Goal: Task Accomplishment & Management: Complete application form

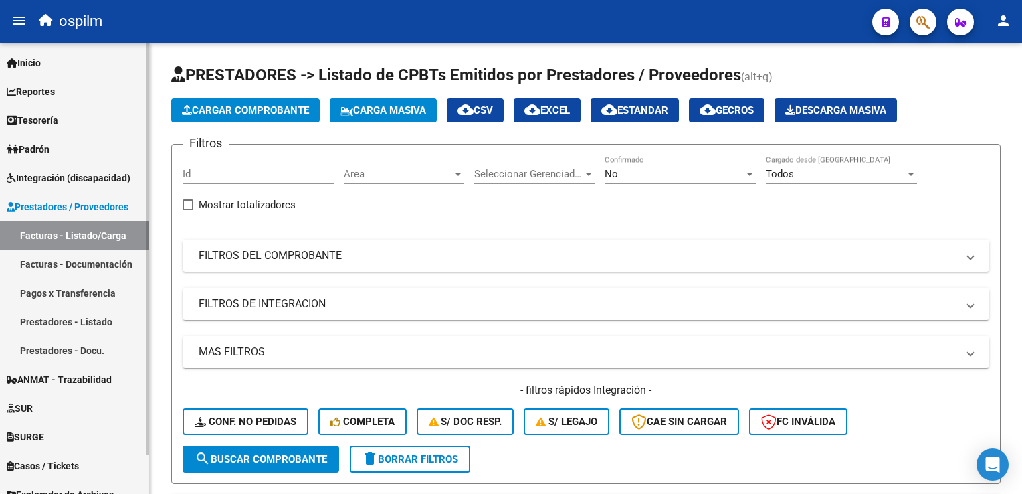
click at [35, 261] on link "Facturas - Documentación" at bounding box center [74, 263] width 149 height 29
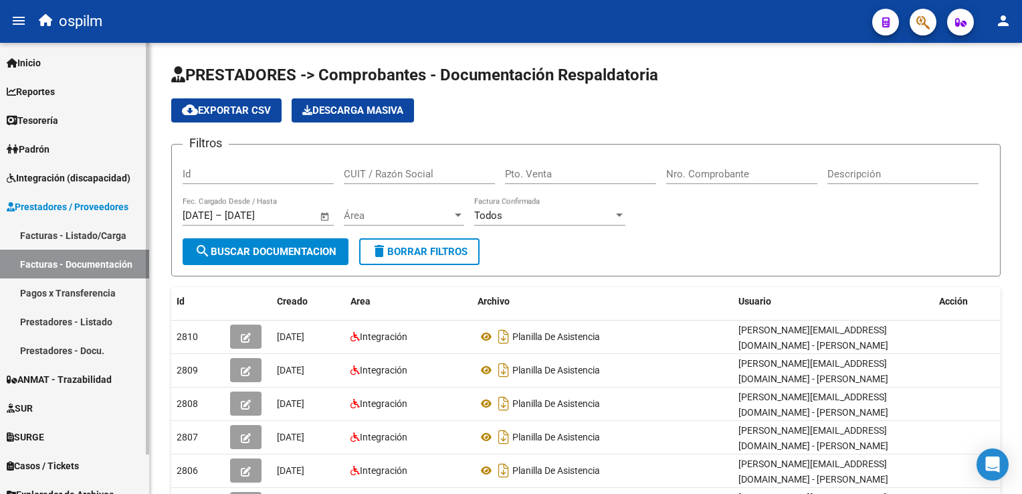
click at [51, 284] on link "Pagos x Transferencia" at bounding box center [74, 292] width 149 height 29
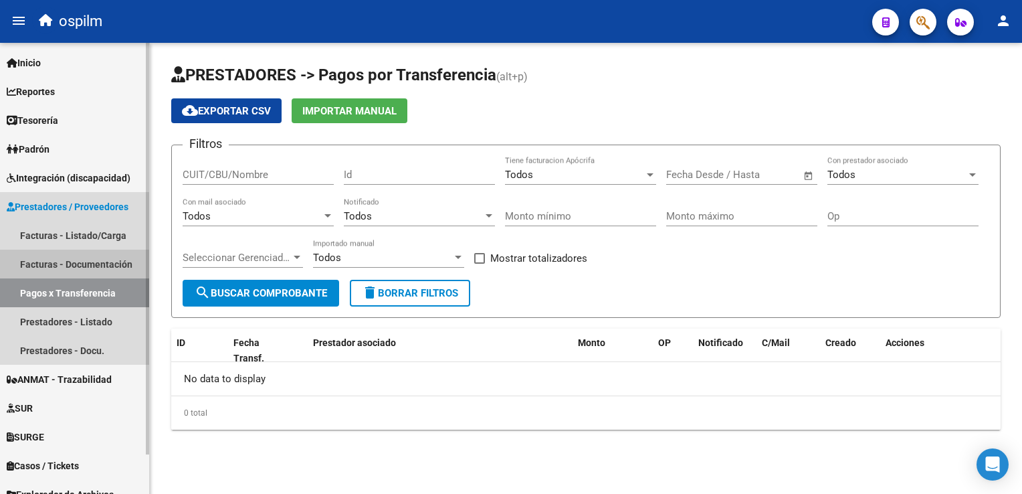
click at [47, 269] on link "Facturas - Documentación" at bounding box center [74, 263] width 149 height 29
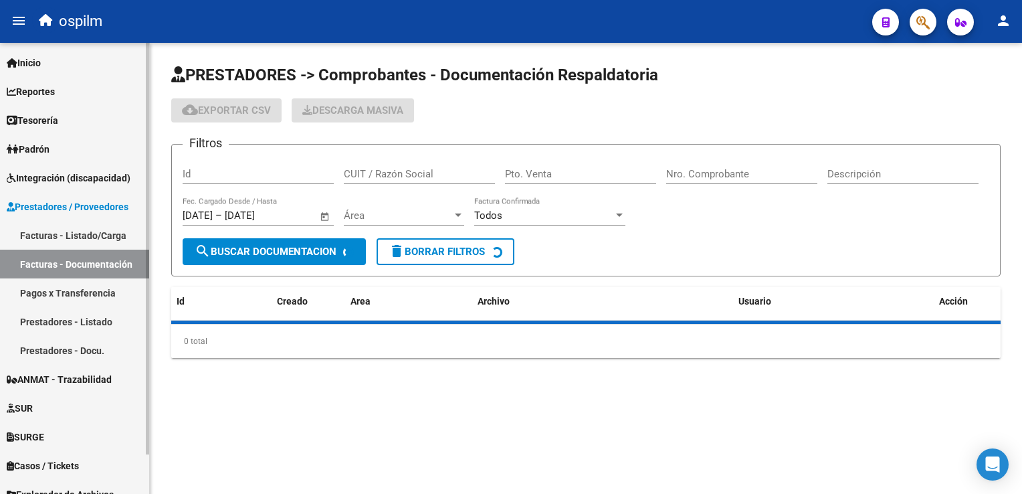
click at [64, 199] on span "Prestadores / Proveedores" at bounding box center [68, 206] width 122 height 15
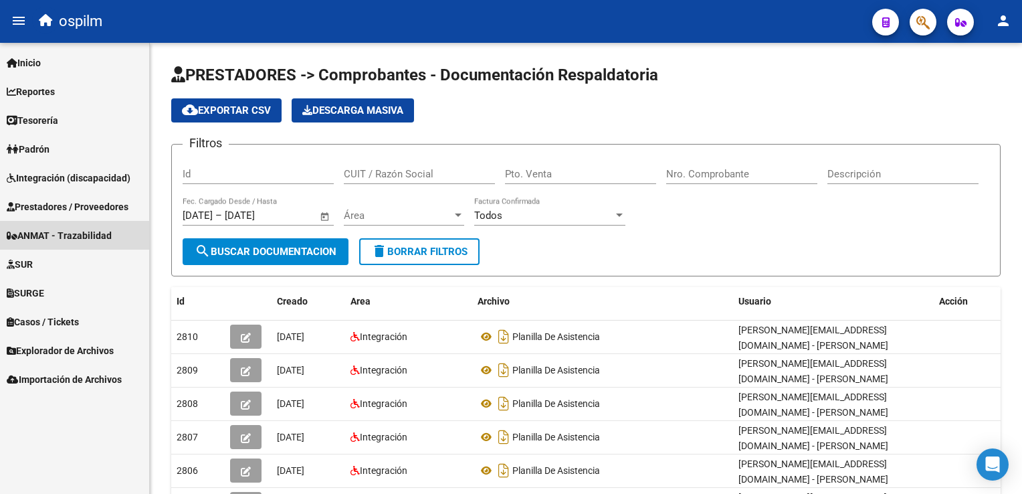
click at [72, 237] on span "ANMAT - Trazabilidad" at bounding box center [59, 235] width 105 height 15
click at [83, 203] on span "Prestadores / Proveedores" at bounding box center [68, 206] width 122 height 15
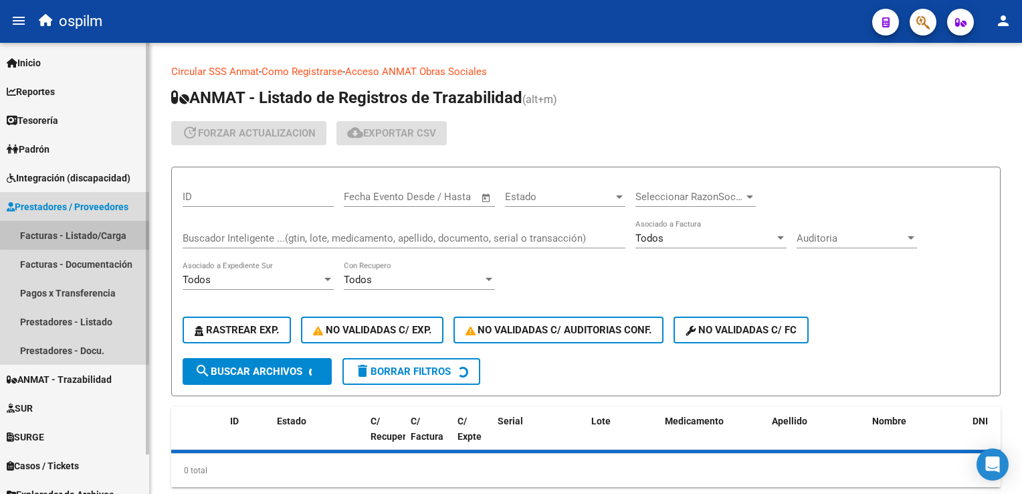
click at [89, 229] on link "Facturas - Listado/Carga" at bounding box center [74, 235] width 149 height 29
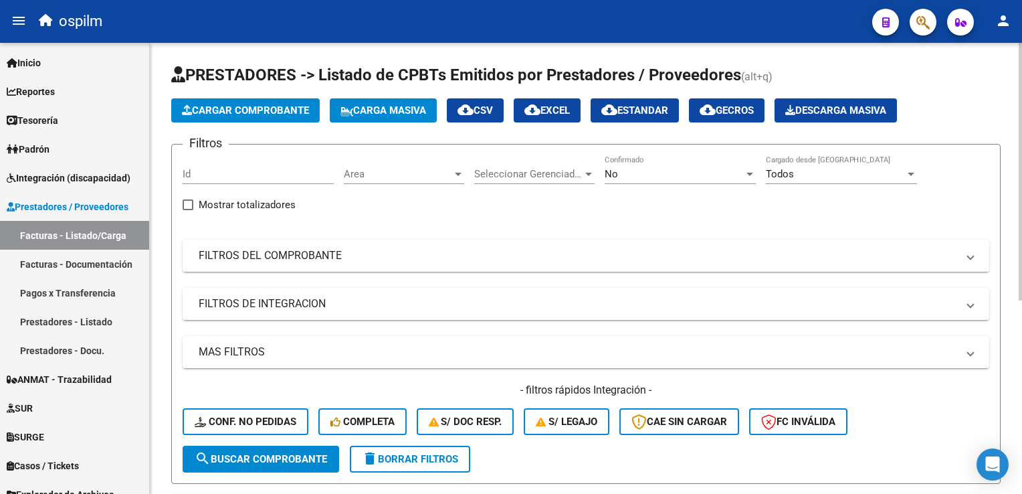
click at [238, 112] on span "Cargar Comprobante" at bounding box center [245, 110] width 127 height 12
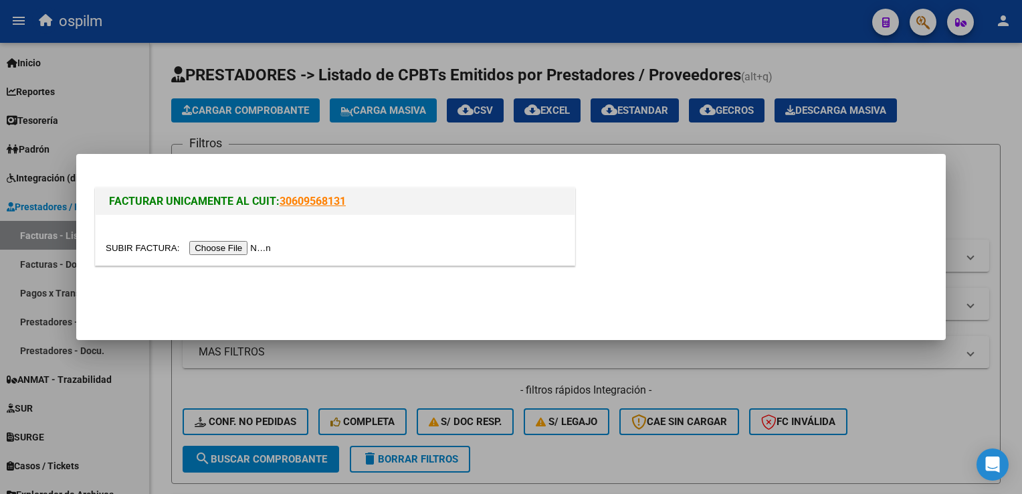
click at [220, 247] on input "file" at bounding box center [190, 248] width 169 height 14
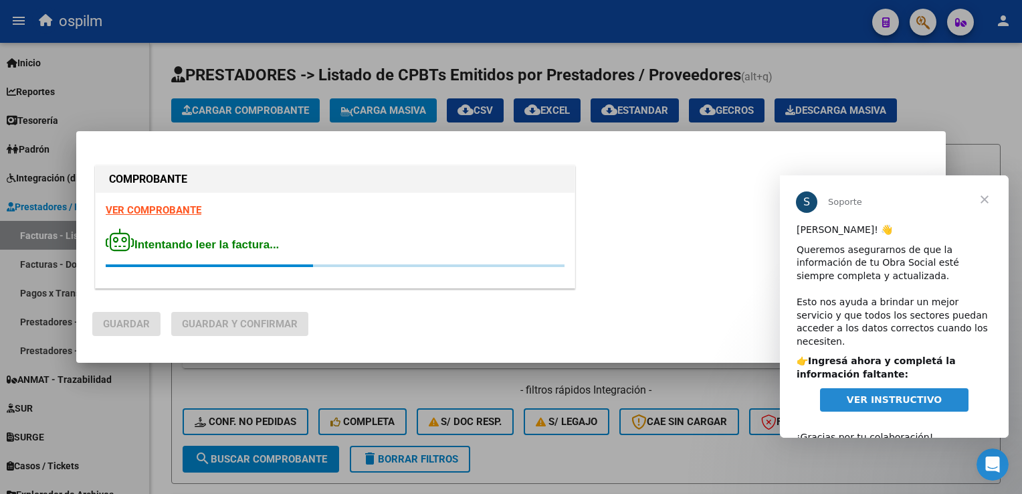
click at [988, 200] on span "Cerrar" at bounding box center [985, 199] width 48 height 48
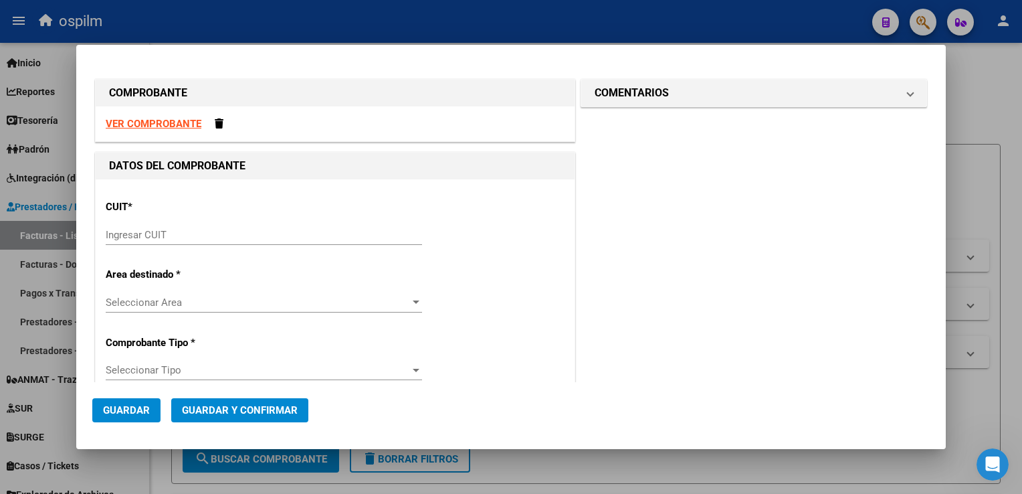
click at [239, 229] on input "Ingresar CUIT" at bounding box center [264, 235] width 316 height 12
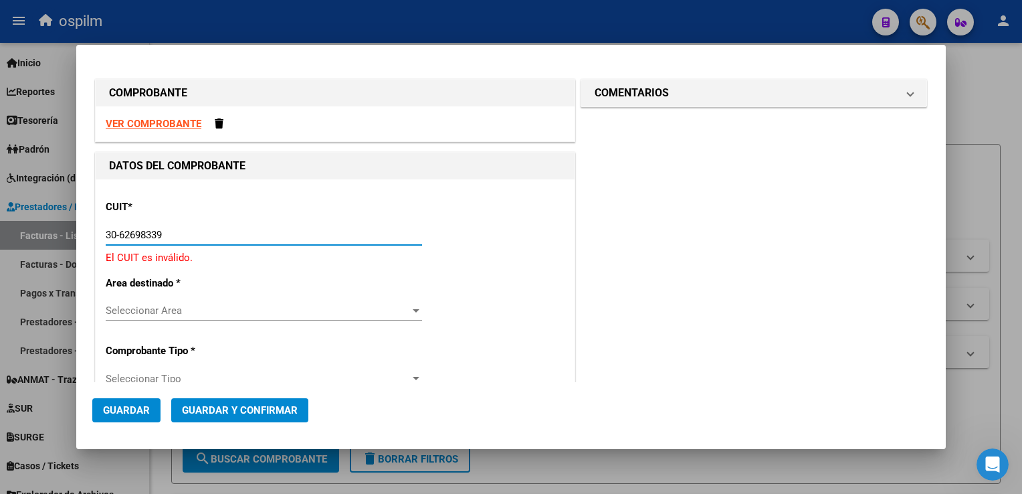
type input "30-62698339-8"
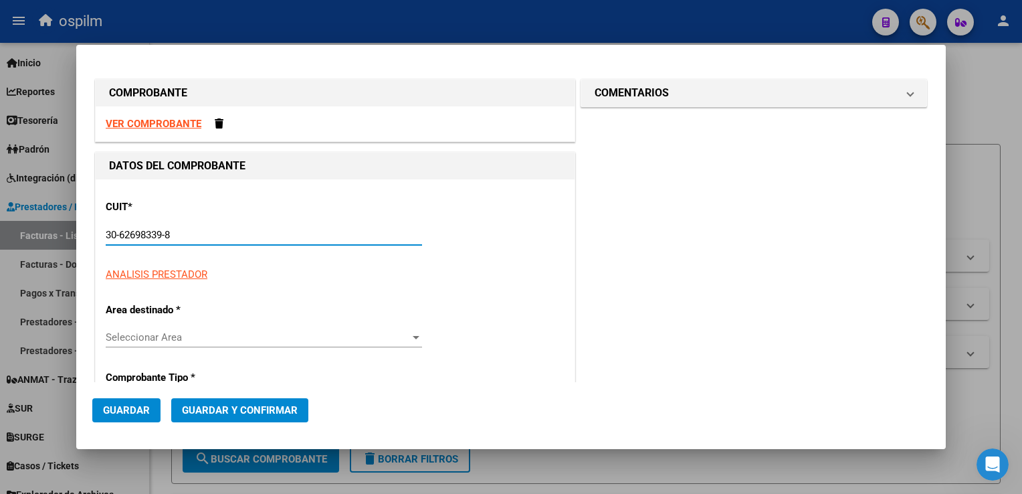
type input "131"
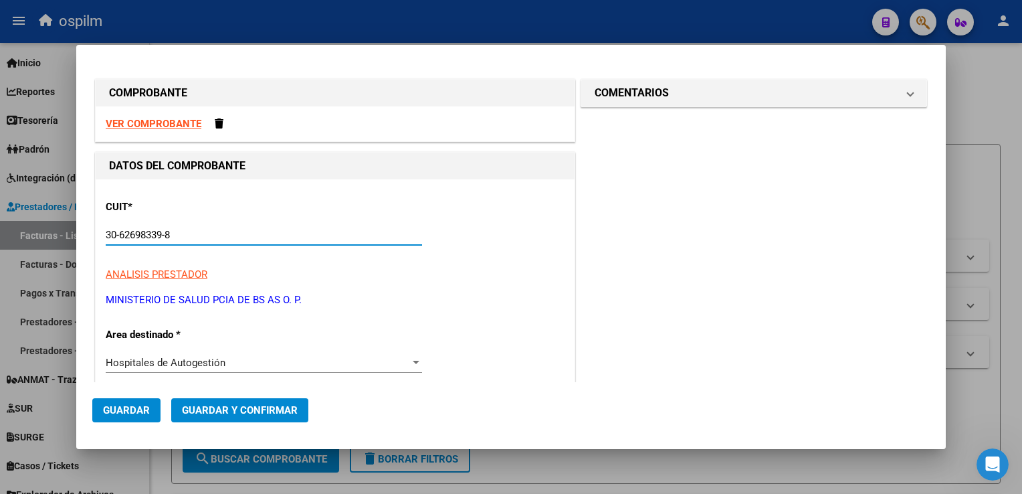
scroll to position [134, 0]
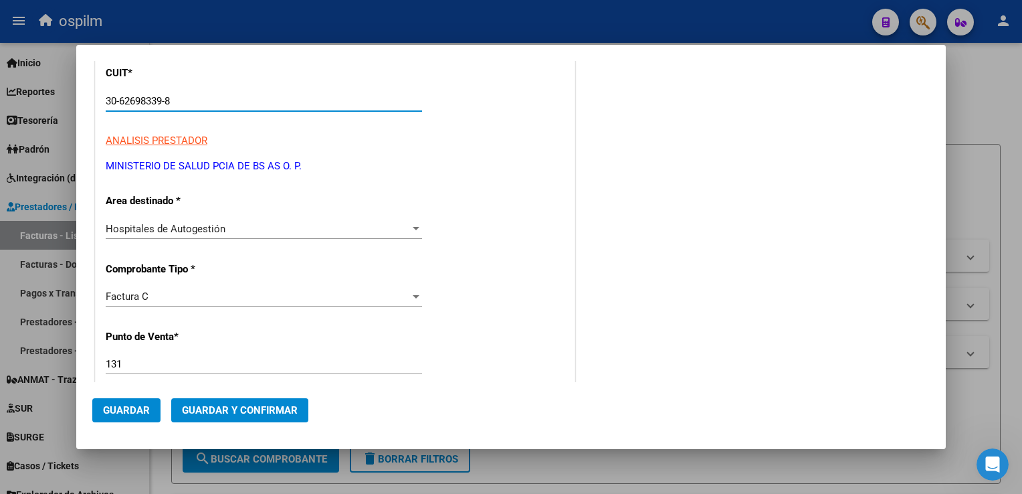
type input "30-62698339-8"
drag, startPoint x: 146, startPoint y: 360, endPoint x: 74, endPoint y: 360, distance: 72.2
click at [74, 360] on div "COMPROBANTE VER COMPROBANTE DATOS DEL COMPROBANTE CUIT * 30-62698339-8 Ingresar…" at bounding box center [511, 247] width 1022 height 494
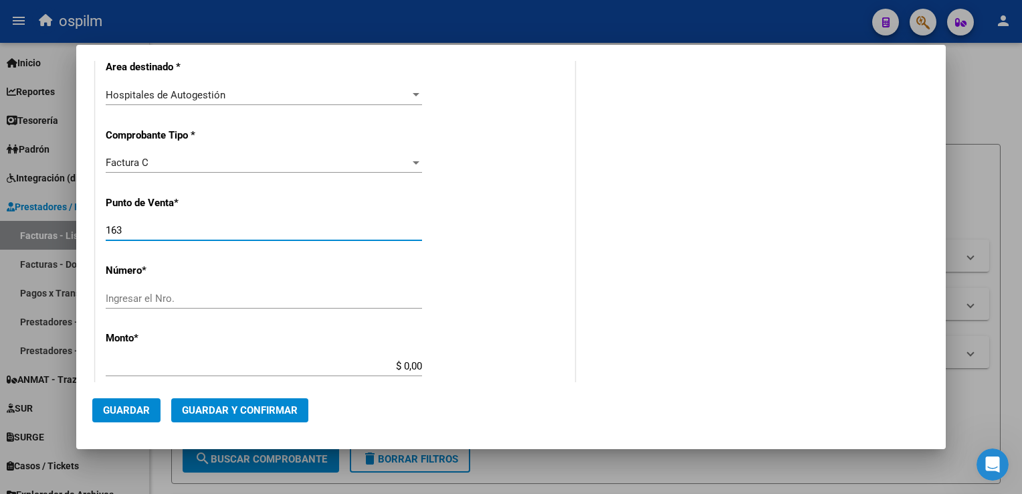
type input "163"
click at [188, 302] on input "Ingresar el Nro." at bounding box center [264, 298] width 316 height 12
type input "8974"
click at [511, 280] on div "CUIT * 30-62698339-8 Ingresar CUIT ANALISIS PRESTADOR MINISTERIO DE SALUD PCIA …" at bounding box center [335, 386] width 479 height 948
type input "$ 445.771,00"
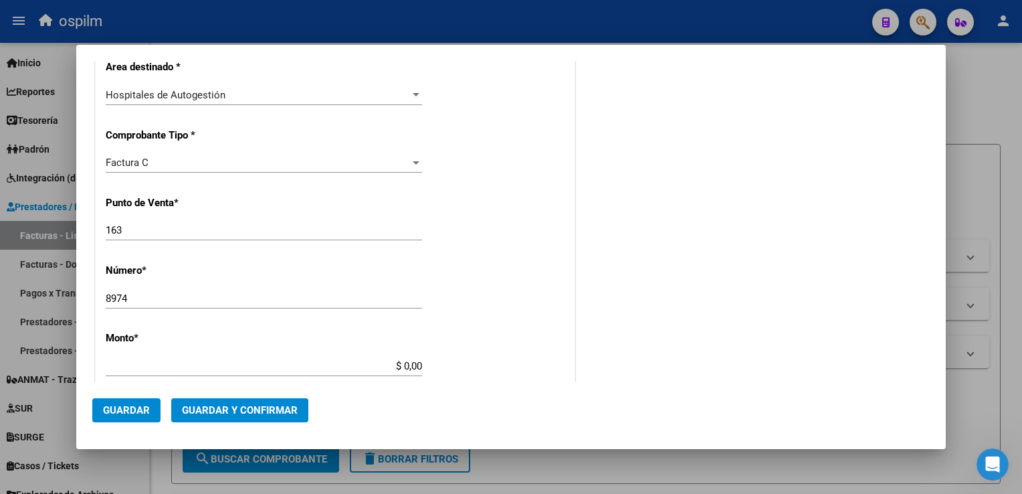
type input "[DATE]"
type input "75378590689459"
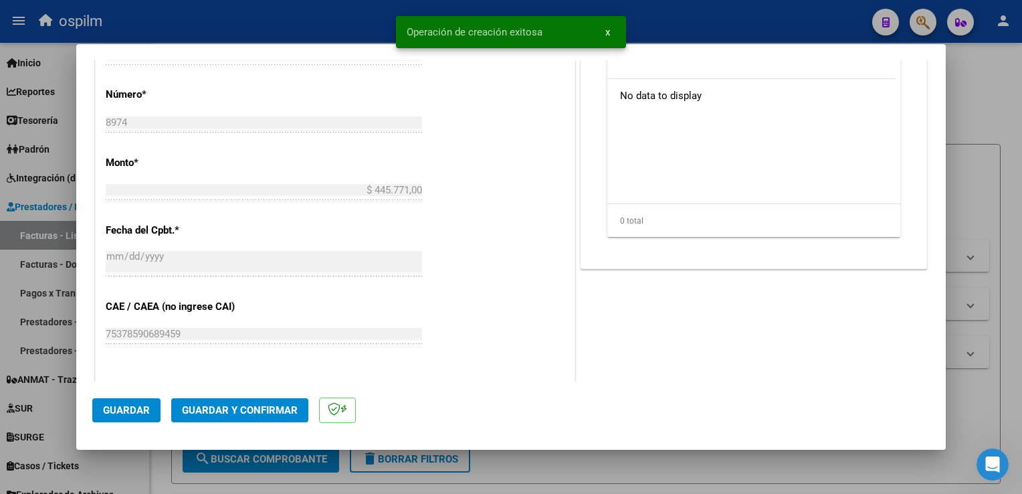
scroll to position [669, 0]
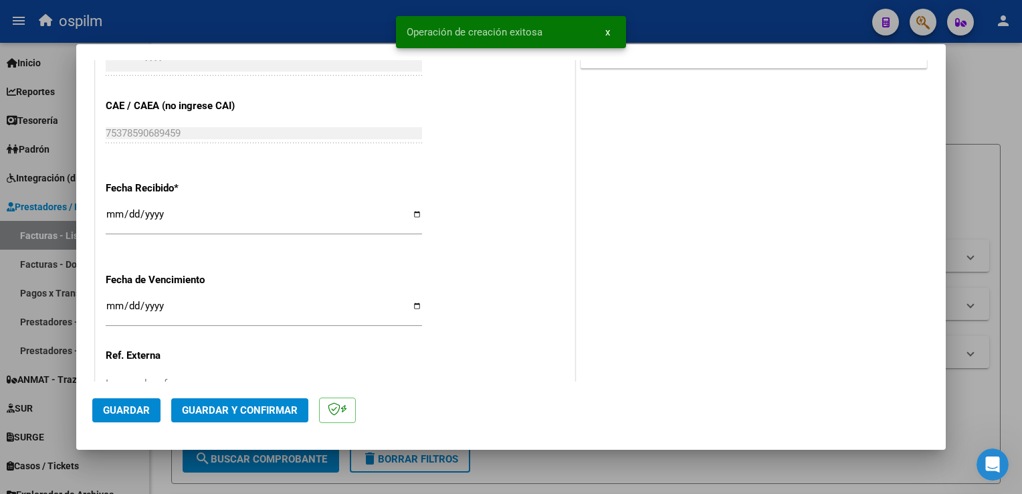
click at [128, 415] on span "Guardar" at bounding box center [126, 410] width 47 height 12
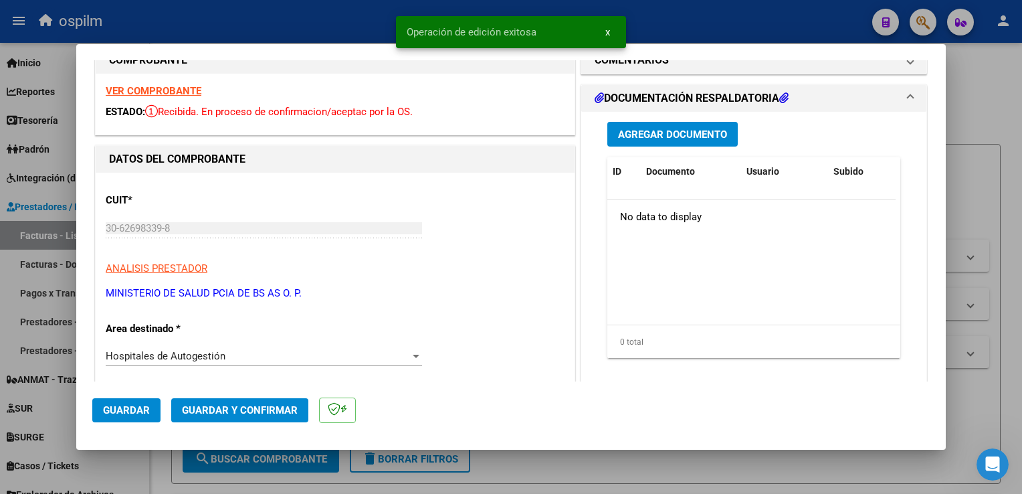
scroll to position [0, 0]
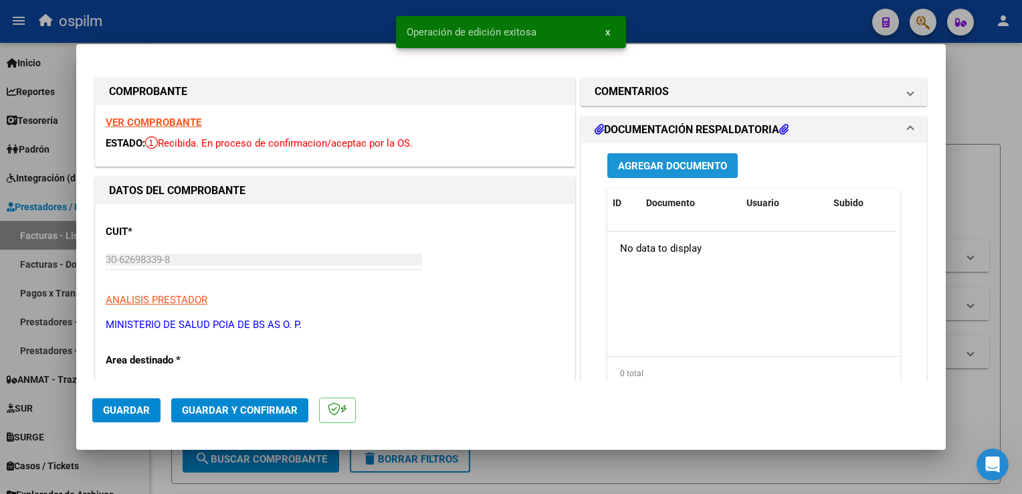
click at [674, 168] on span "Agregar Documento" at bounding box center [672, 166] width 109 height 12
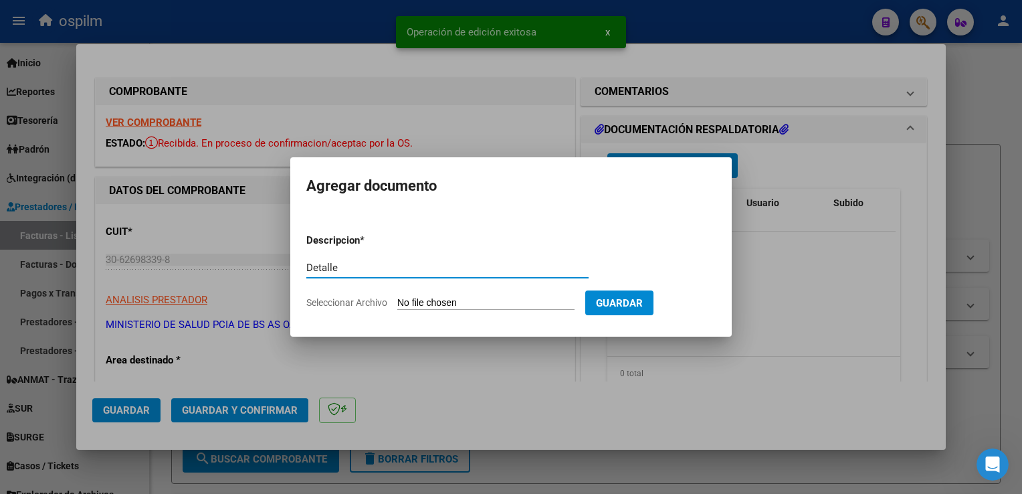
type input "Detalle"
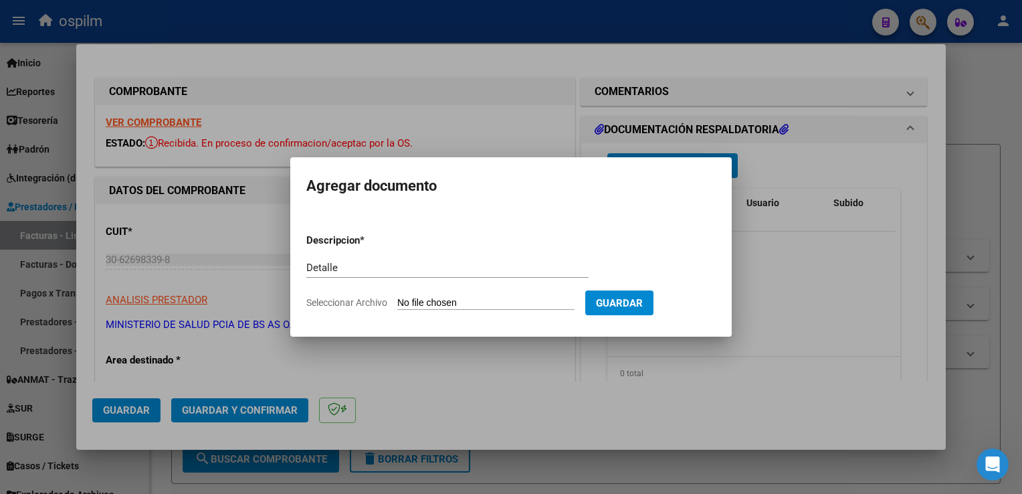
click at [490, 308] on input "Seleccionar Archivo" at bounding box center [485, 303] width 177 height 13
type input "C:\fakepath\Anexo 8974.pdf"
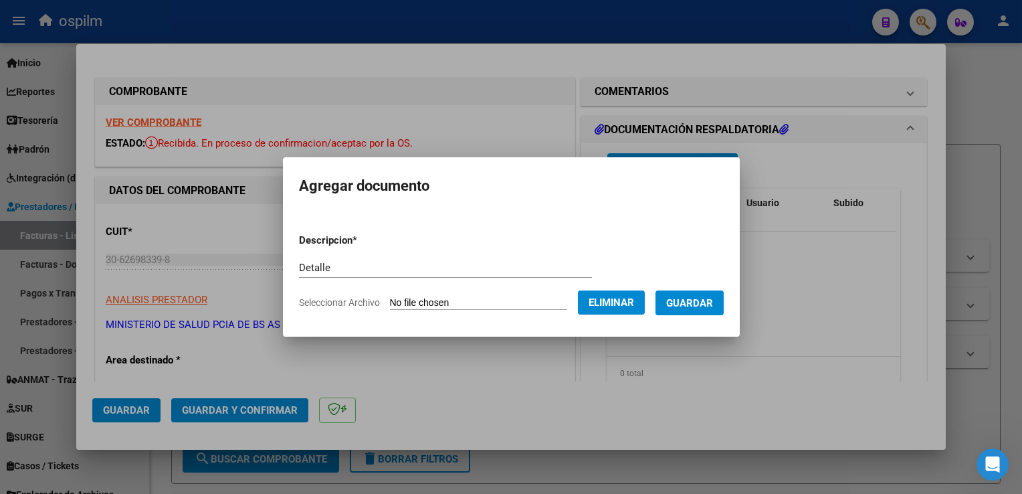
click at [690, 310] on button "Guardar" at bounding box center [689, 302] width 68 height 25
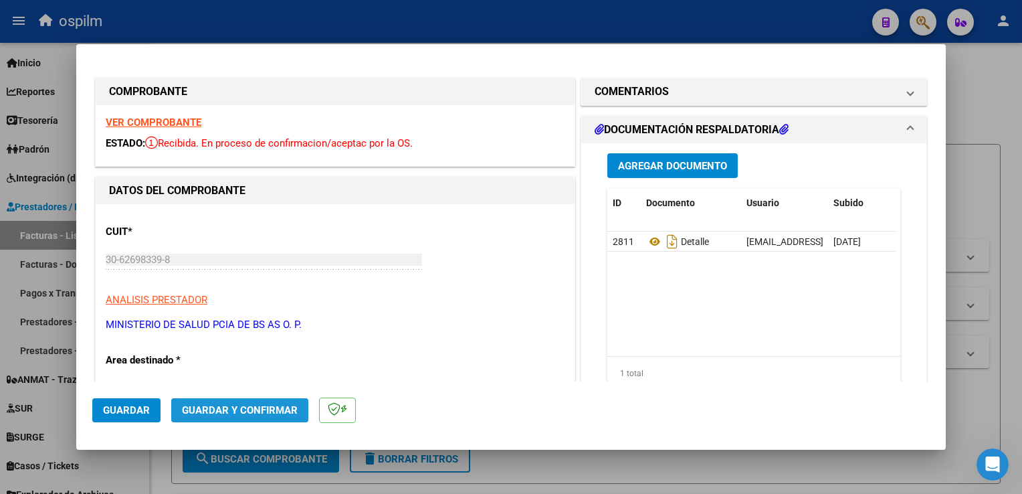
click at [241, 401] on button "Guardar y Confirmar" at bounding box center [239, 410] width 137 height 24
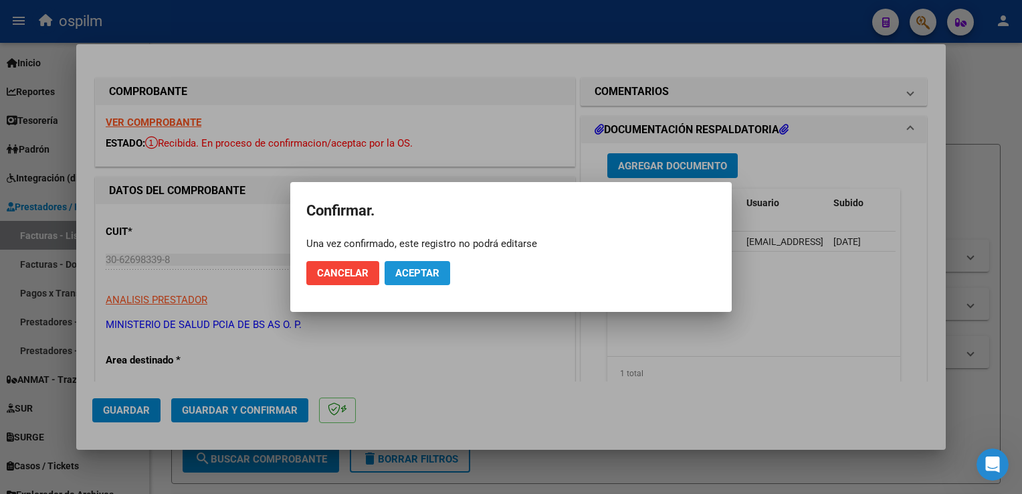
click at [403, 276] on span "Aceptar" at bounding box center [417, 273] width 44 height 12
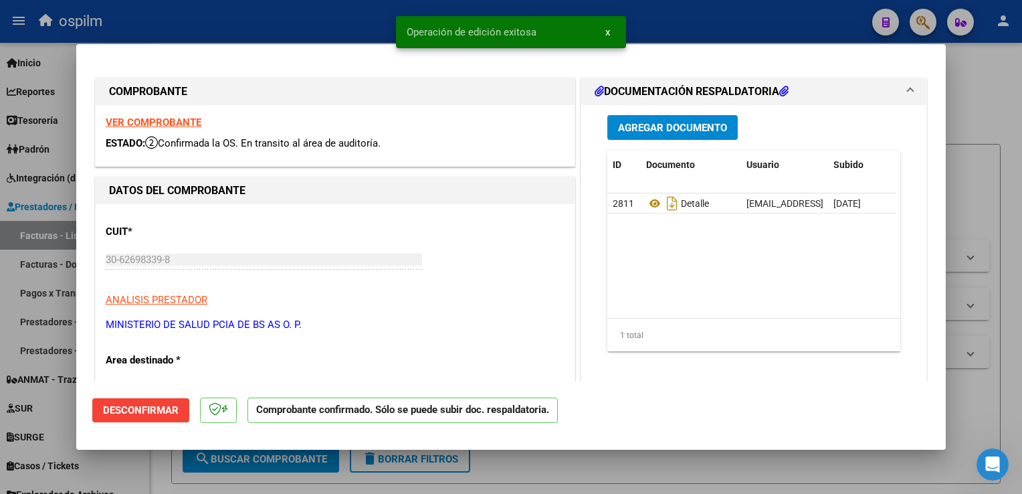
click at [988, 231] on div at bounding box center [511, 247] width 1022 height 494
type input "$ 0,00"
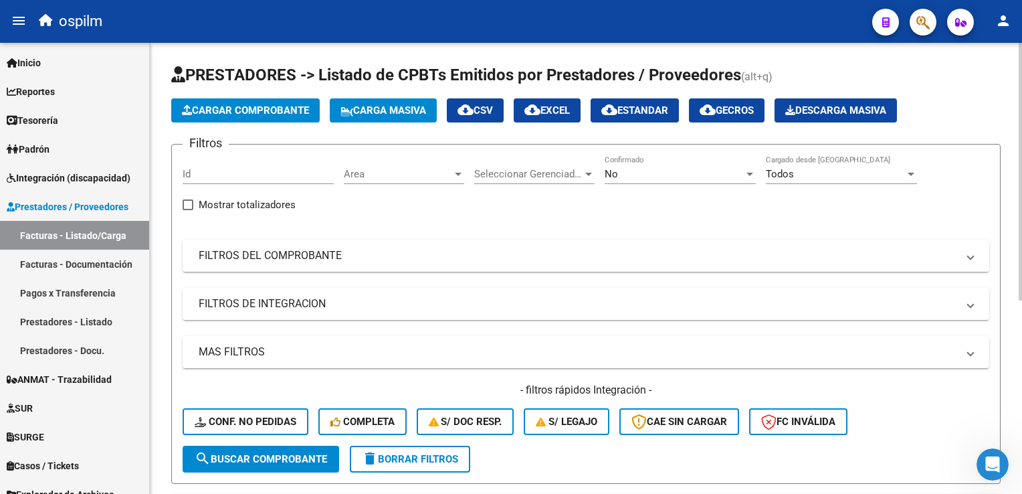
click at [256, 103] on button "Cargar Comprobante" at bounding box center [245, 110] width 148 height 24
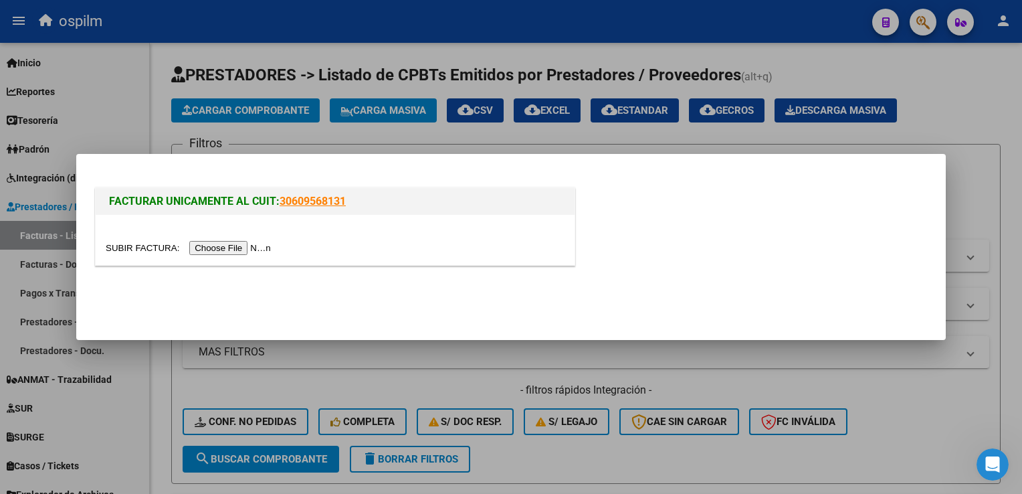
click at [225, 256] on div at bounding box center [335, 240] width 479 height 50
click at [223, 252] on input "file" at bounding box center [190, 248] width 169 height 14
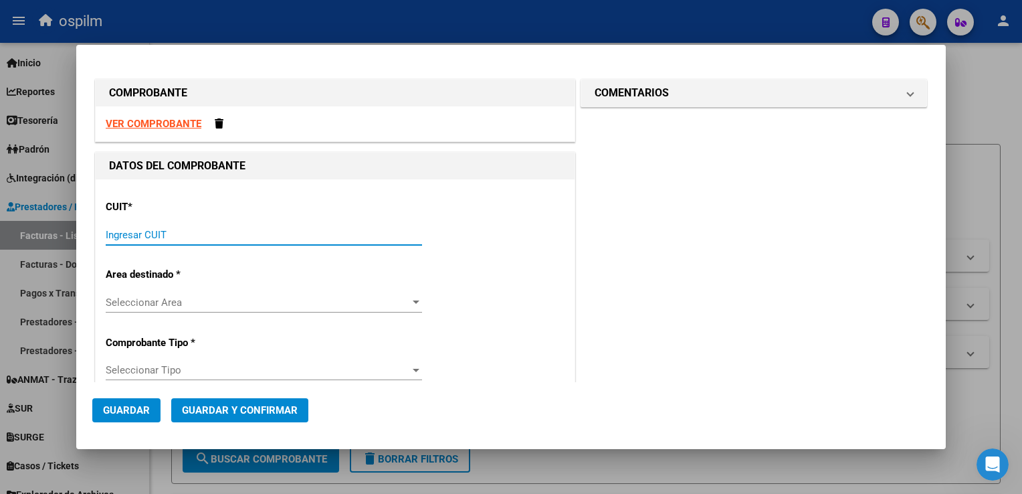
click at [167, 227] on div "Ingresar CUIT" at bounding box center [264, 235] width 316 height 20
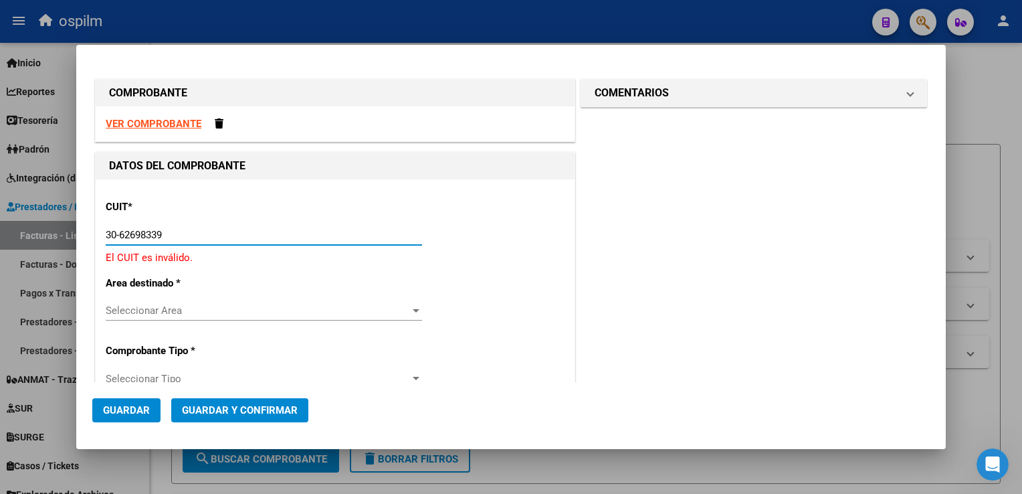
type input "30-62698339-8"
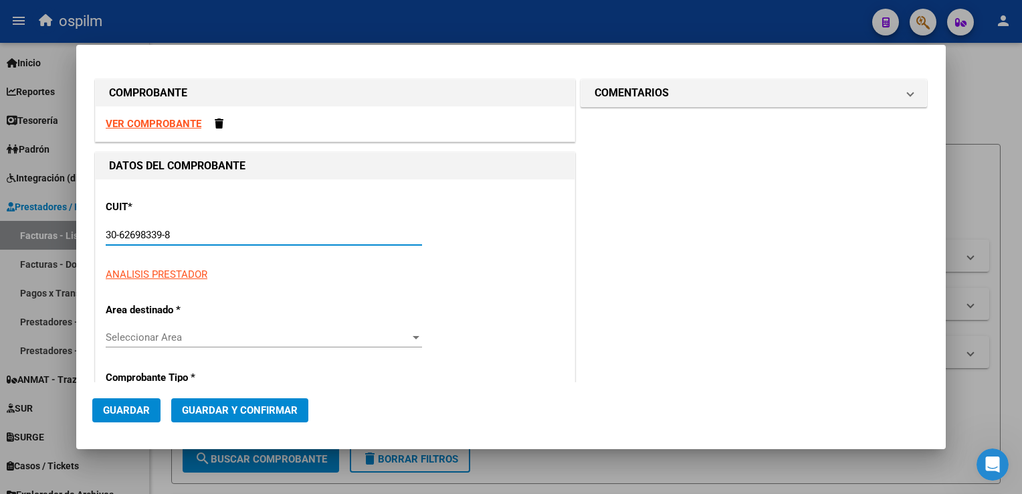
type input "163"
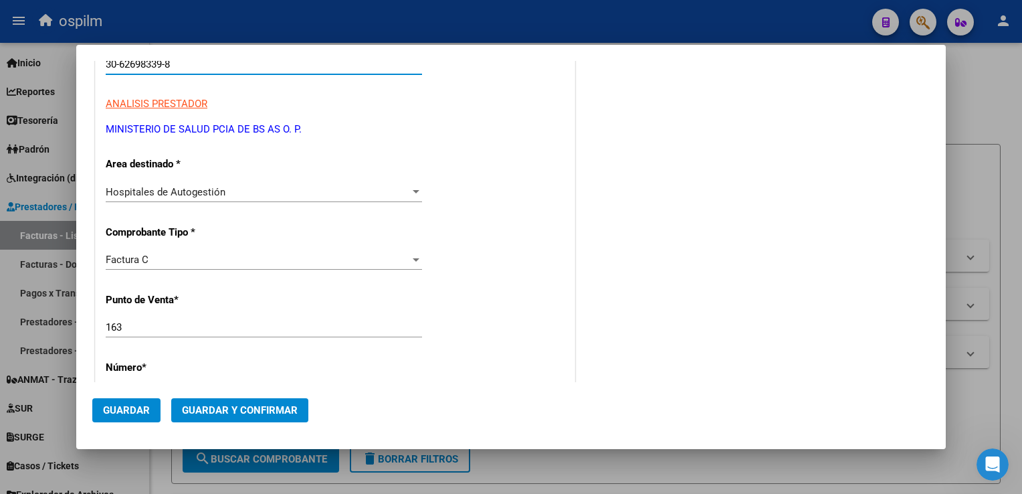
scroll to position [201, 0]
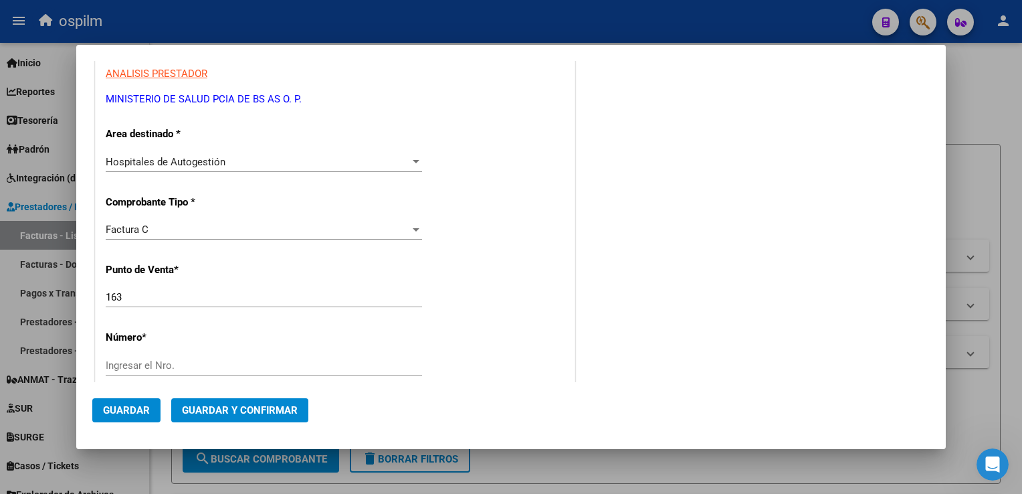
type input "30-62698339-8"
drag, startPoint x: 131, startPoint y: 296, endPoint x: 0, endPoint y: 292, distance: 131.2
click at [0, 292] on html "menu ospilm person Firma Express Inicio Calendario SSS Instructivos Contacto OS…" at bounding box center [511, 247] width 1022 height 494
type input "144"
click at [171, 366] on input "Ingresar el Nro." at bounding box center [264, 365] width 316 height 12
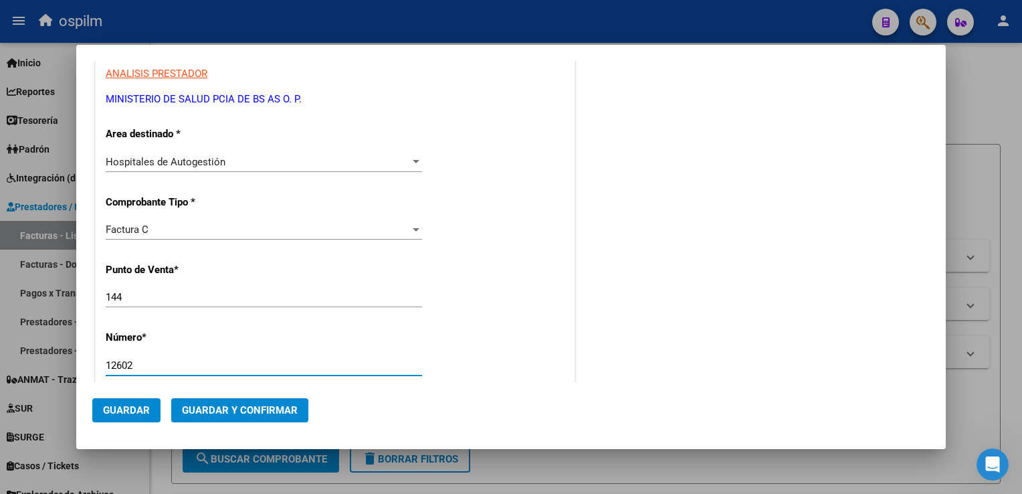
type input "12602"
click at [365, 338] on div "CUIT * 30-62698339-8 Ingresar CUIT ANALISIS PRESTADOR MINISTERIO DE SALUD PCIA …" at bounding box center [335, 453] width 479 height 948
type input "$ 21.732,00"
type input "[DATE]"
type input "75398562090739"
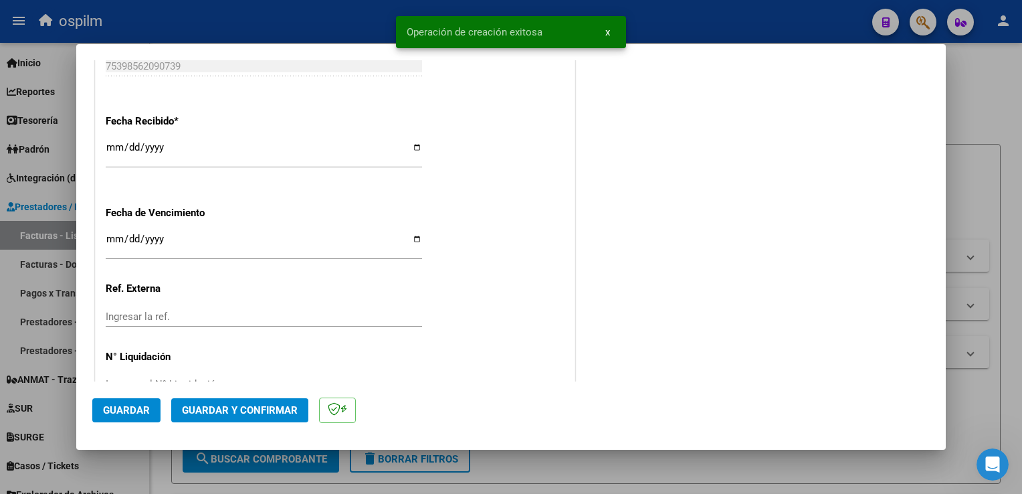
scroll to position [773, 0]
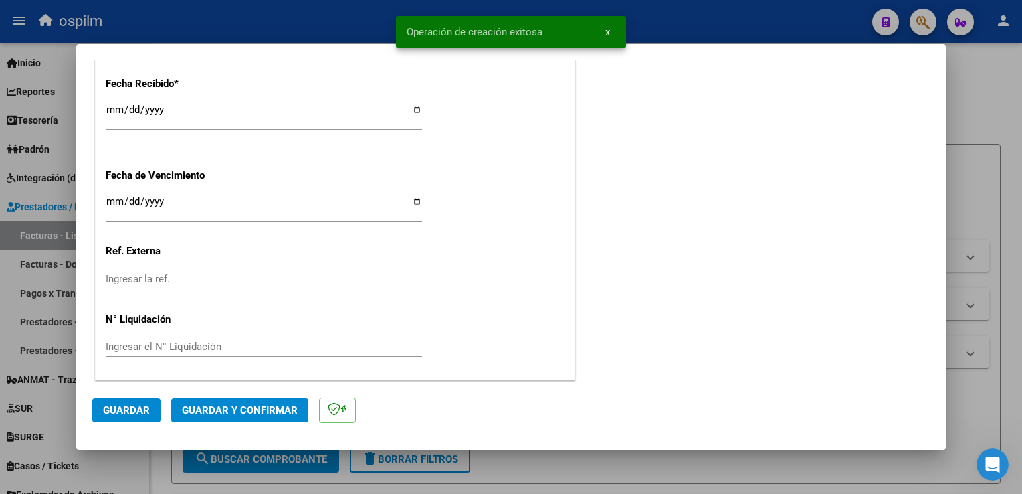
click at [128, 405] on span "Guardar" at bounding box center [126, 410] width 47 height 12
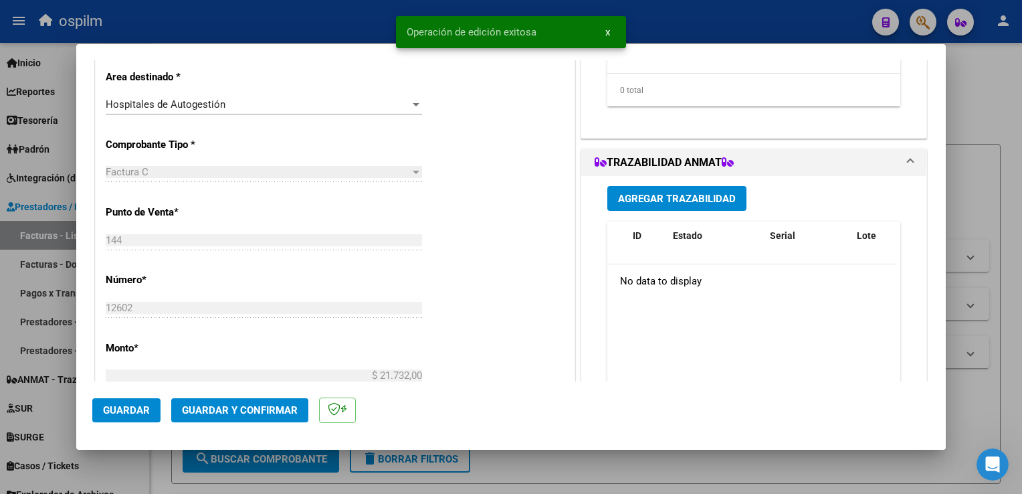
scroll to position [37, 0]
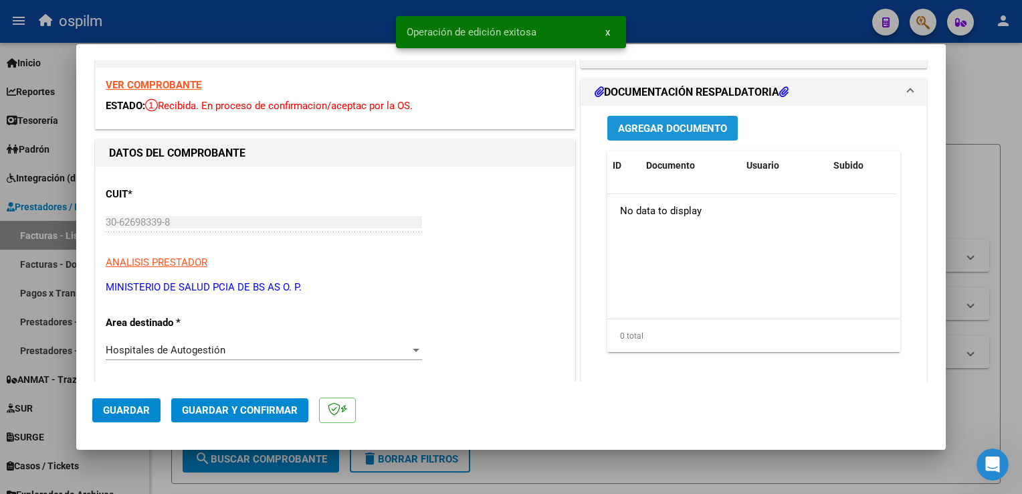
click at [688, 126] on span "Agregar Documento" at bounding box center [672, 128] width 109 height 12
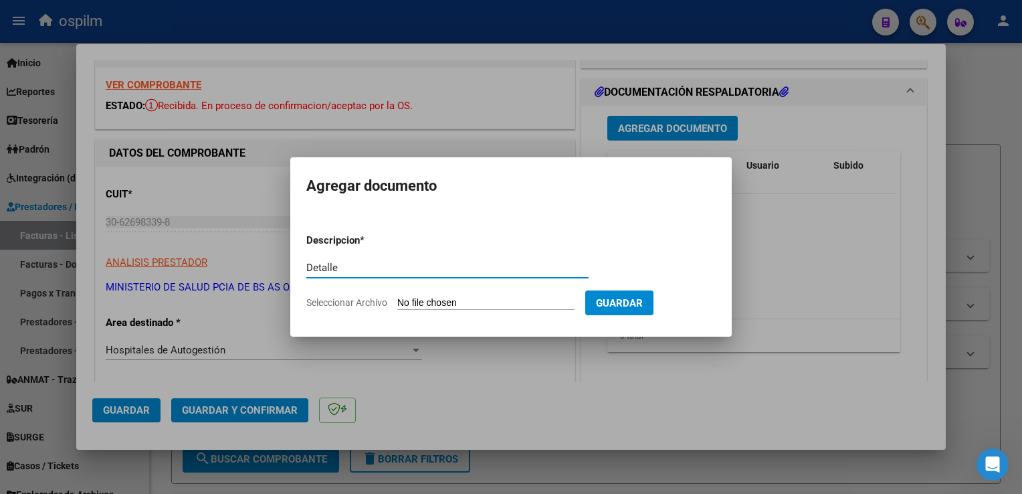
type input "Detalle"
click at [451, 303] on input "Seleccionar Archivo" at bounding box center [485, 303] width 177 height 13
type input "C:\fakepath\ANEXO 12602.pdf"
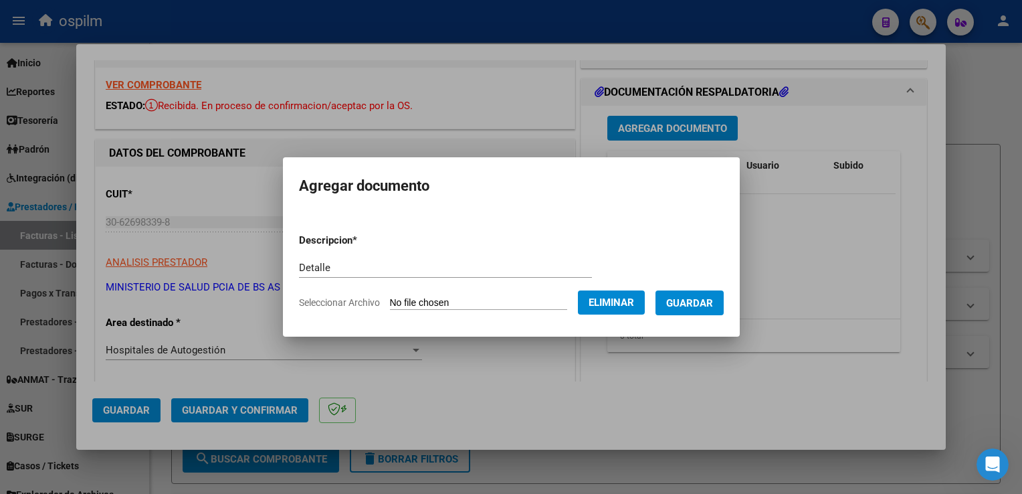
click at [702, 304] on span "Guardar" at bounding box center [689, 303] width 47 height 12
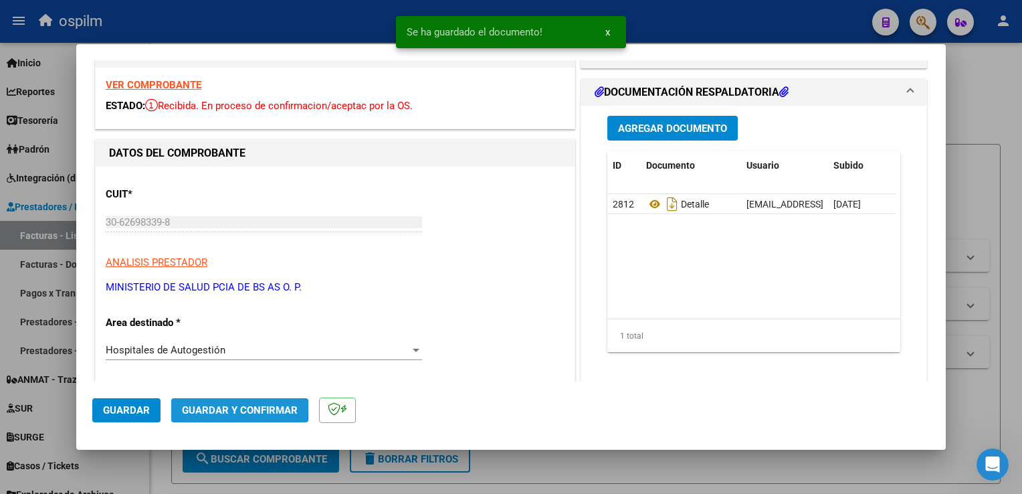
click at [217, 408] on span "Guardar y Confirmar" at bounding box center [240, 410] width 116 height 12
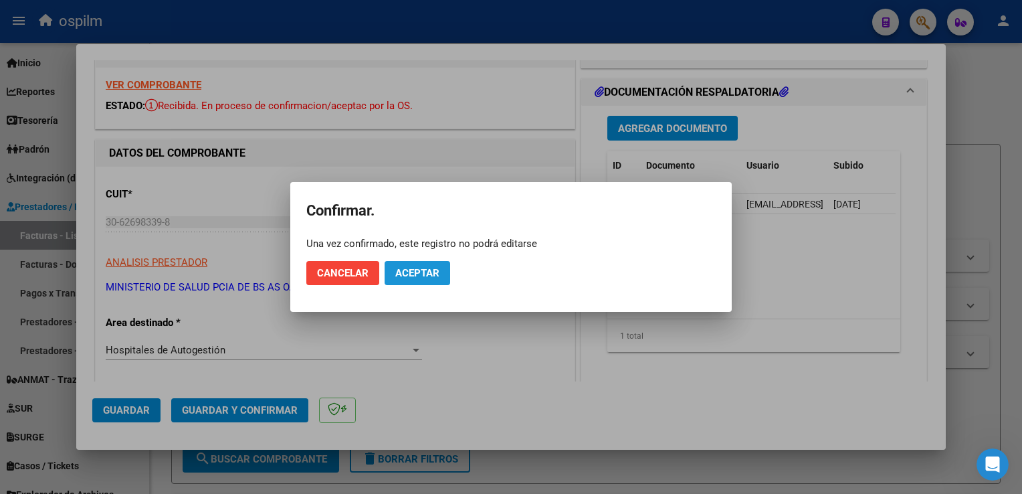
click at [441, 270] on button "Aceptar" at bounding box center [418, 273] width 66 height 24
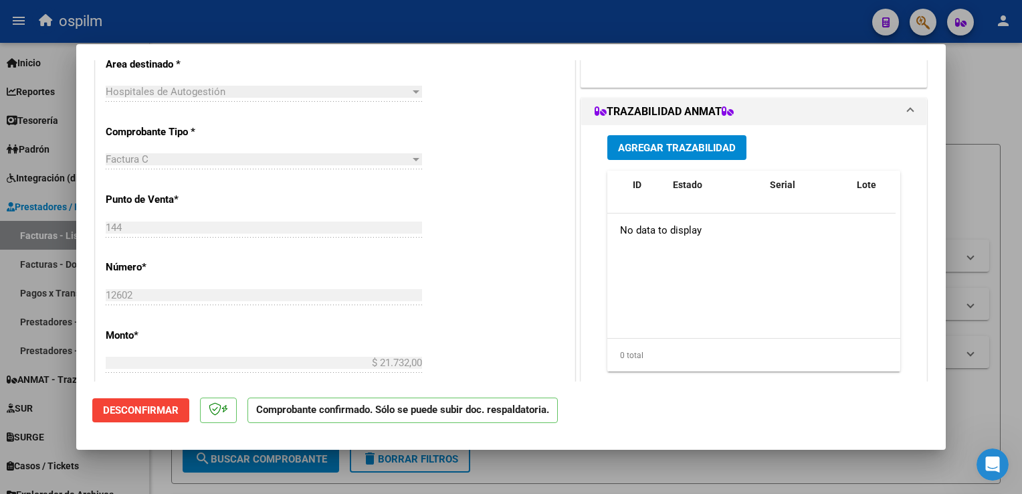
scroll to position [305, 0]
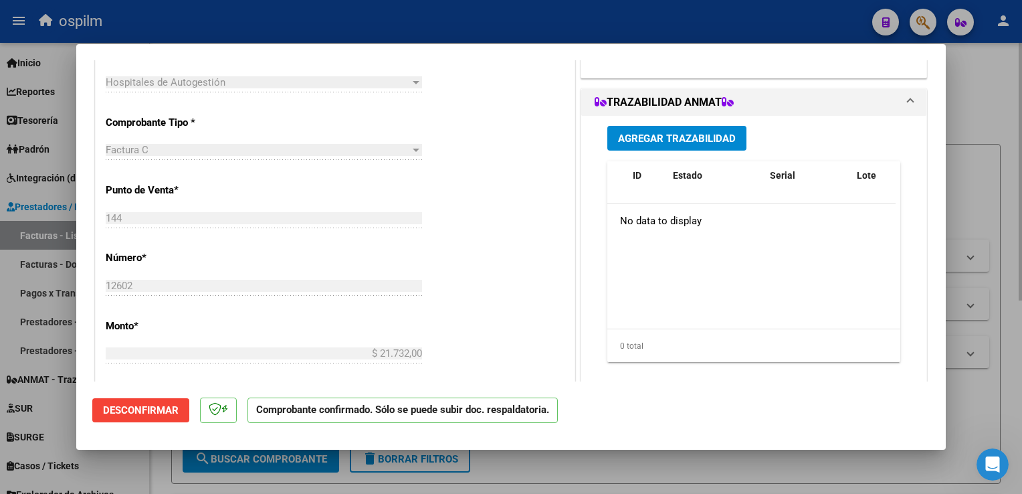
drag, startPoint x: 1001, startPoint y: 269, endPoint x: 821, endPoint y: 493, distance: 287.0
click at [1001, 269] on div at bounding box center [511, 247] width 1022 height 494
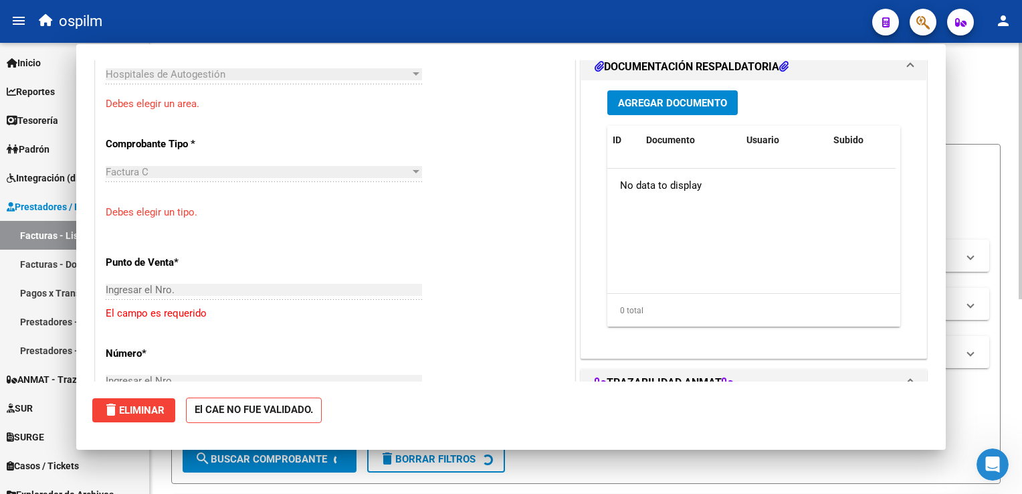
scroll to position [0, 0]
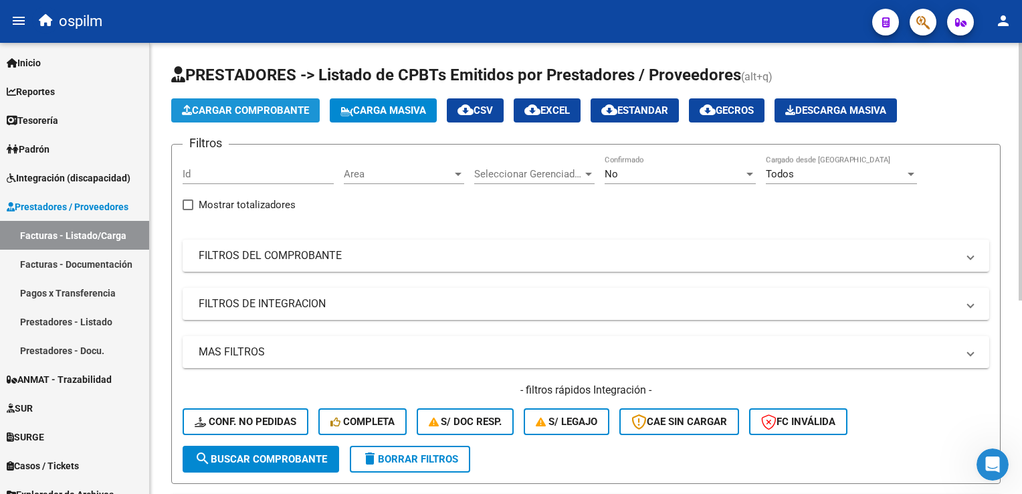
click at [265, 106] on span "Cargar Comprobante" at bounding box center [245, 110] width 127 height 12
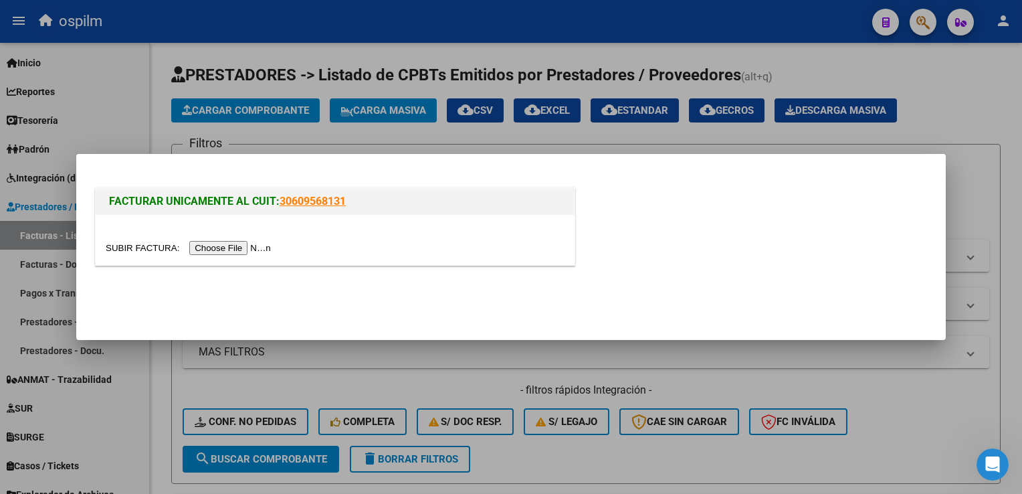
click at [210, 248] on input "file" at bounding box center [190, 248] width 169 height 14
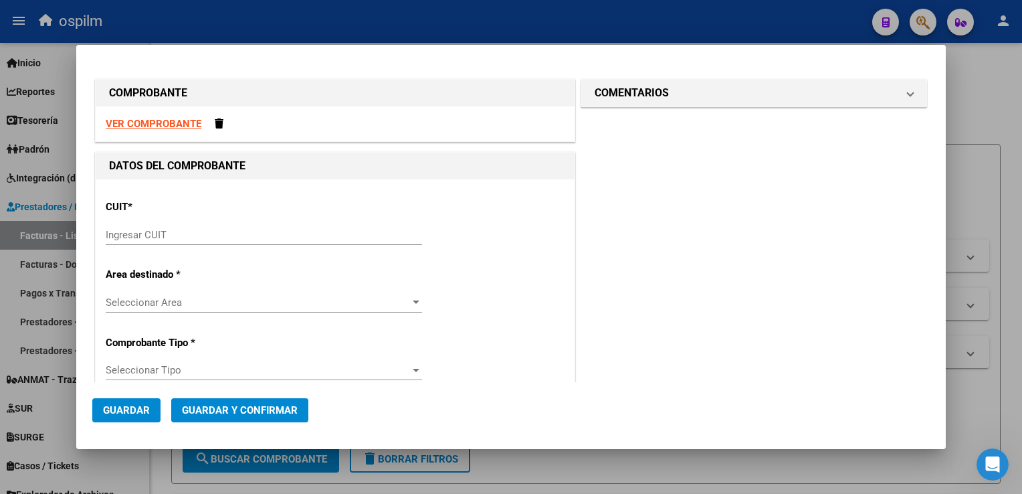
click at [195, 122] on strong "VER COMPROBANTE" at bounding box center [154, 124] width 96 height 12
click at [247, 237] on input "Ingresar CUIT" at bounding box center [264, 235] width 316 height 12
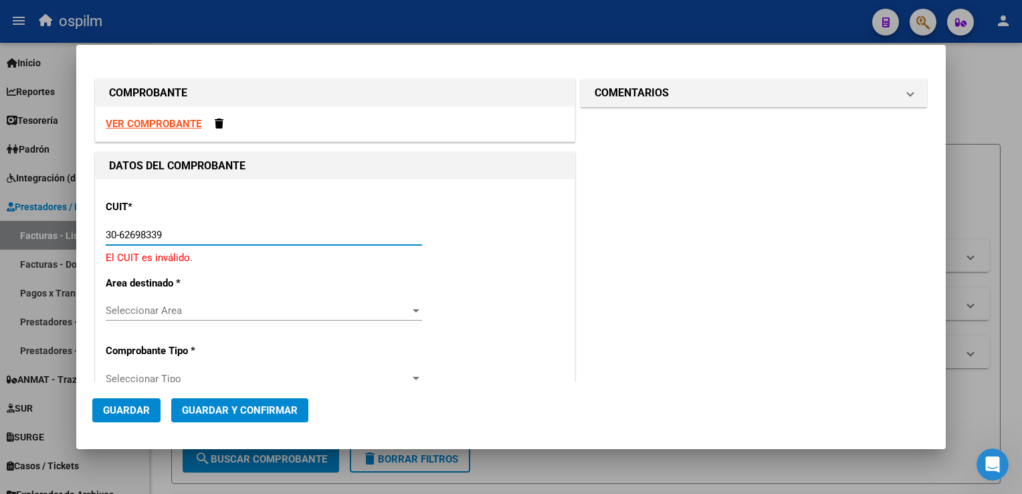
type input "30-62698339-8"
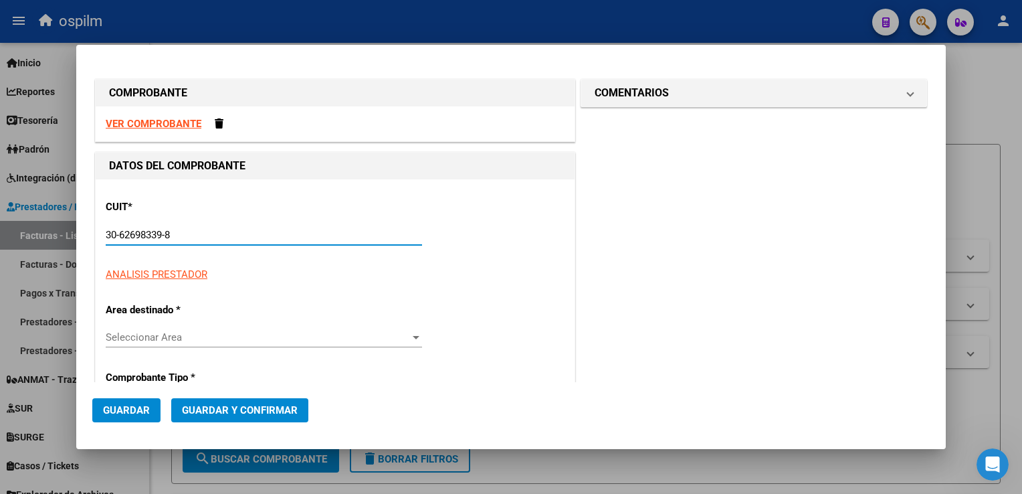
type input "163"
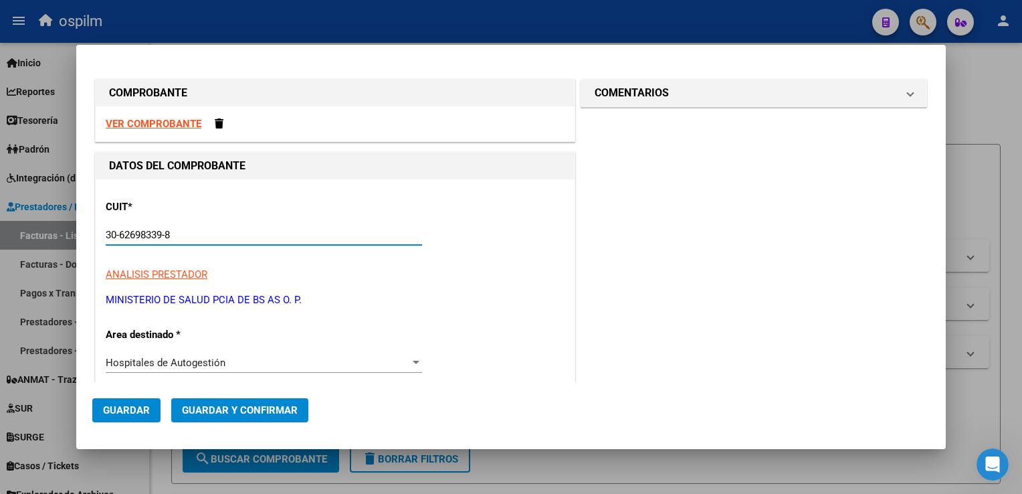
type input "30-62698339-8"
click at [247, 361] on div "Hospitales de Autogestión" at bounding box center [258, 363] width 304 height 12
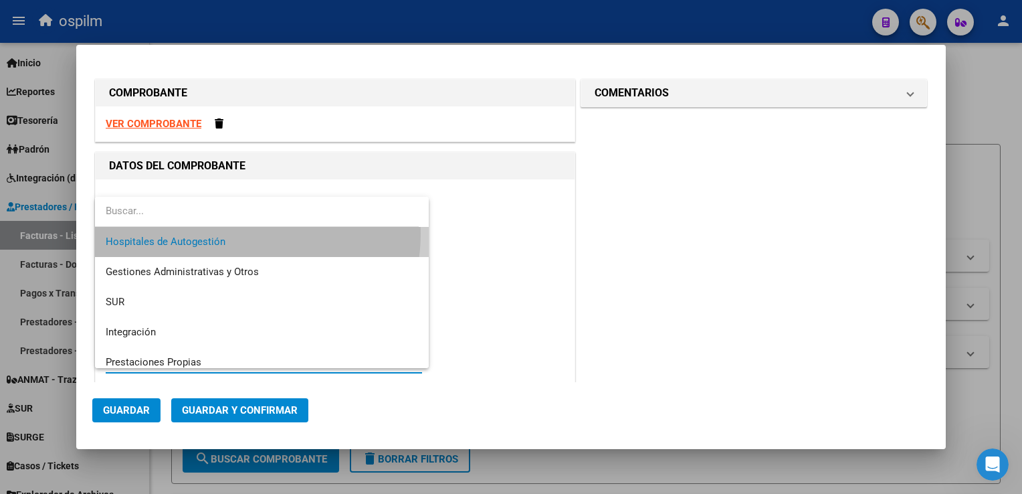
click at [242, 234] on span "Hospitales de Autogestión" at bounding box center [262, 242] width 313 height 30
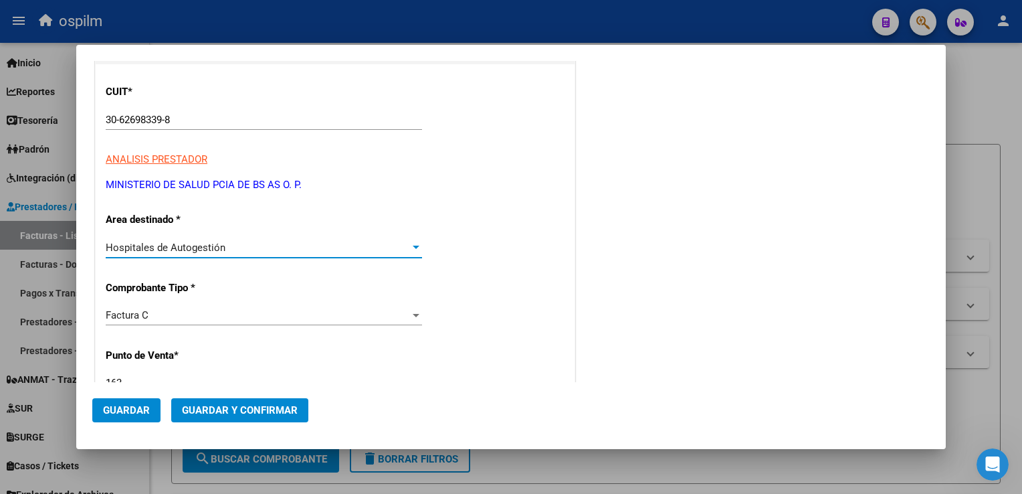
scroll to position [134, 0]
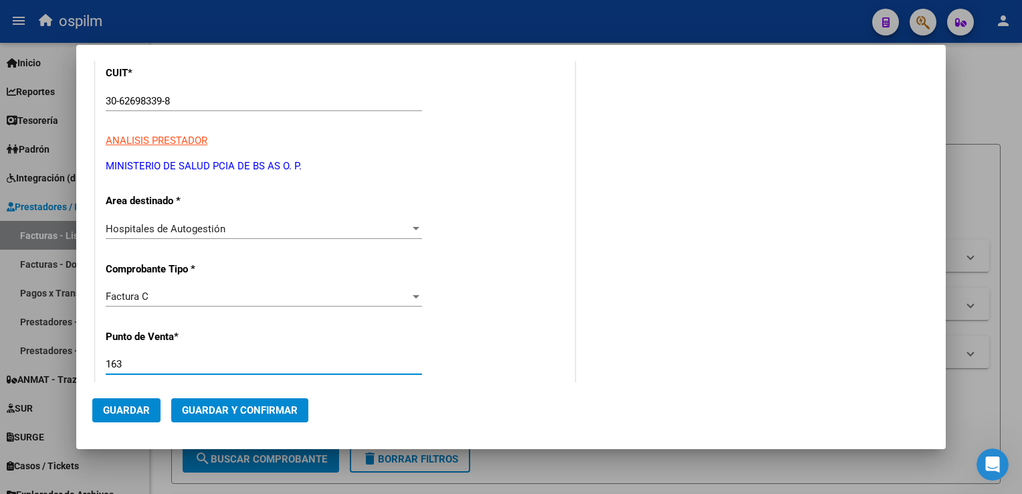
drag, startPoint x: 158, startPoint y: 365, endPoint x: 67, endPoint y: 346, distance: 92.9
click at [69, 346] on div "COMPROBANTE VER COMPROBANTE DATOS DEL COMPROBANTE CUIT * 30-62698339-8 Ingresar…" at bounding box center [511, 247] width 1022 height 494
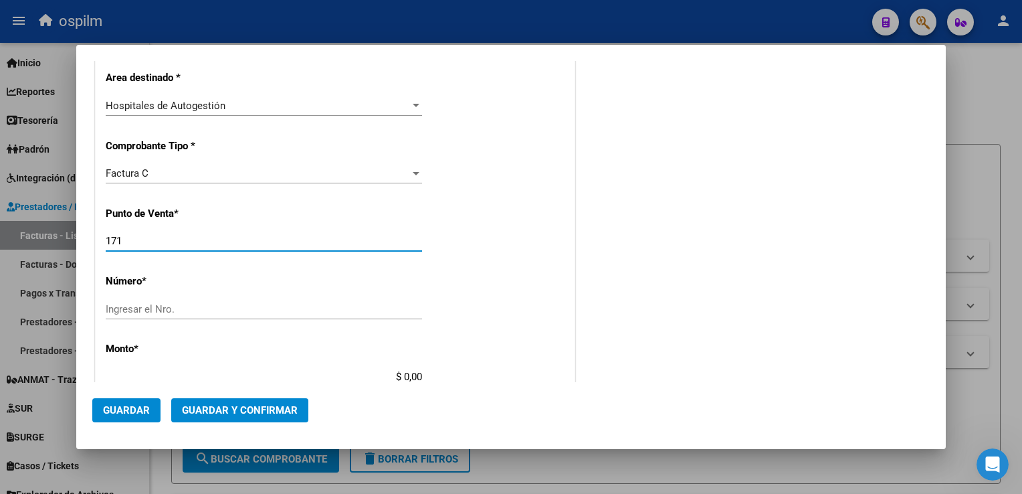
scroll to position [334, 0]
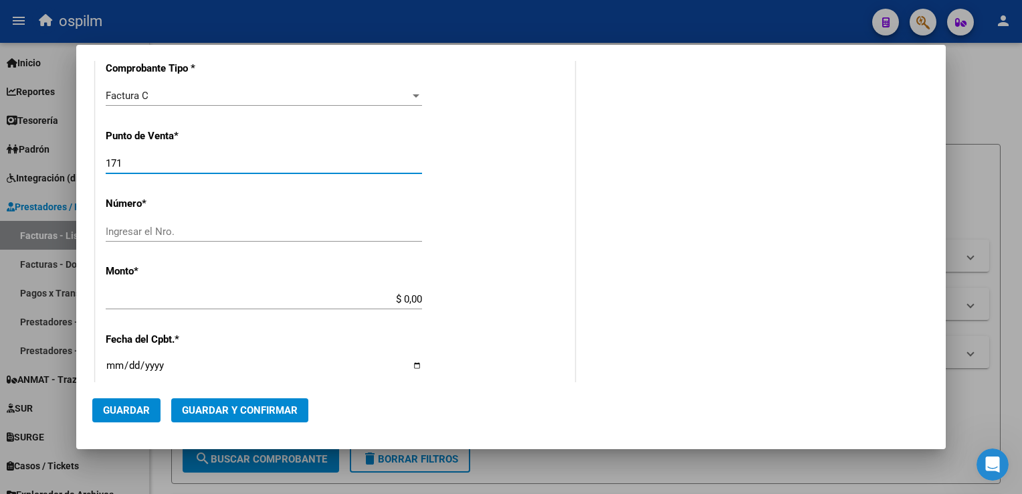
type input "171"
click at [179, 239] on div "Ingresar el Nro." at bounding box center [264, 231] width 316 height 20
click at [198, 221] on div "Ingresar el Nro." at bounding box center [264, 231] width 316 height 20
click at [195, 235] on input "Ingresar el Nro." at bounding box center [264, 231] width 316 height 12
type input "3788"
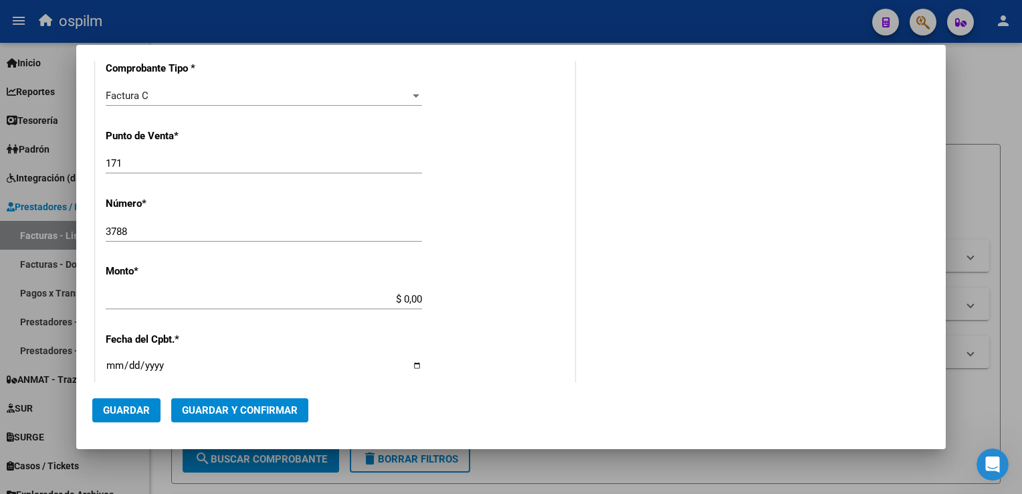
click at [490, 255] on div "CUIT * 30-62698339-8 Ingresar CUIT ANALISIS PRESTADOR MINISTERIO DE SALUD PCIA …" at bounding box center [335, 319] width 479 height 948
type input "$ 28.976,00"
type input "[DATE]"
type input "75398331317467"
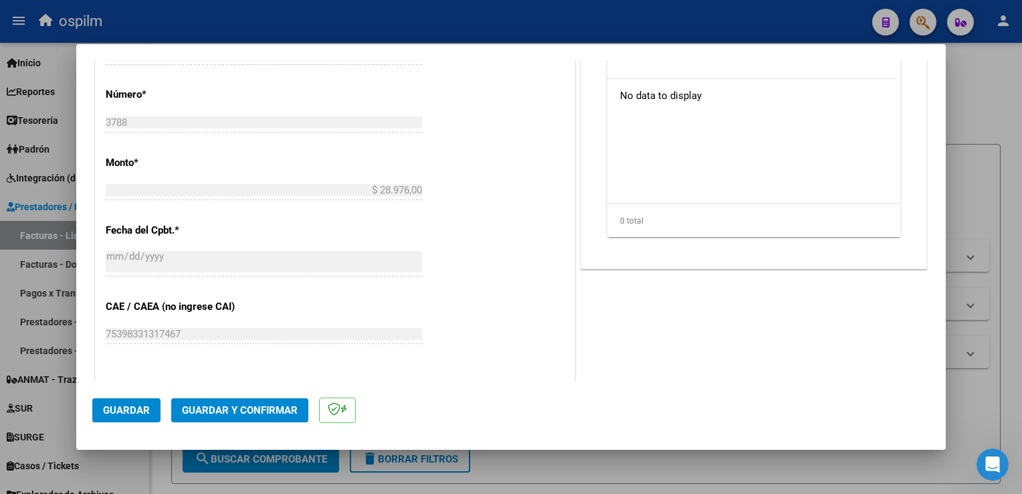
scroll to position [736, 0]
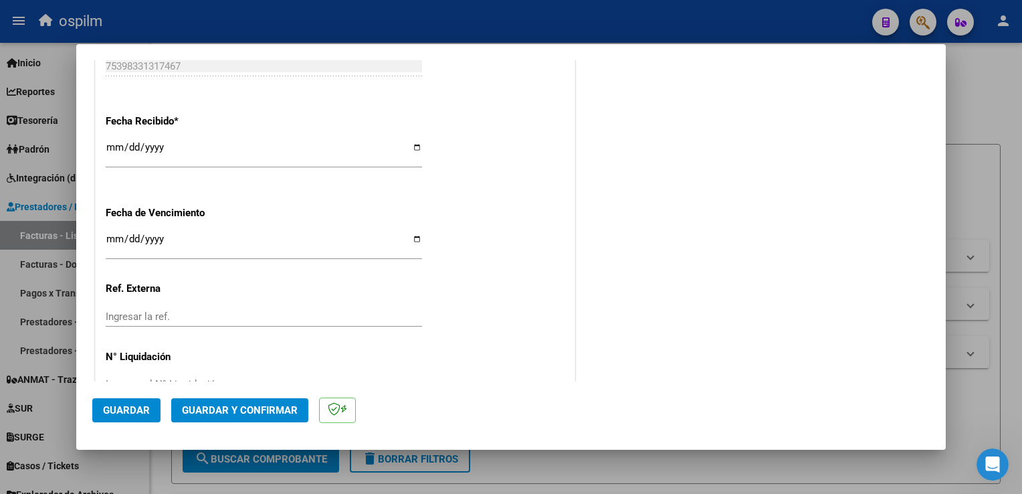
click at [110, 412] on span "Guardar" at bounding box center [126, 410] width 47 height 12
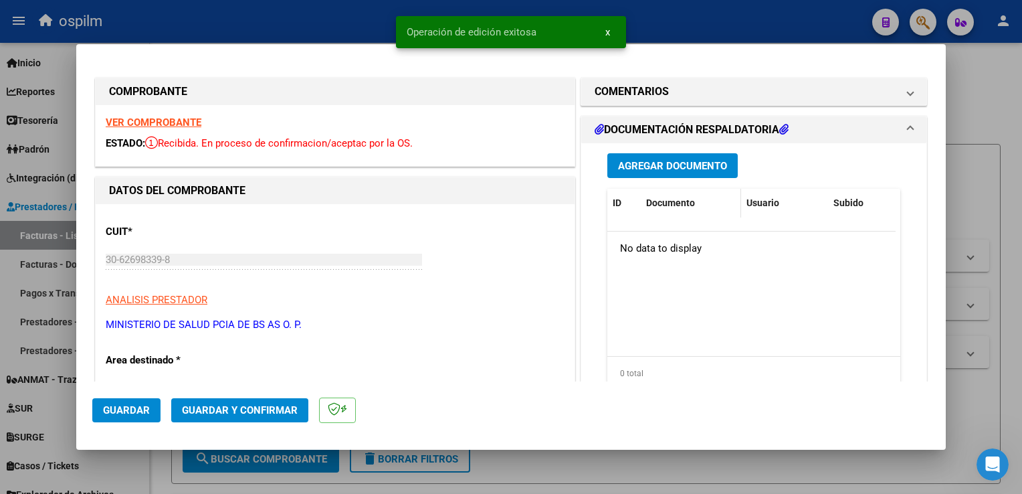
scroll to position [0, 0]
click at [666, 171] on span "Agregar Documento" at bounding box center [672, 166] width 109 height 12
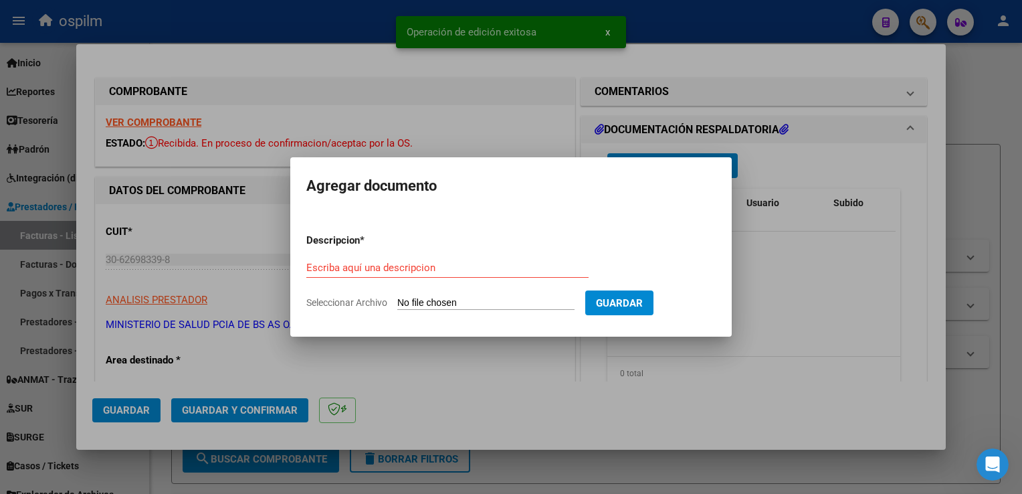
click at [399, 278] on div "Escriba aquí una descripcion" at bounding box center [447, 274] width 282 height 33
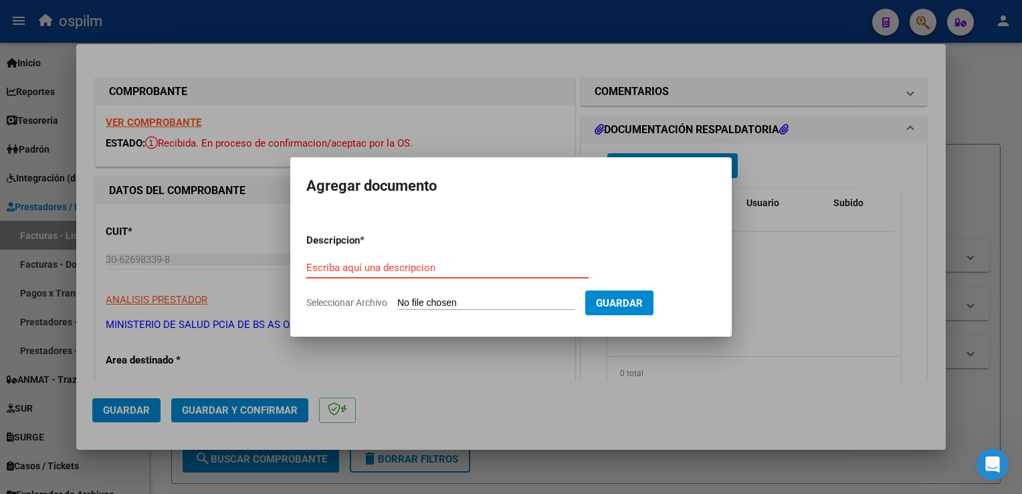
click at [388, 262] on input "Escriba aquí una descripcion" at bounding box center [447, 268] width 282 height 12
type input "Detalle"
click at [478, 306] on input "Seleccionar Archivo" at bounding box center [485, 303] width 177 height 13
type input "C:\fakepath\Anexo 3788.pdf"
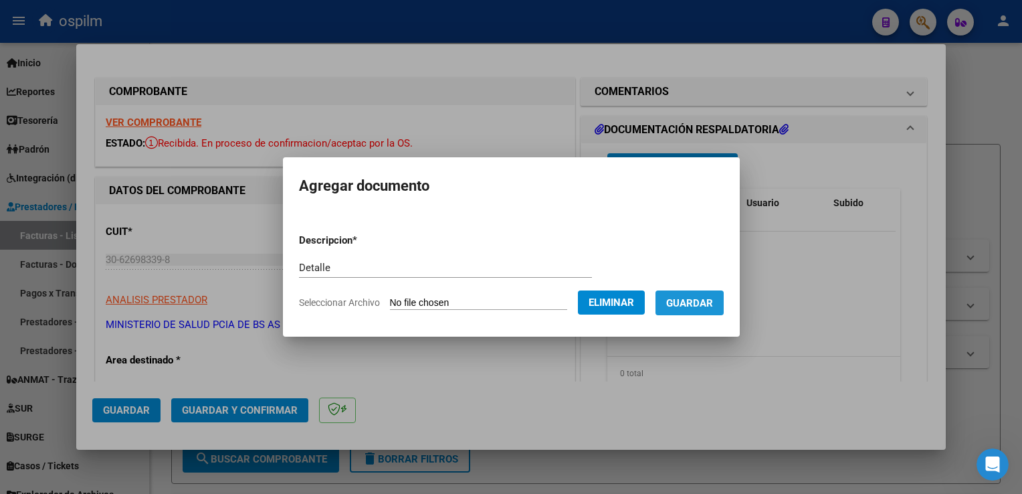
click at [698, 304] on span "Guardar" at bounding box center [689, 303] width 47 height 12
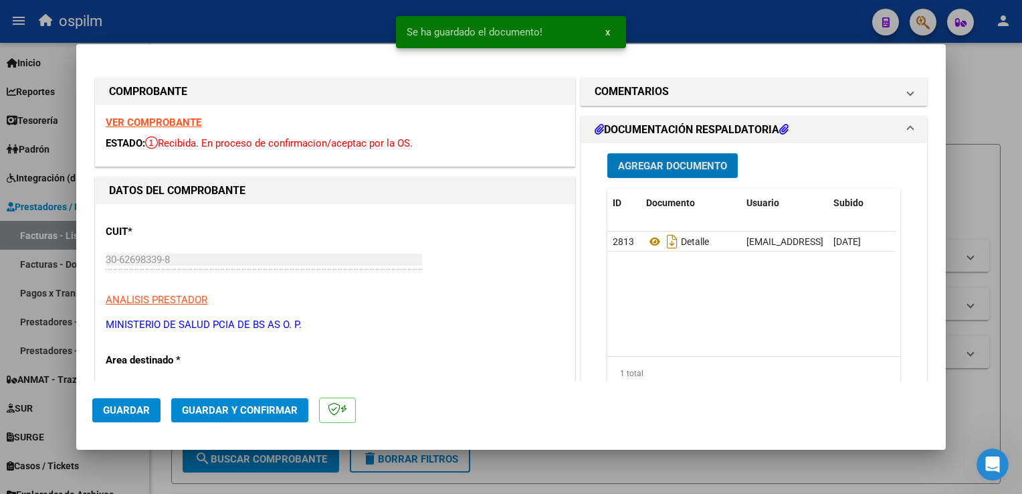
click at [243, 405] on span "Guardar y Confirmar" at bounding box center [240, 410] width 116 height 12
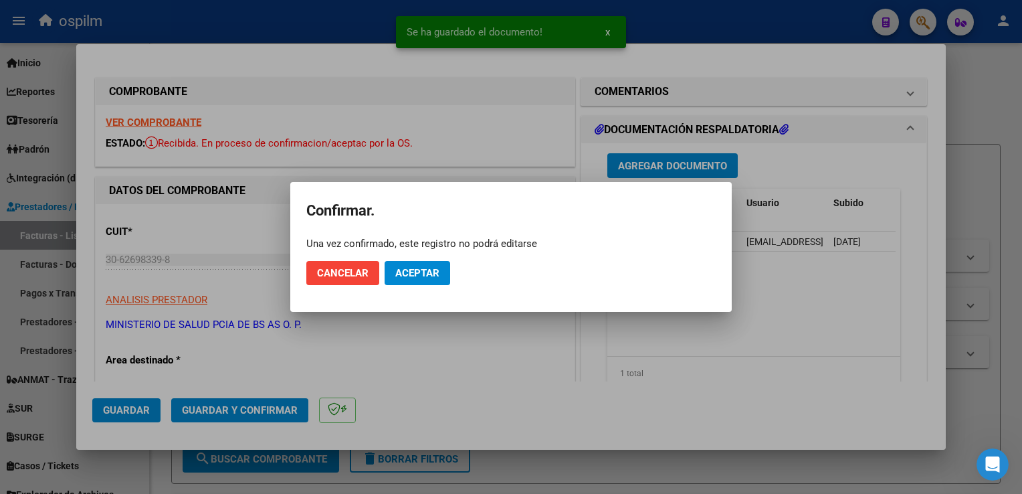
click at [414, 260] on mat-dialog-actions "Cancelar Aceptar" at bounding box center [510, 272] width 409 height 45
click at [422, 267] on span "Aceptar" at bounding box center [417, 273] width 44 height 12
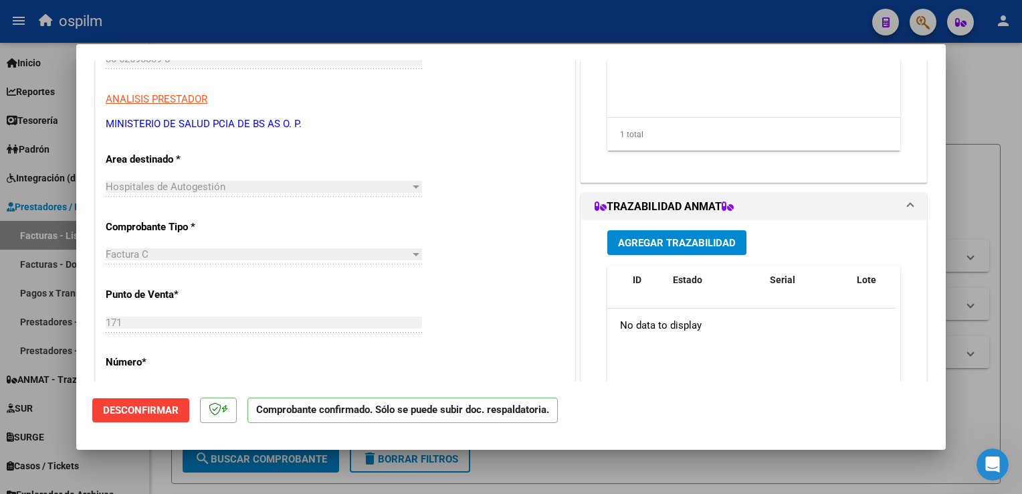
scroll to position [468, 0]
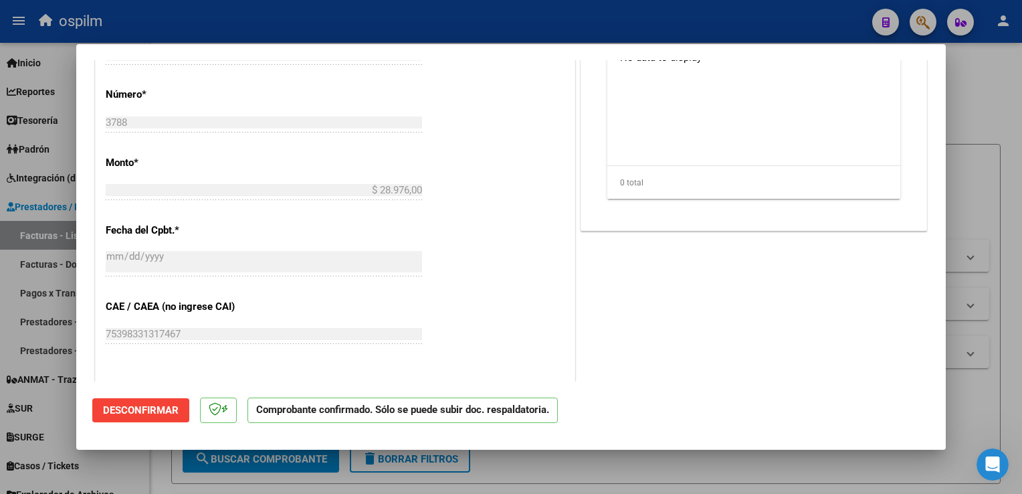
click at [1021, 202] on html "menu ospilm person Firma Express Inicio Calendario SSS Instructivos Contacto OS…" at bounding box center [511, 247] width 1022 height 494
click at [989, 348] on div at bounding box center [511, 247] width 1022 height 494
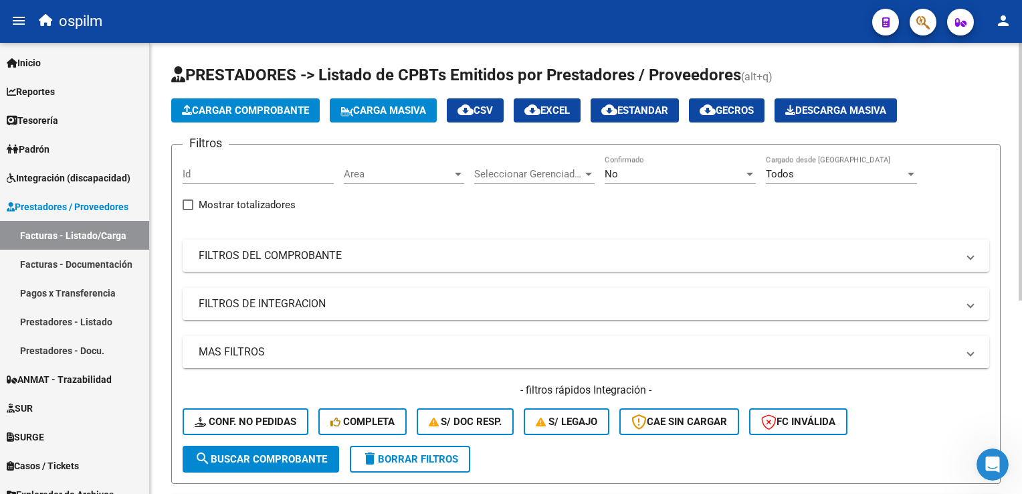
click at [249, 118] on button "Cargar Comprobante" at bounding box center [245, 110] width 148 height 24
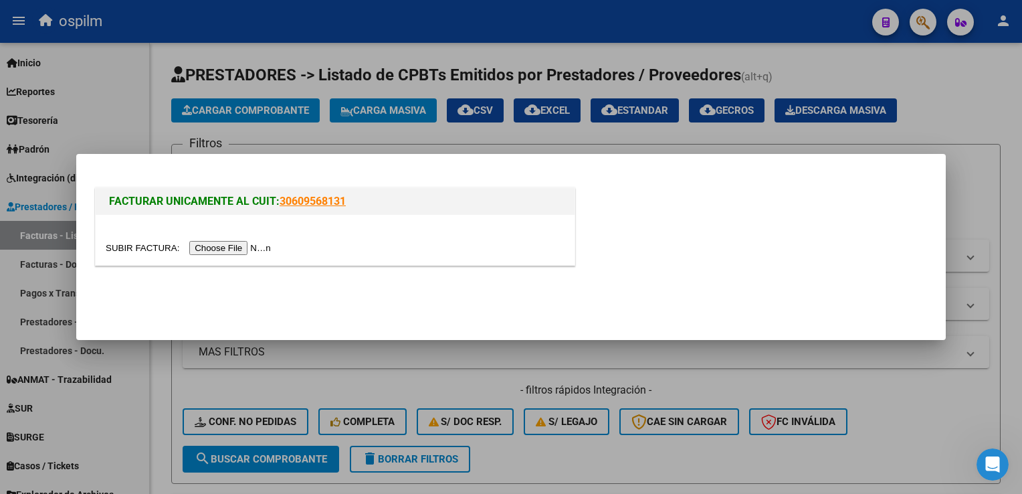
click at [225, 247] on input "file" at bounding box center [190, 248] width 169 height 14
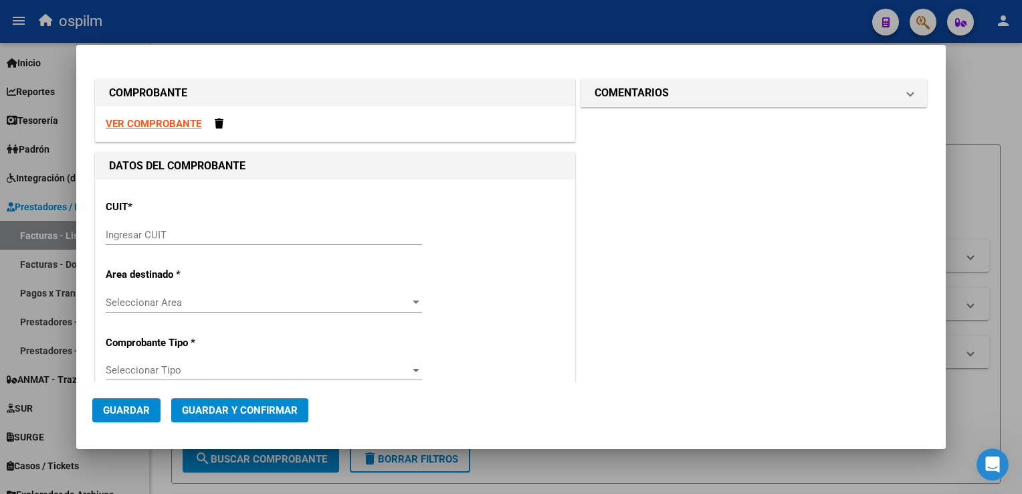
click at [180, 234] on input "Ingresar CUIT" at bounding box center [264, 235] width 316 height 12
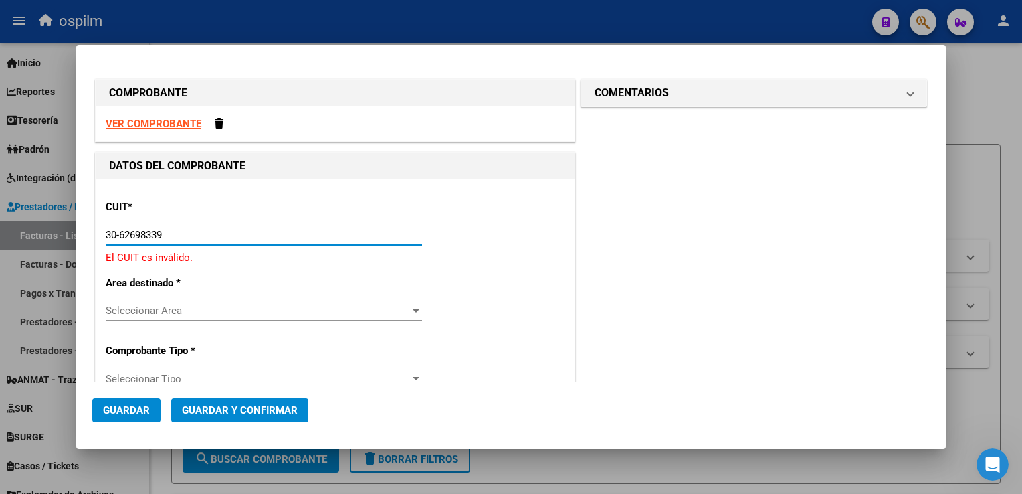
type input "30-62698339-8"
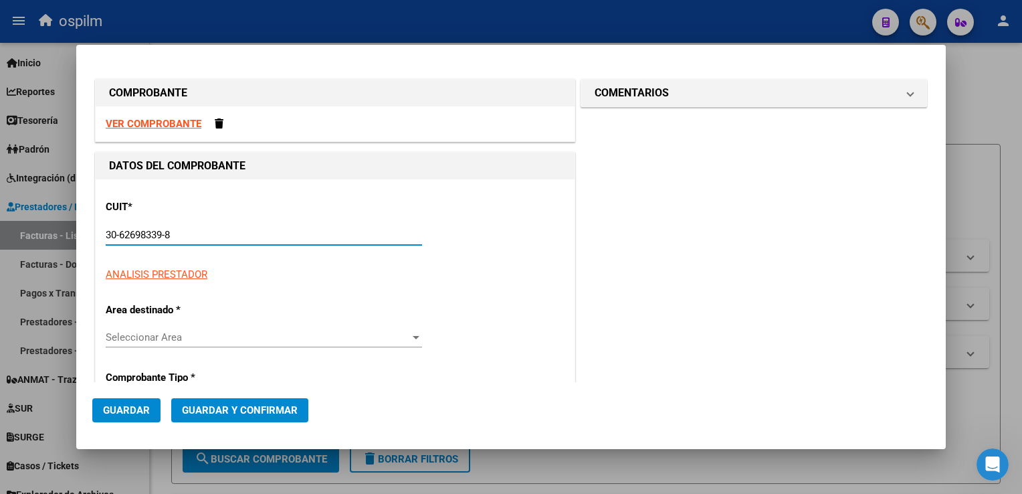
type input "171"
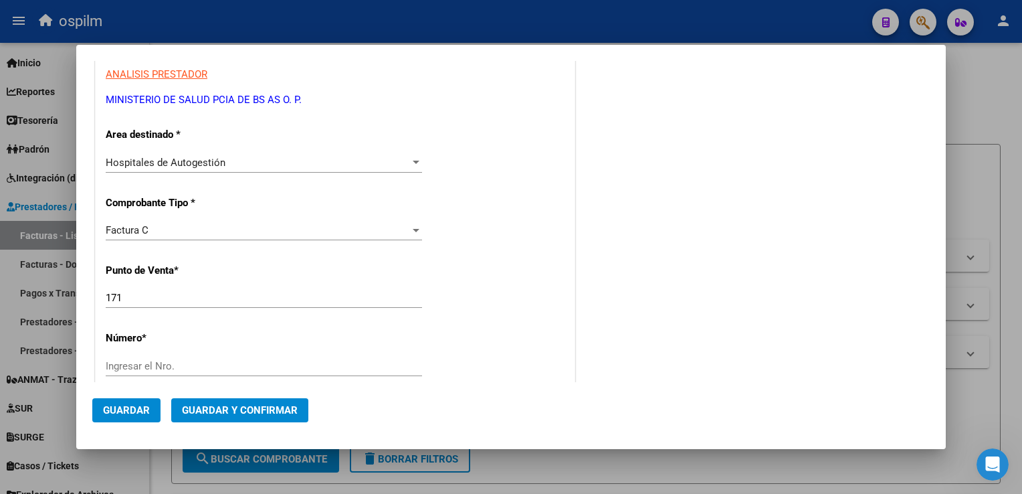
scroll to position [201, 0]
type input "30-62698339-8"
drag, startPoint x: 163, startPoint y: 296, endPoint x: -3, endPoint y: 308, distance: 166.3
click at [0, 308] on html "menu ospilm person Firma Express Inicio Calendario SSS Instructivos Contacto OS…" at bounding box center [511, 247] width 1022 height 494
type input "101"
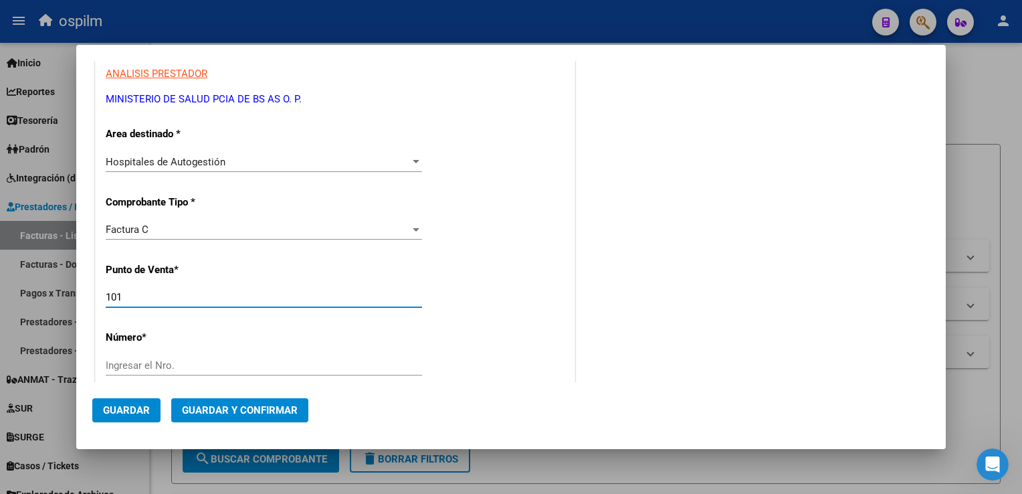
click at [181, 359] on input "Ingresar el Nro." at bounding box center [264, 365] width 316 height 12
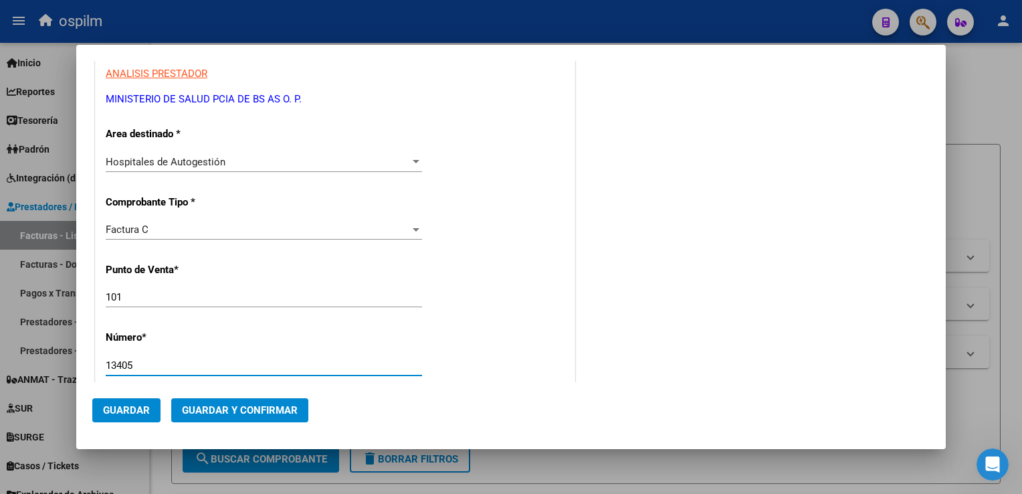
type input "13405"
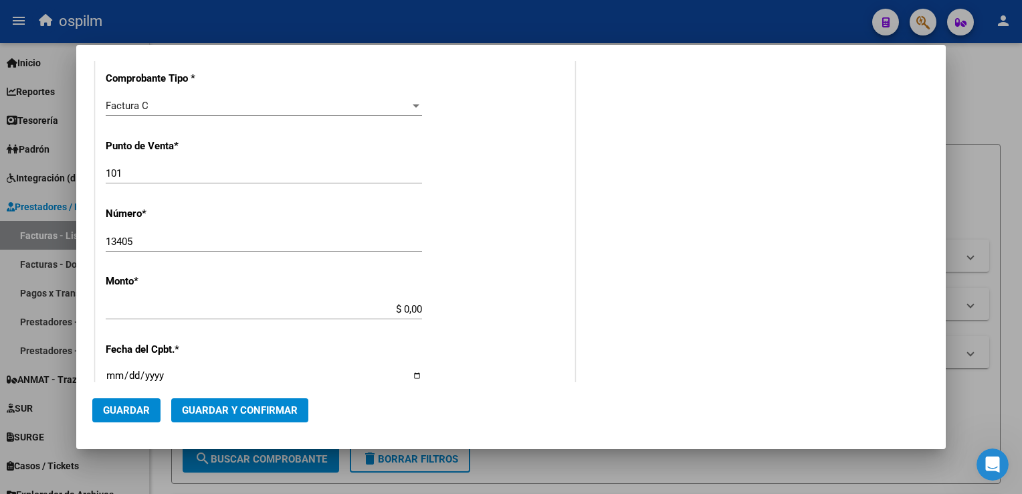
scroll to position [401, 0]
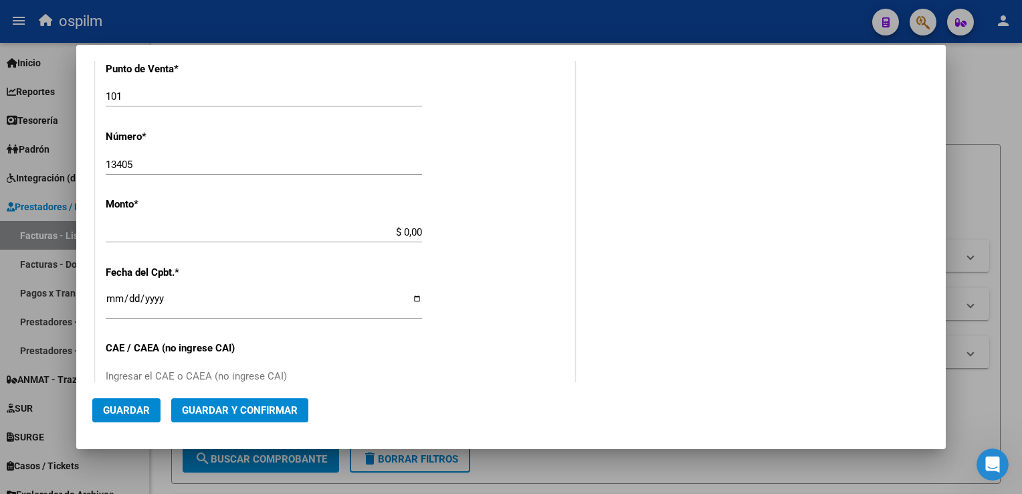
type input "$ 174.348,00"
type input "[DATE]"
type input "75378607926358"
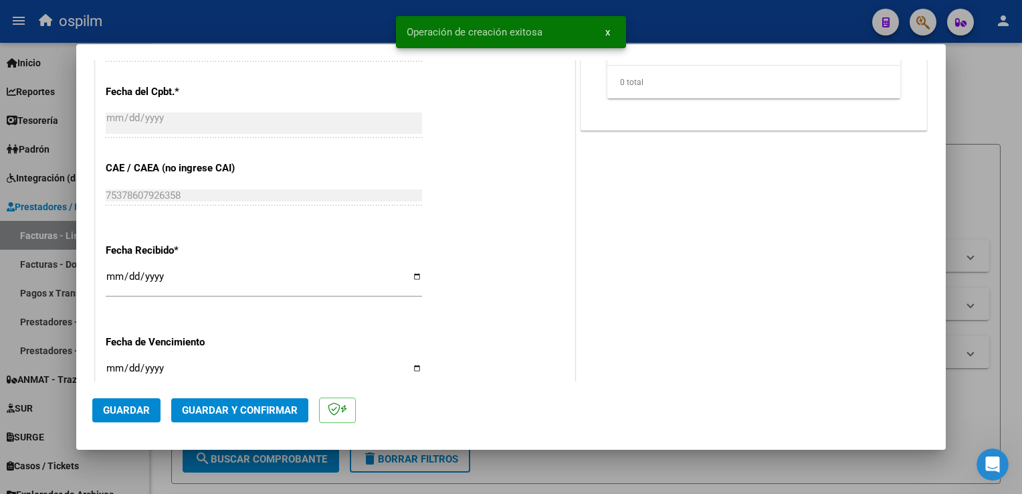
scroll to position [669, 0]
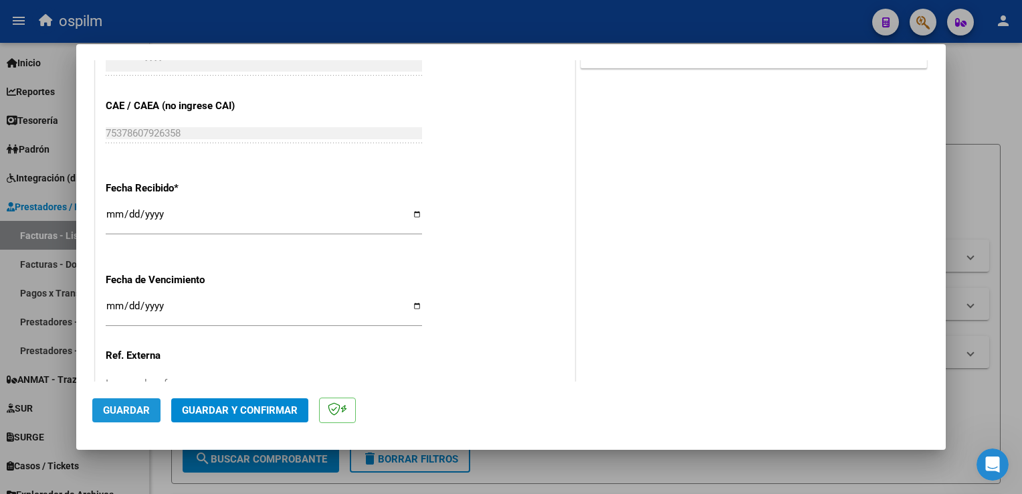
click at [120, 416] on button "Guardar" at bounding box center [126, 410] width 68 height 24
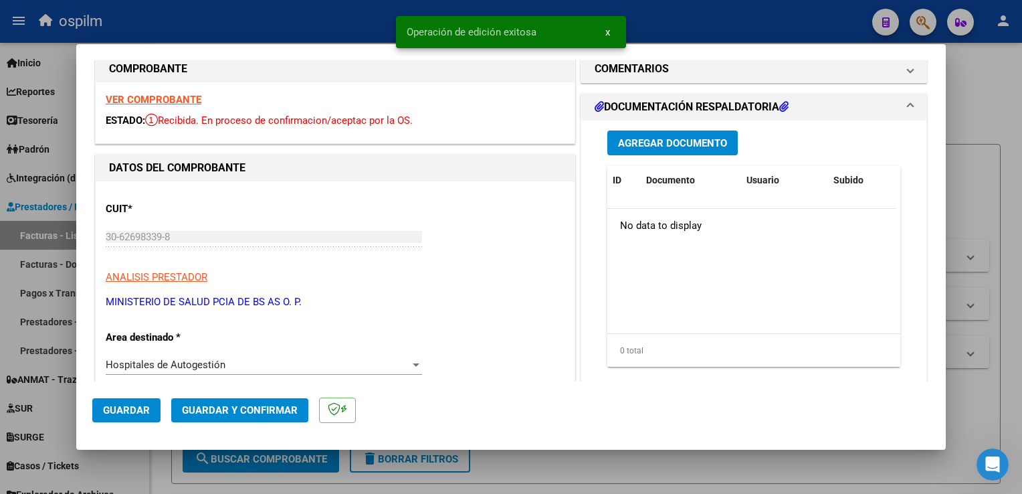
scroll to position [0, 0]
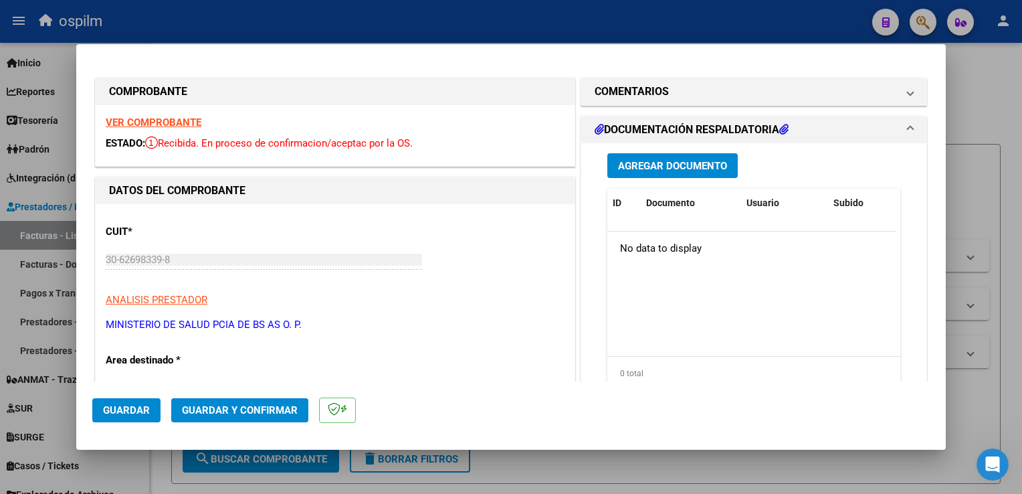
click at [643, 174] on button "Agregar Documento" at bounding box center [672, 165] width 130 height 25
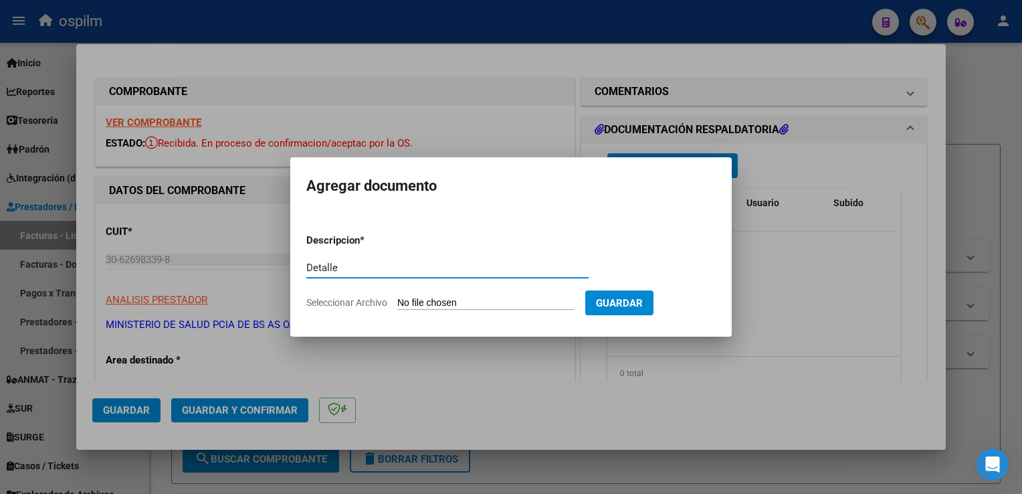
type input "Detalle"
click at [486, 299] on input "Seleccionar Archivo" at bounding box center [485, 303] width 177 height 13
type input "C:\fakepath\Anexo 13405.pdf"
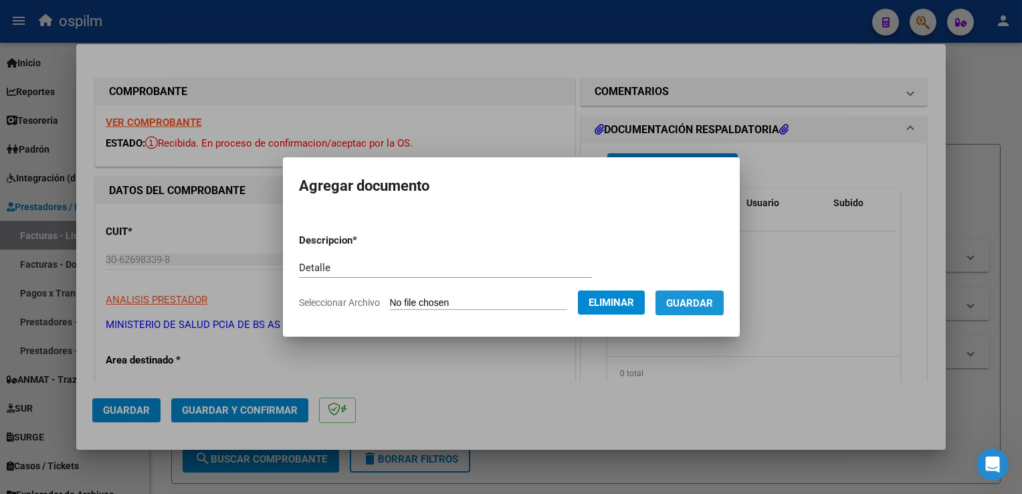
click at [690, 306] on span "Guardar" at bounding box center [689, 303] width 47 height 12
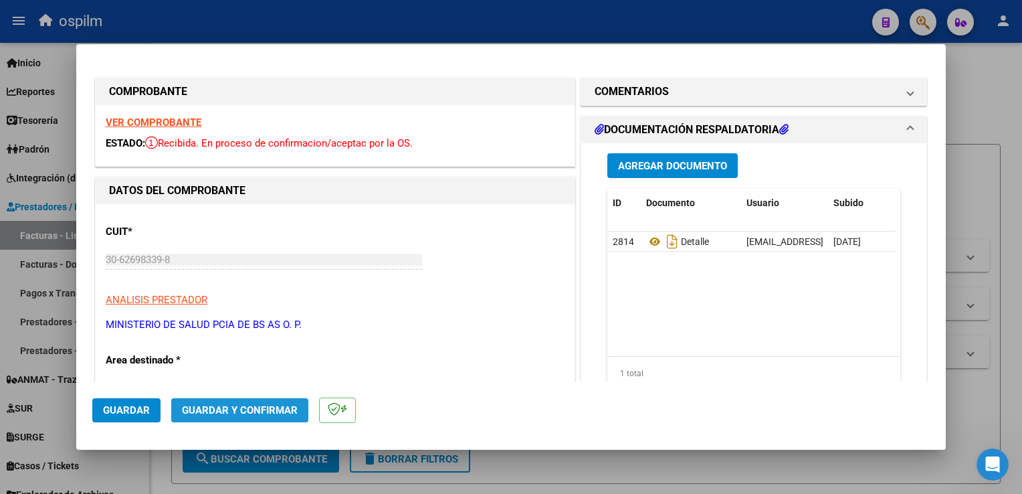
click at [273, 418] on button "Guardar y Confirmar" at bounding box center [239, 410] width 137 height 24
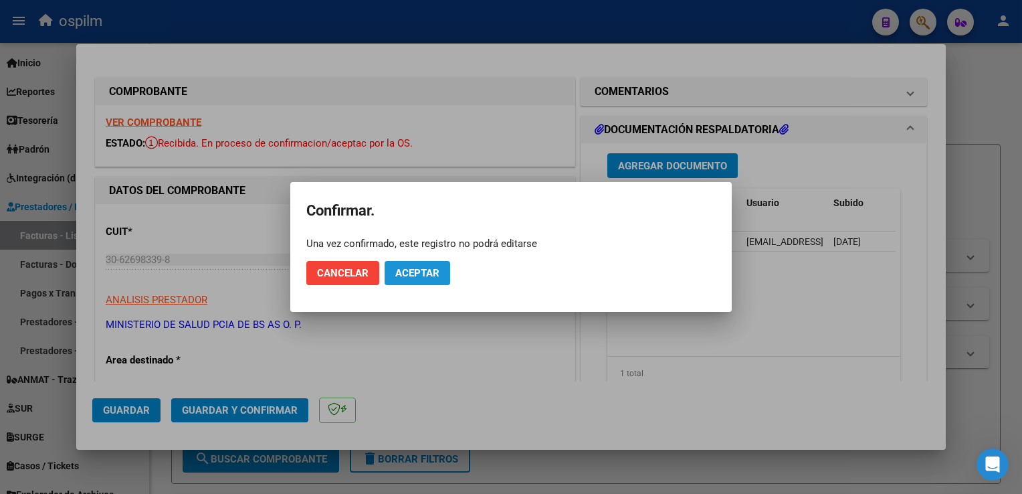
click at [431, 274] on span "Aceptar" at bounding box center [417, 273] width 44 height 12
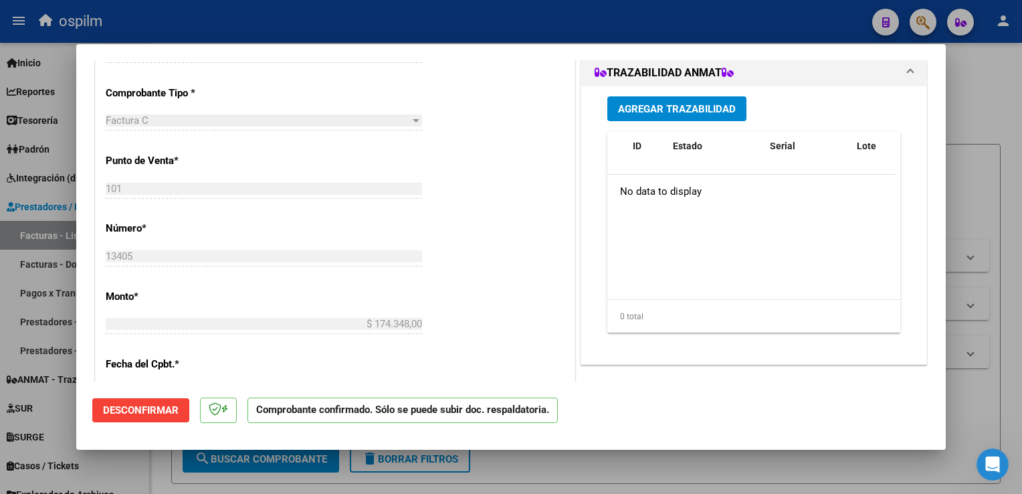
scroll to position [669, 0]
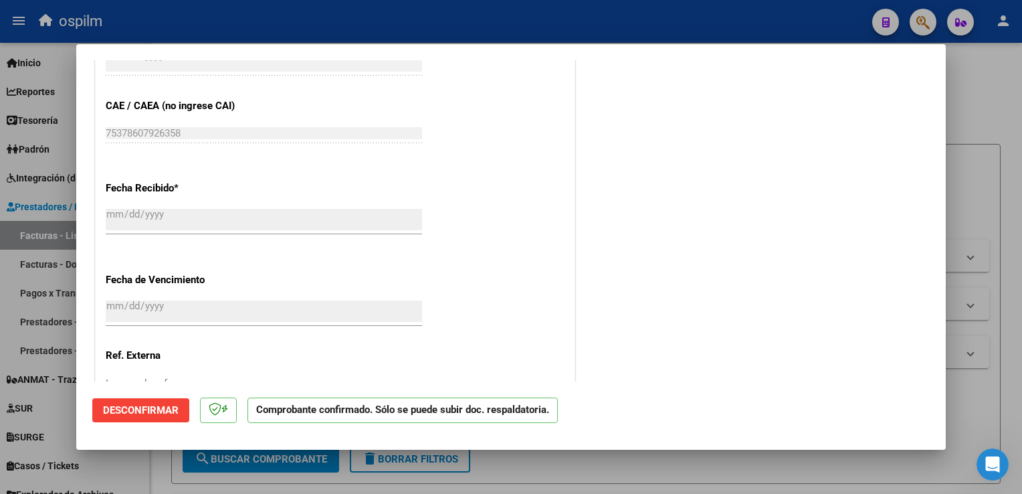
click at [997, 183] on div at bounding box center [511, 247] width 1022 height 494
type input "$ 0,00"
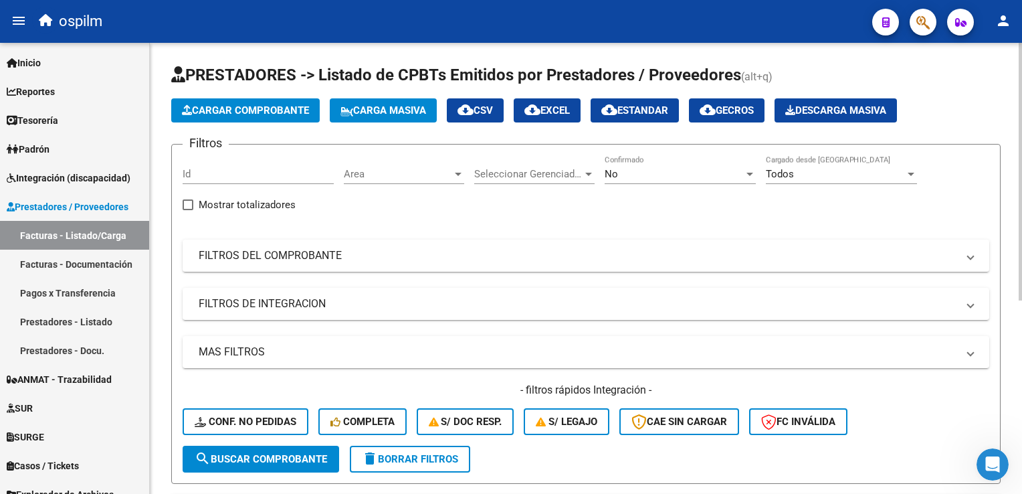
click at [203, 106] on span "Cargar Comprobante" at bounding box center [245, 110] width 127 height 12
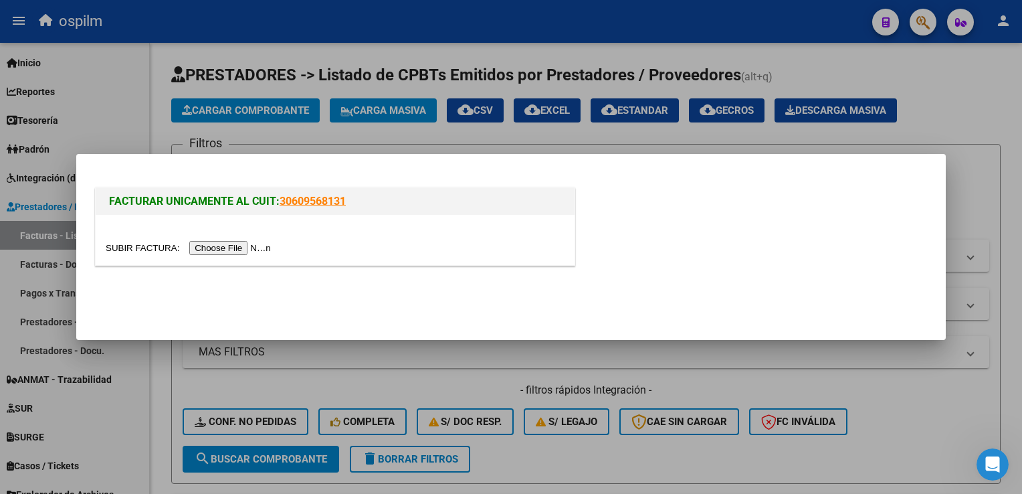
click at [250, 253] on input "file" at bounding box center [190, 248] width 169 height 14
click at [990, 213] on div at bounding box center [511, 247] width 1022 height 494
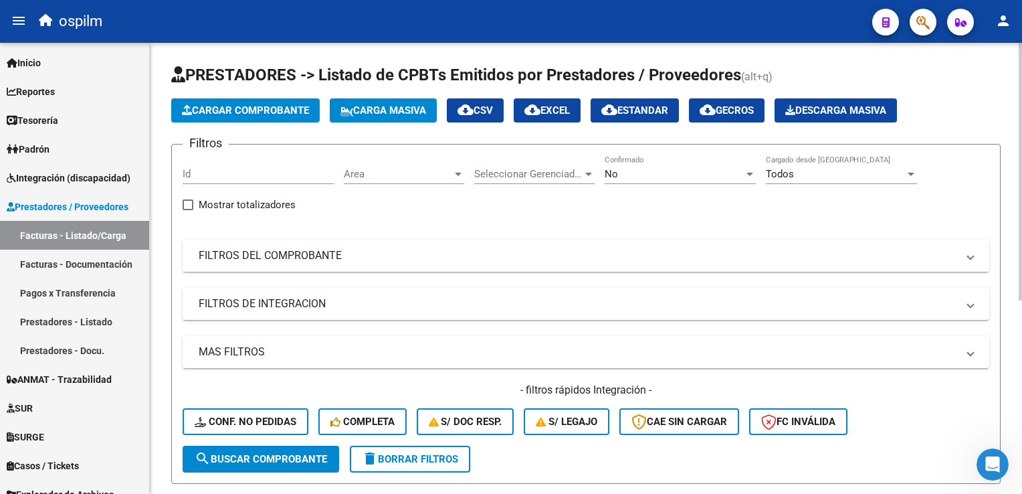
click at [268, 256] on mat-panel-title "FILTROS DEL COMPROBANTE" at bounding box center [578, 255] width 759 height 15
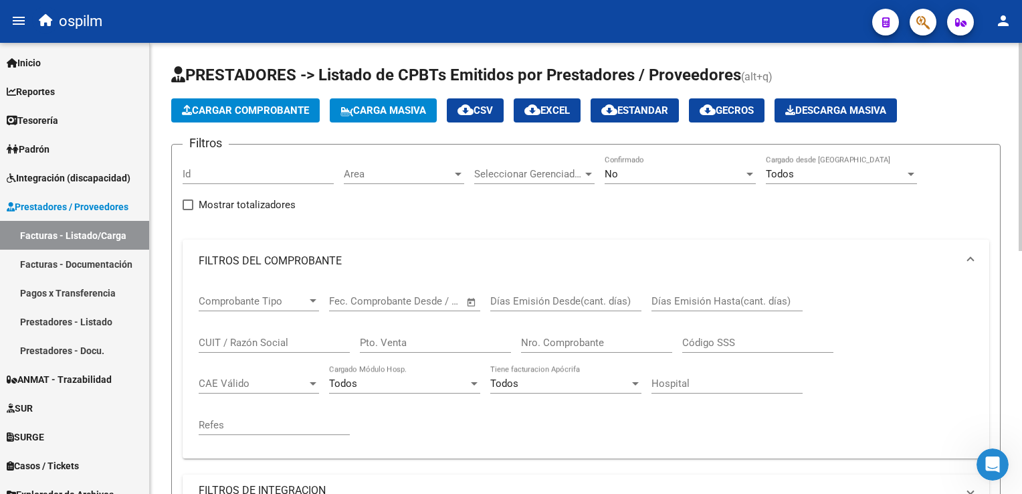
click at [559, 344] on input "Nro. Comprobante" at bounding box center [596, 342] width 151 height 12
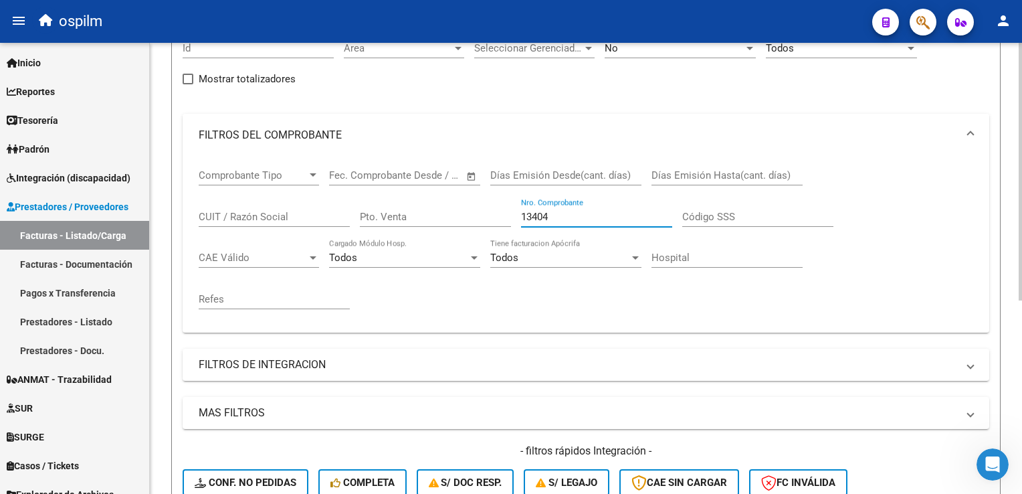
scroll to position [3, 0]
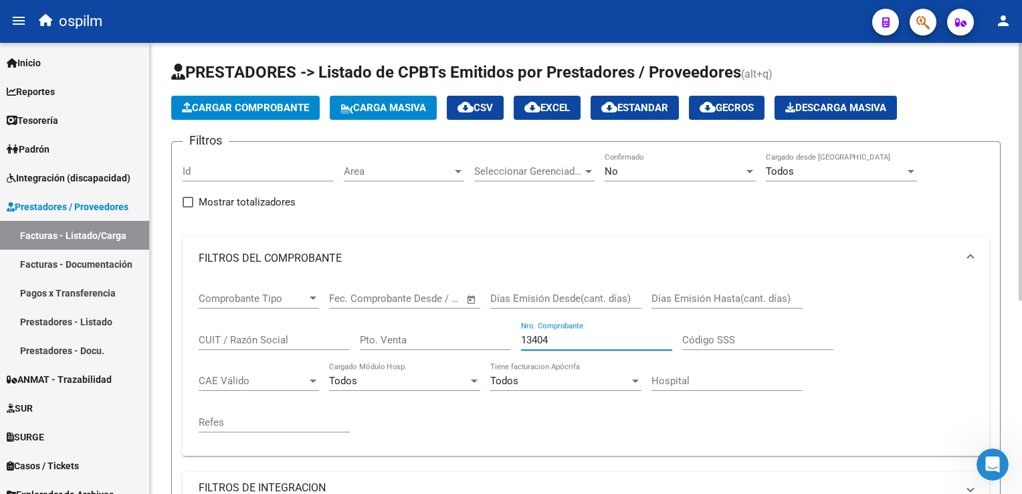
click at [634, 165] on div "No" at bounding box center [674, 171] width 139 height 12
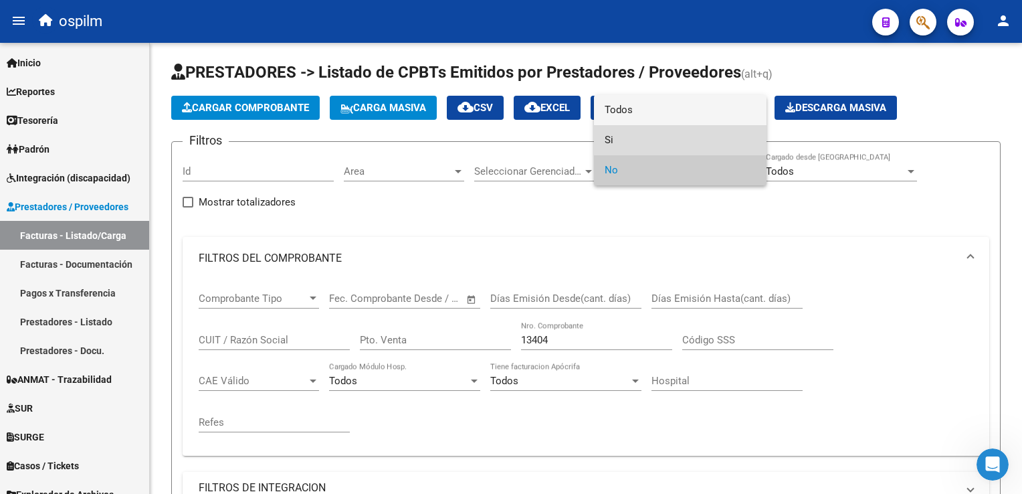
click at [657, 125] on span "Si" at bounding box center [680, 140] width 151 height 30
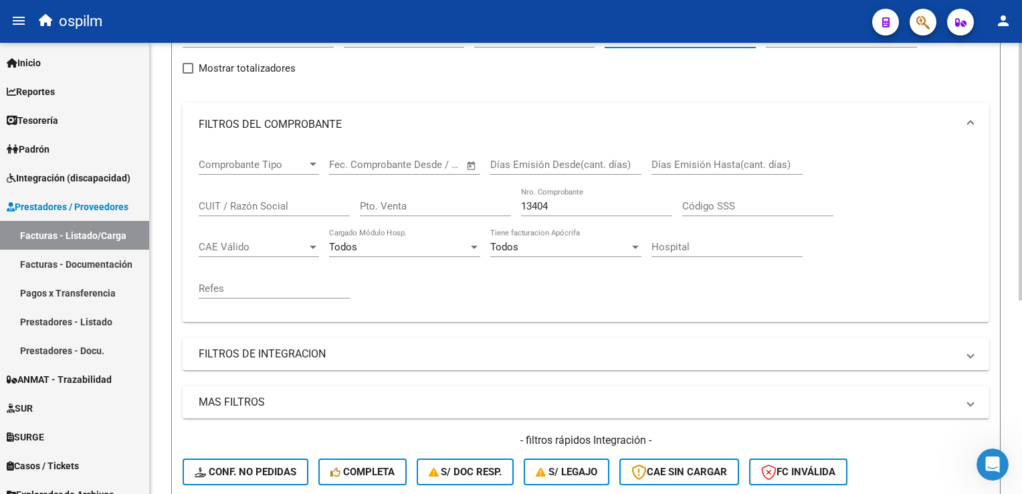
scroll to position [270, 0]
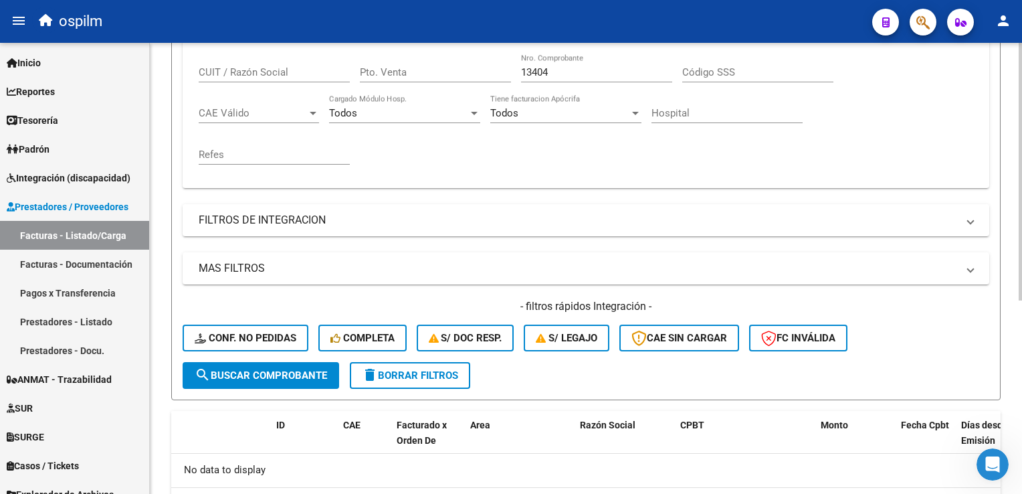
click at [217, 383] on button "search Buscar Comprobante" at bounding box center [261, 375] width 157 height 27
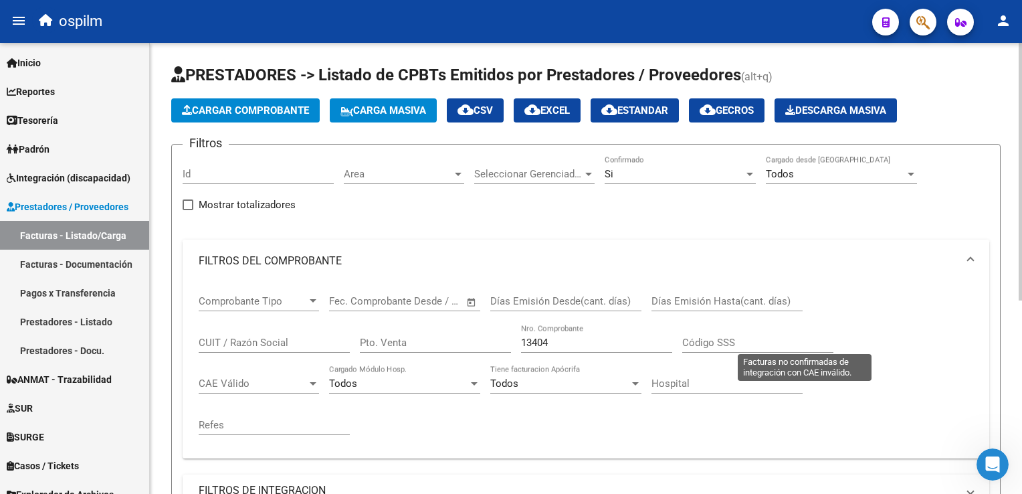
scroll to position [0, 0]
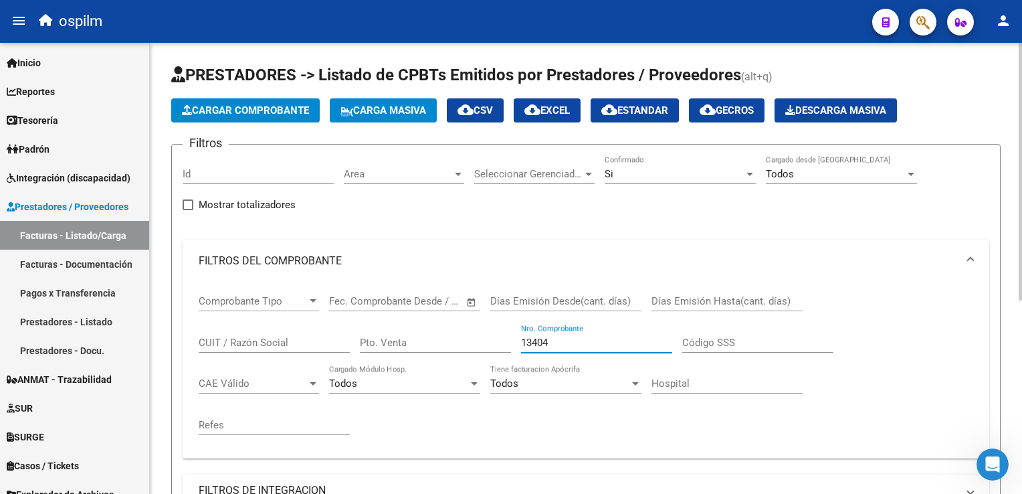
drag, startPoint x: 584, startPoint y: 344, endPoint x: 297, endPoint y: 339, distance: 287.0
click at [297, 339] on div "Comprobante Tipo Comprobante Tipo Fecha inicio – Fecha fin Fec. Comprobante Des…" at bounding box center [586, 364] width 775 height 165
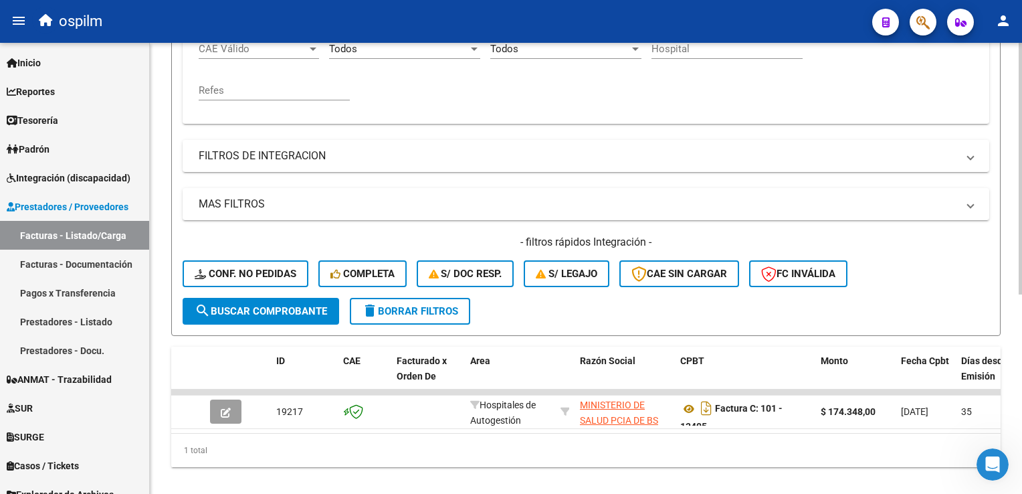
type input "13405"
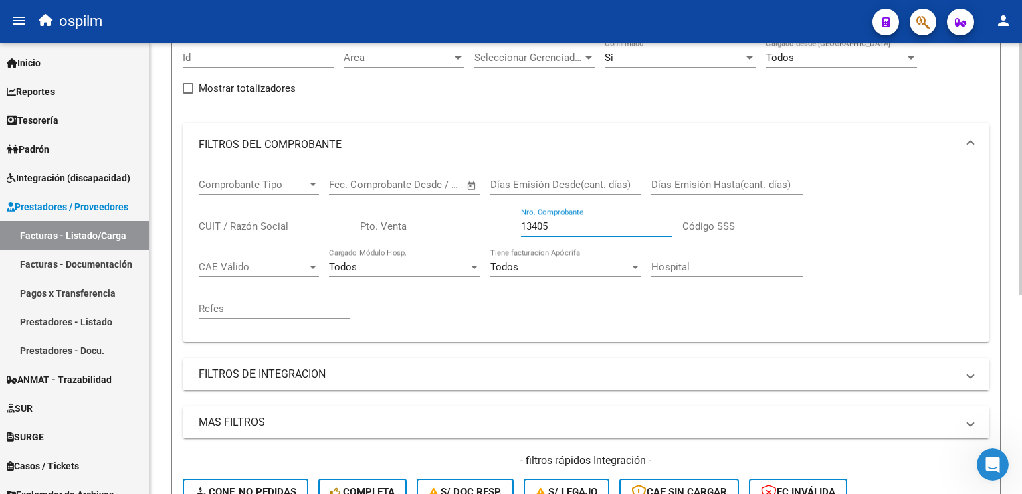
scroll to position [0, 0]
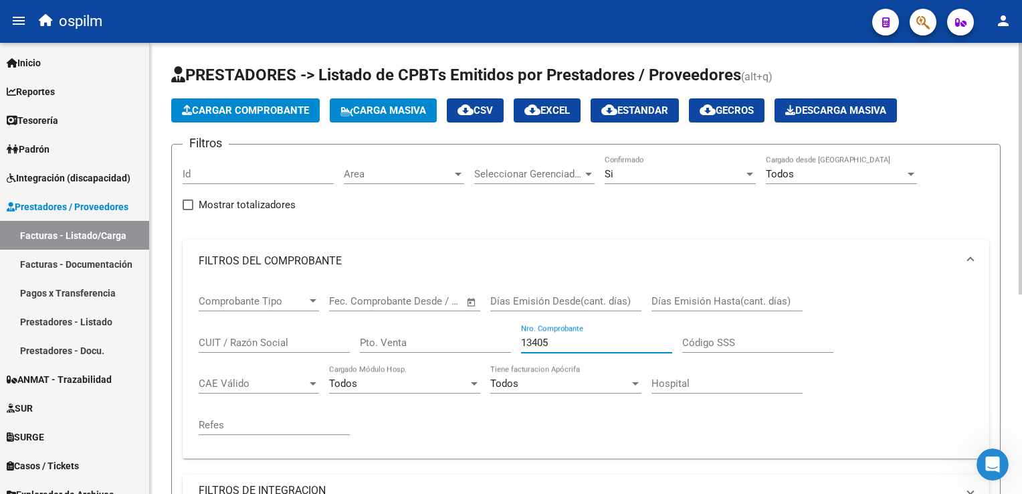
click at [254, 110] on span "Cargar Comprobante" at bounding box center [245, 110] width 127 height 12
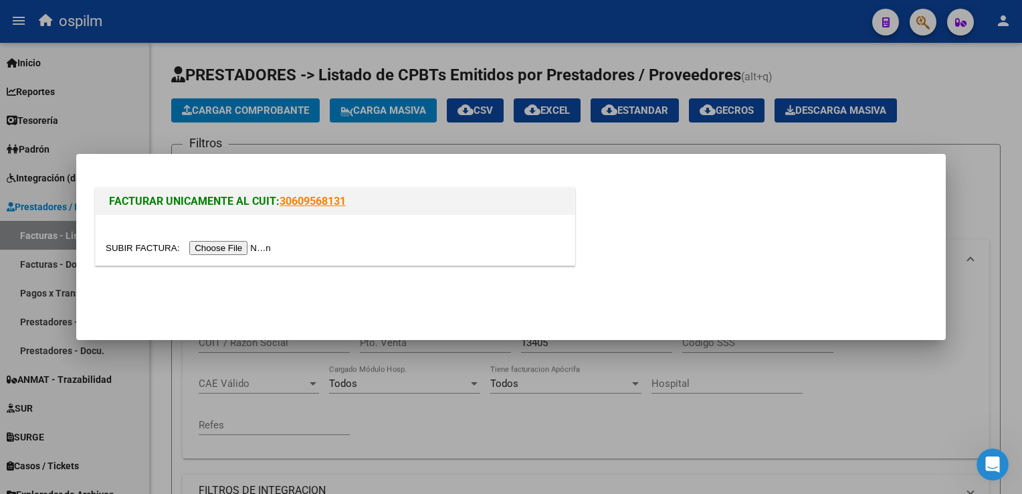
click at [220, 247] on input "file" at bounding box center [190, 248] width 169 height 14
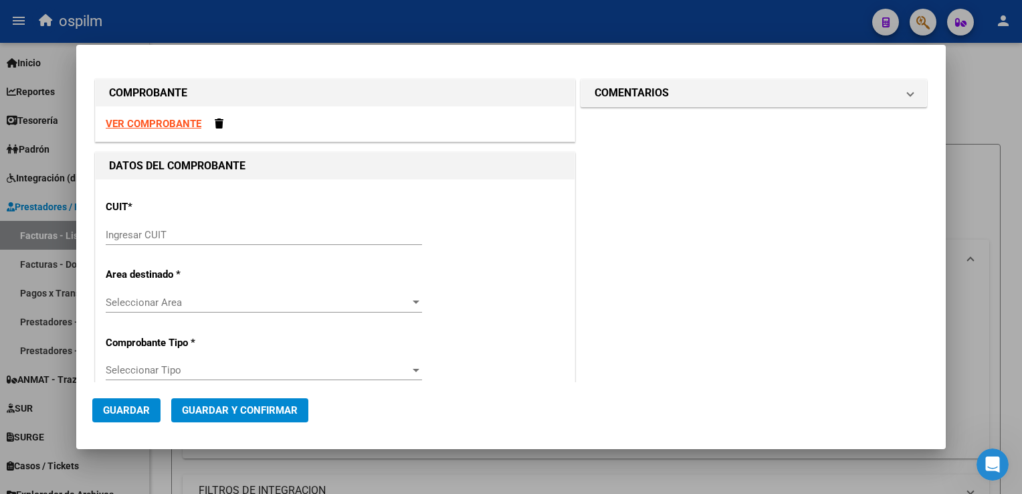
click at [214, 230] on input "Ingresar CUIT" at bounding box center [264, 235] width 316 height 12
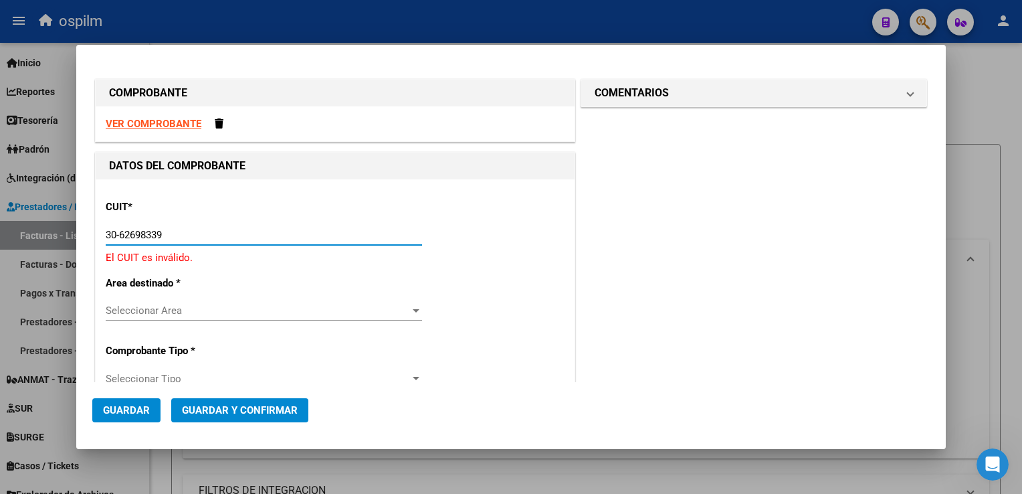
type input "30-62698339-8"
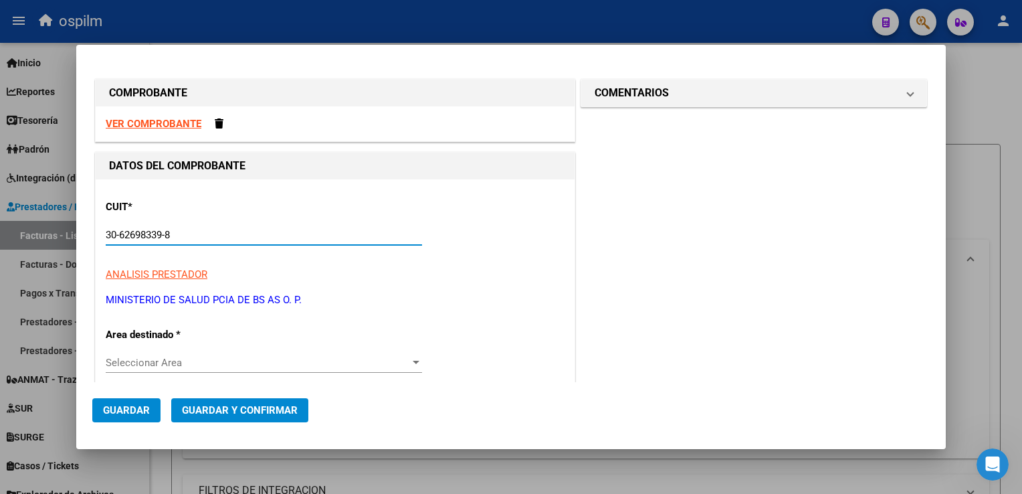
type input "171"
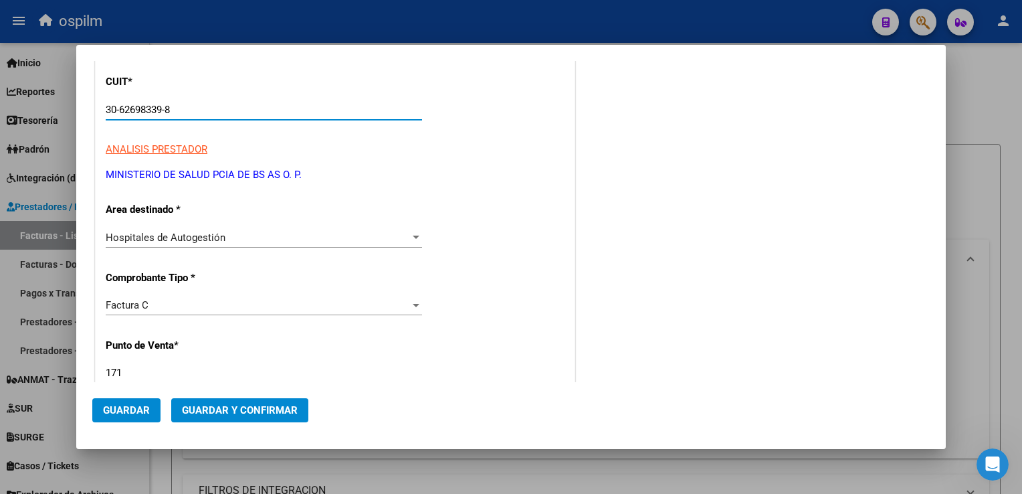
scroll to position [134, 0]
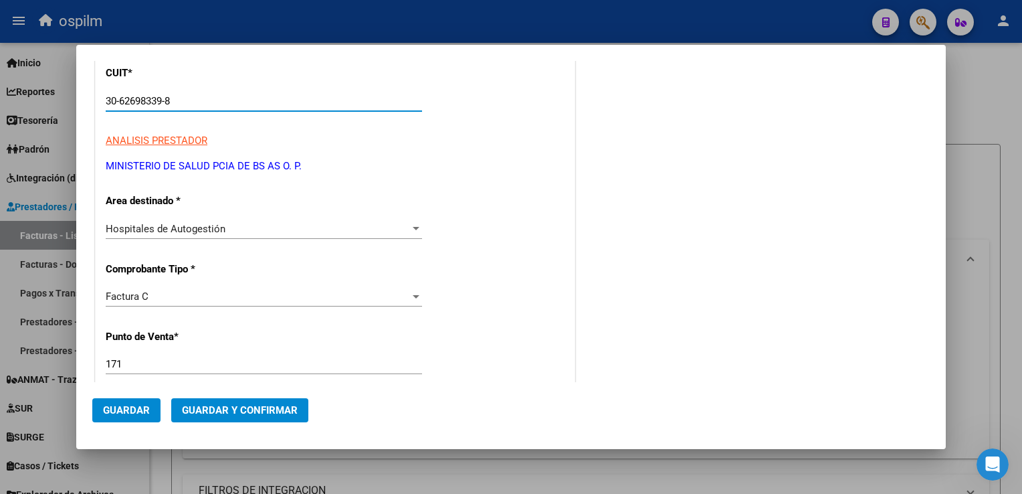
type input "30-62698339-8"
drag, startPoint x: 155, startPoint y: 405, endPoint x: 2, endPoint y: 365, distance: 158.2
click at [0, 365] on html "menu ospilm person Firma Express Inicio Calendario SSS Instructivos Contacto OS…" at bounding box center [511, 247] width 1022 height 494
click at [124, 355] on div "171 Ingresar el Nro." at bounding box center [264, 364] width 316 height 20
drag, startPoint x: 126, startPoint y: 356, endPoint x: 88, endPoint y: 355, distance: 37.5
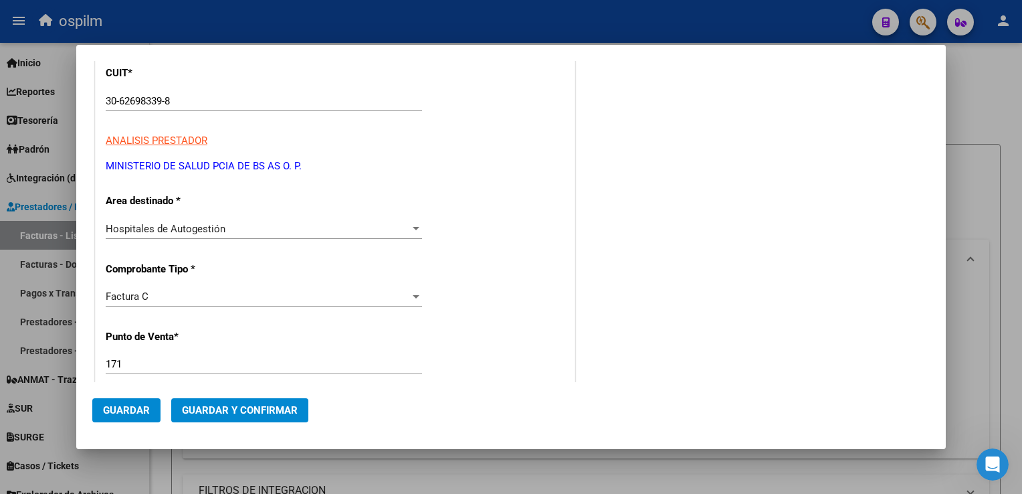
click at [88, 355] on mat-dialog-content "COMPROBANTE VER COMPROBANTE DATOS DEL COMPROBANTE CUIT * 30-62698339-8 Ingresar…" at bounding box center [511, 221] width 870 height 321
click at [134, 368] on input "171" at bounding box center [264, 364] width 316 height 12
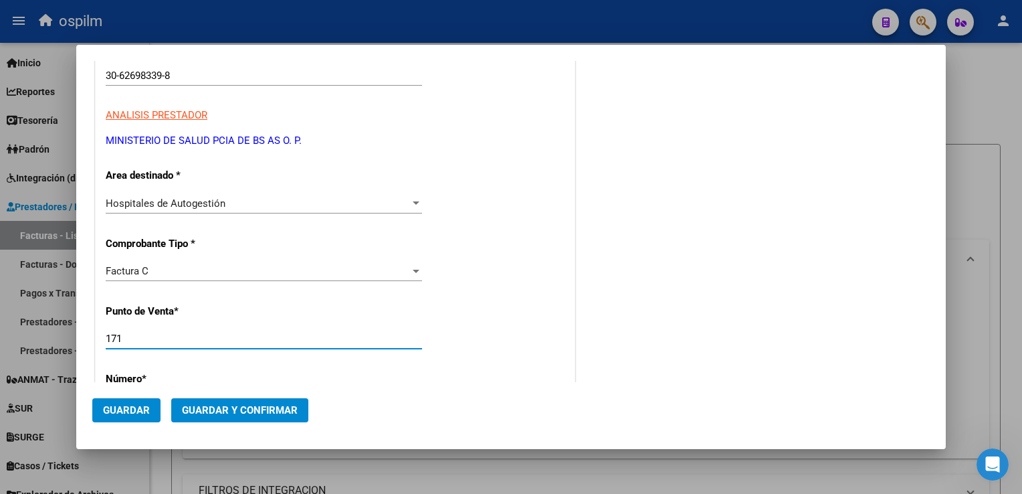
drag, startPoint x: 134, startPoint y: 368, endPoint x: 90, endPoint y: 371, distance: 44.3
click at [90, 371] on mat-dialog-content "COMPROBANTE VER COMPROBANTE DATOS DEL COMPROBANTE CUIT * 30-62698339-8 Ingresar…" at bounding box center [511, 221] width 870 height 321
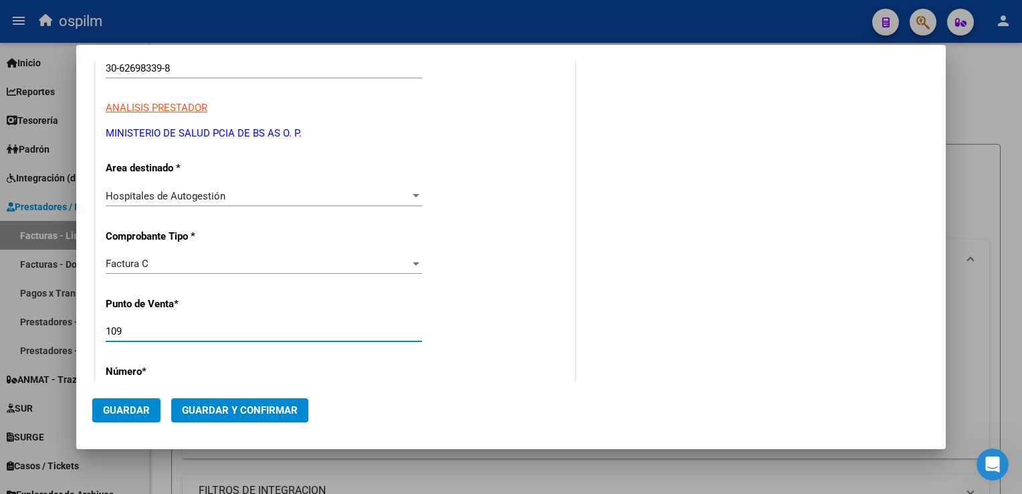
scroll to position [367, 0]
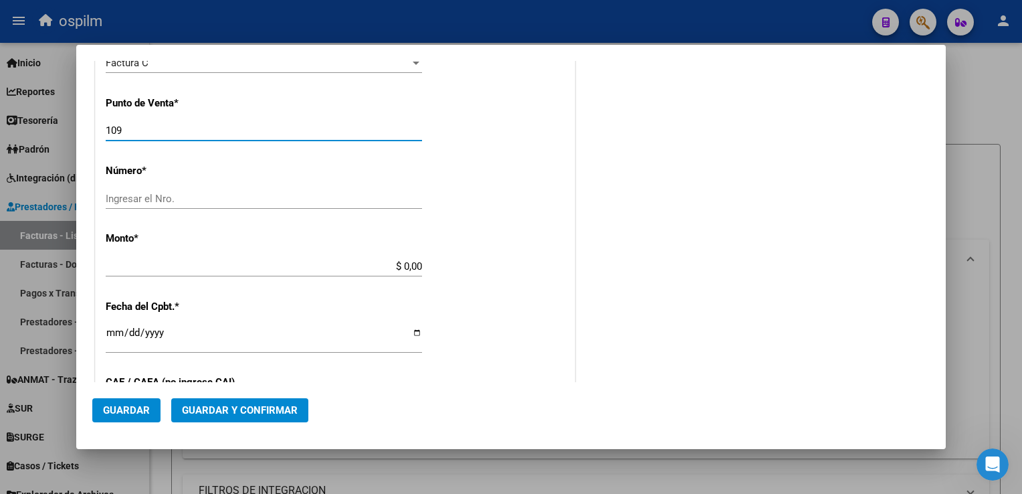
type input "109"
click at [189, 205] on div "Ingresar el Nro." at bounding box center [264, 199] width 316 height 20
type input "10410"
click at [472, 216] on div "CUIT * 30-62698339-8 Ingresar CUIT ANALISIS PRESTADOR MINISTERIO DE SALUD PCIA …" at bounding box center [335, 286] width 479 height 948
type input "$ 44.778,00"
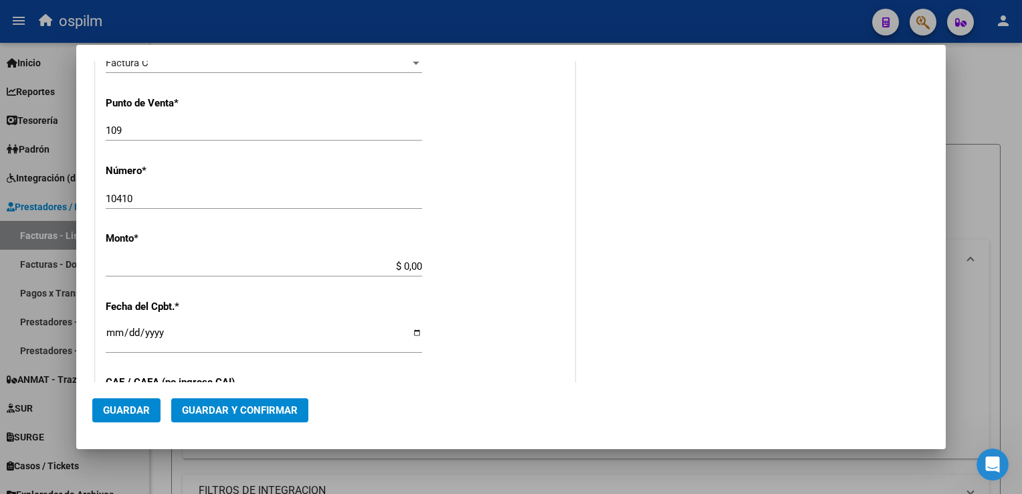
type input "[DATE]"
type input "75398668003361"
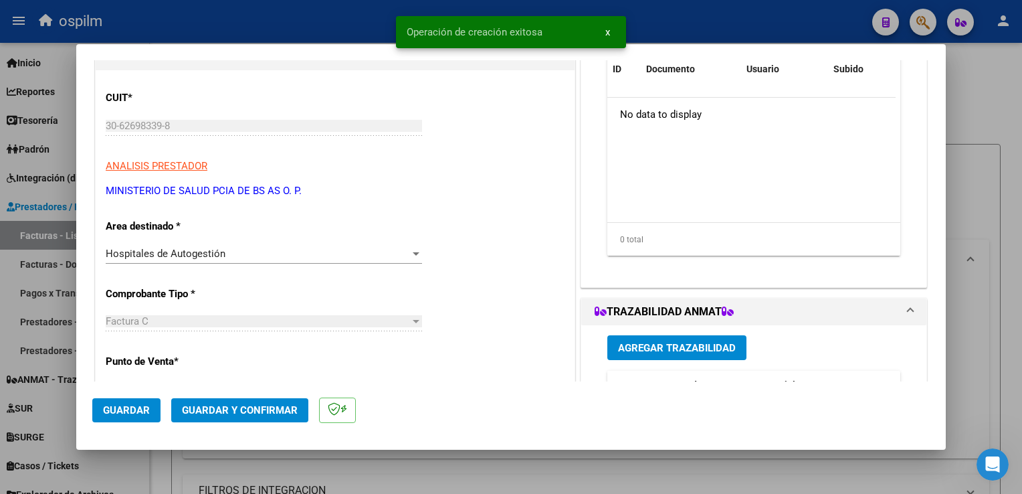
scroll to position [401, 0]
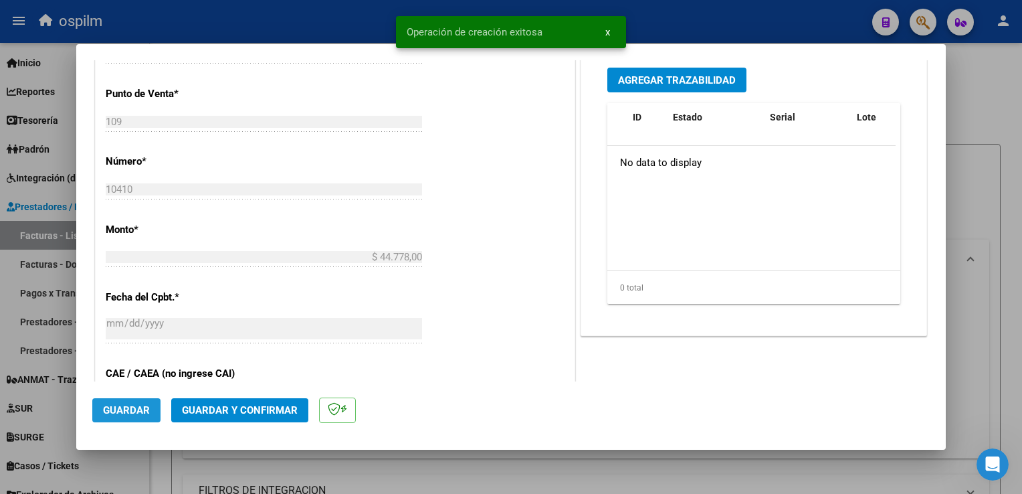
click at [122, 419] on button "Guardar" at bounding box center [126, 410] width 68 height 24
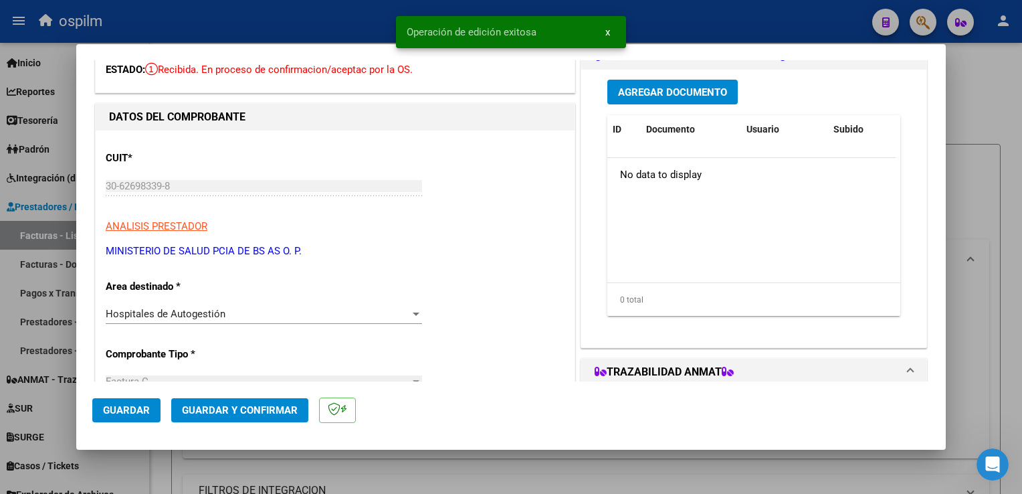
scroll to position [0, 0]
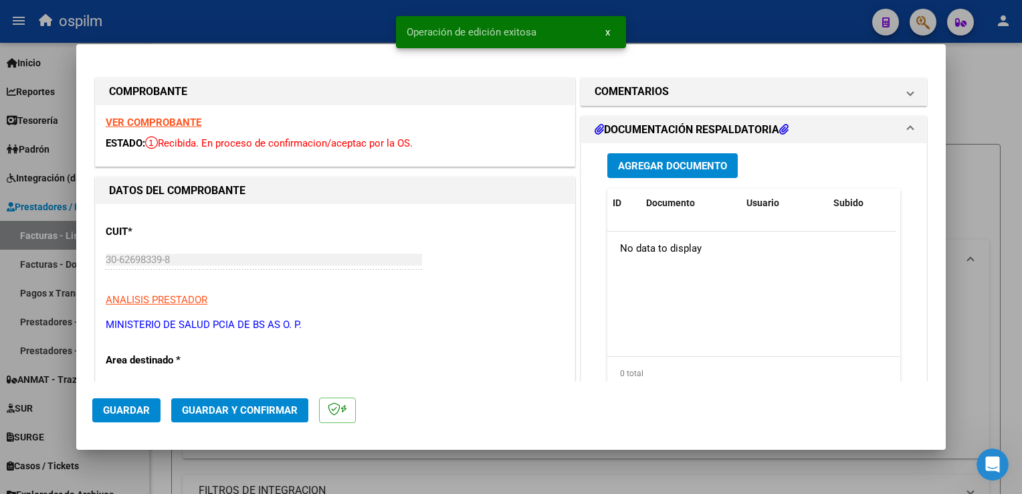
click at [699, 166] on span "Agregar Documento" at bounding box center [672, 166] width 109 height 12
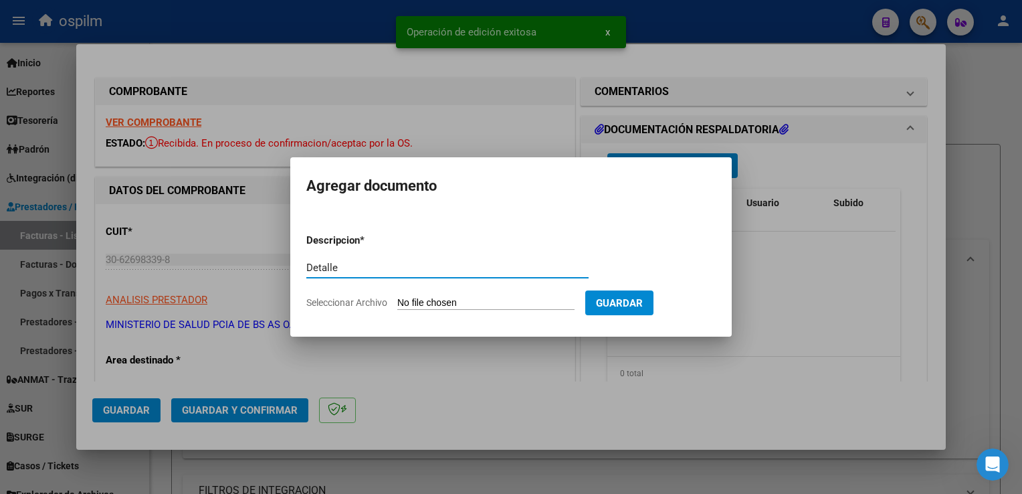
type input "Detalle"
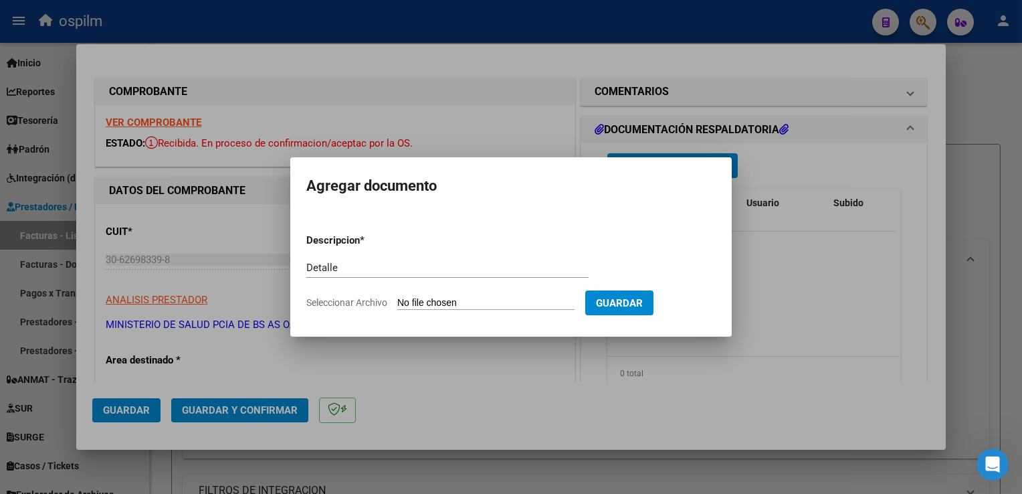
click at [418, 306] on input "Seleccionar Archivo" at bounding box center [485, 303] width 177 height 13
type input "C:\fakepath\Anexo 10410.pdf"
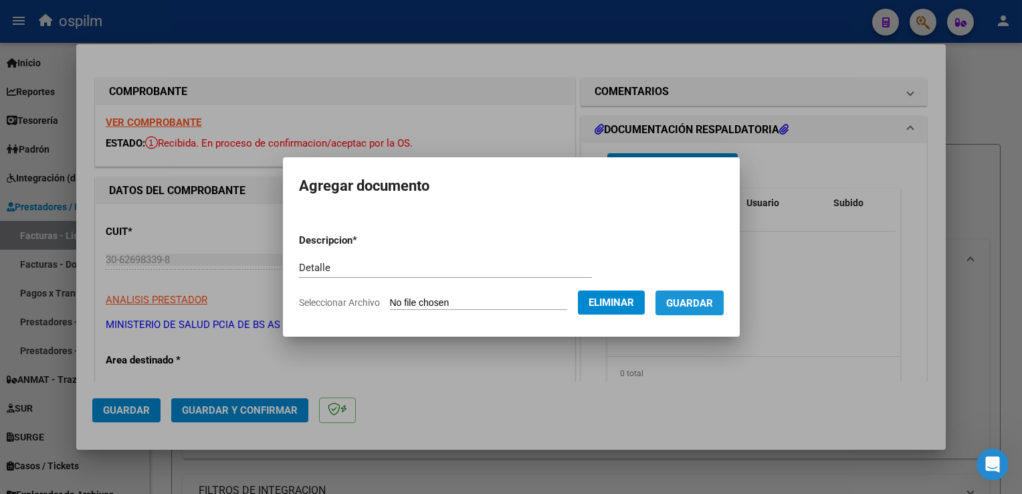
click at [706, 300] on span "Guardar" at bounding box center [689, 303] width 47 height 12
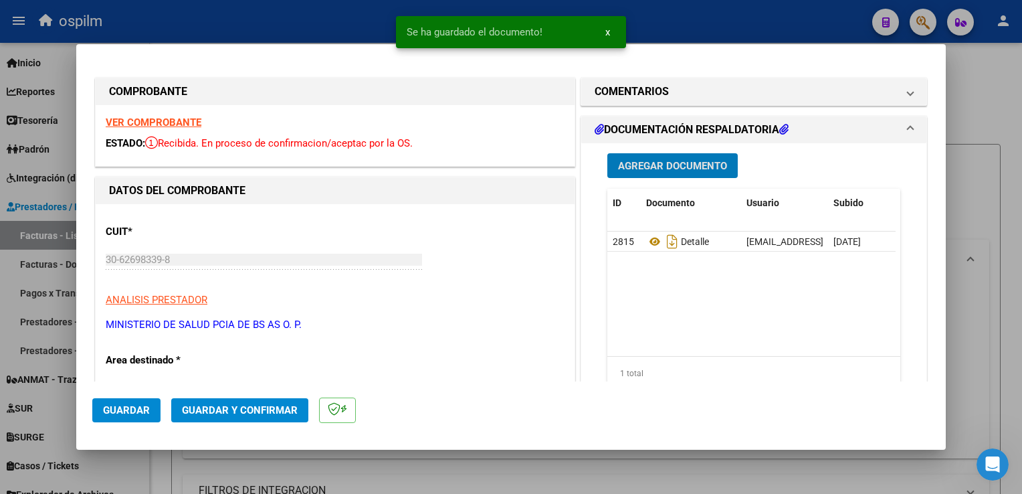
click at [247, 416] on button "Guardar y Confirmar" at bounding box center [239, 410] width 137 height 24
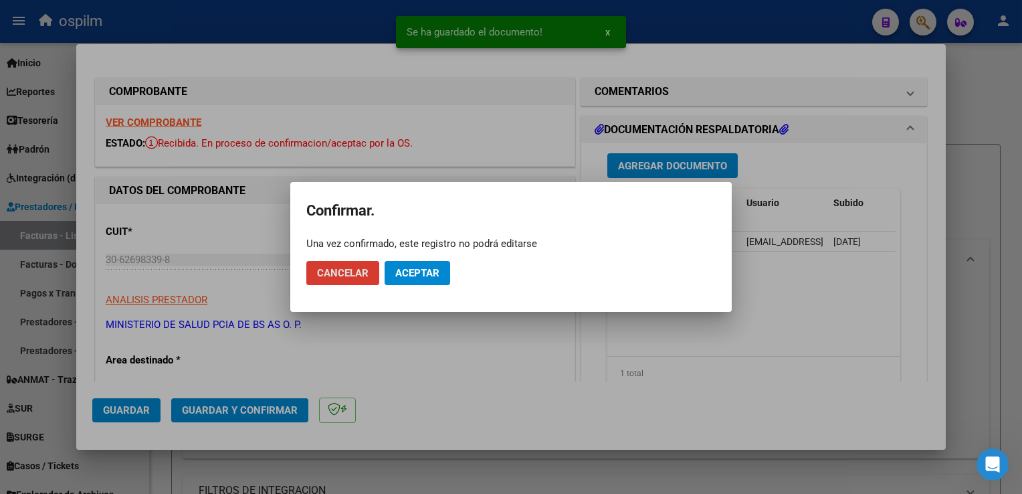
click at [433, 276] on span "Aceptar" at bounding box center [417, 273] width 44 height 12
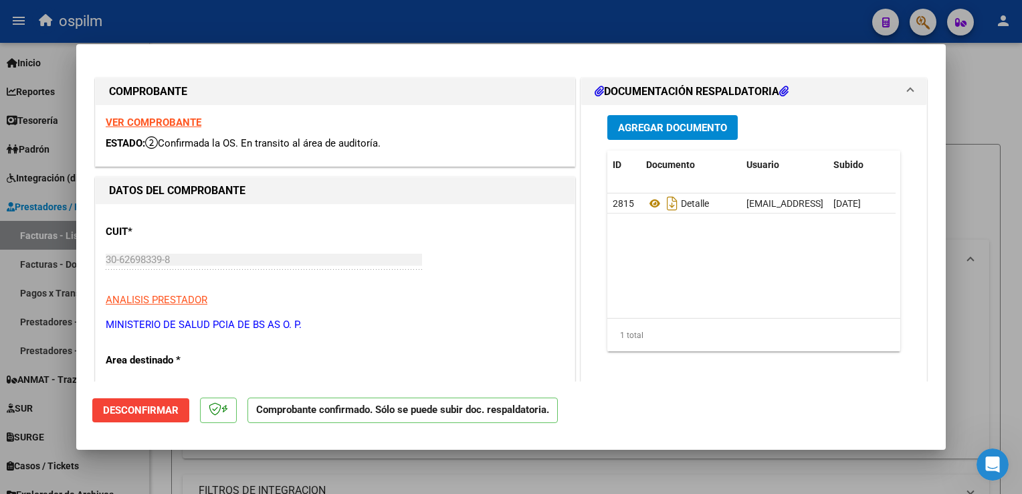
click at [1017, 345] on div at bounding box center [511, 247] width 1022 height 494
type input "$ 0,00"
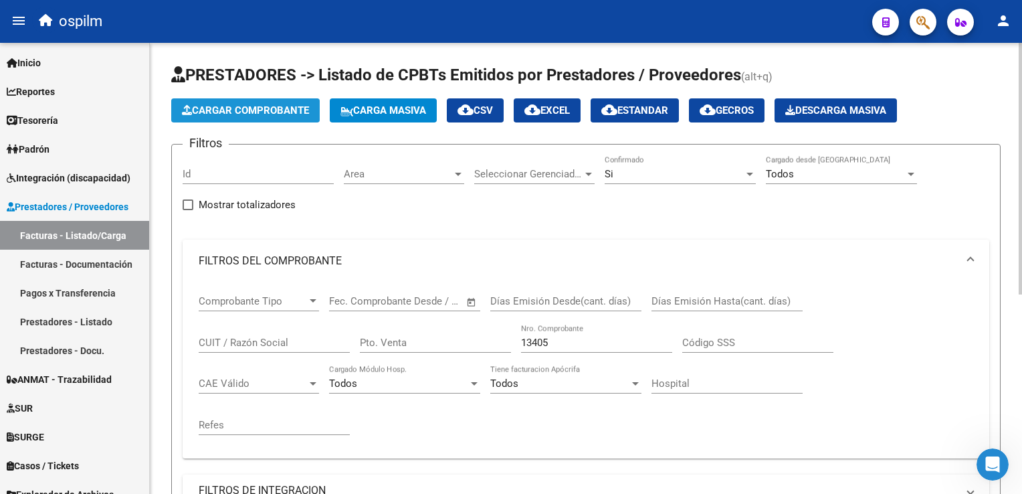
click at [276, 112] on span "Cargar Comprobante" at bounding box center [245, 110] width 127 height 12
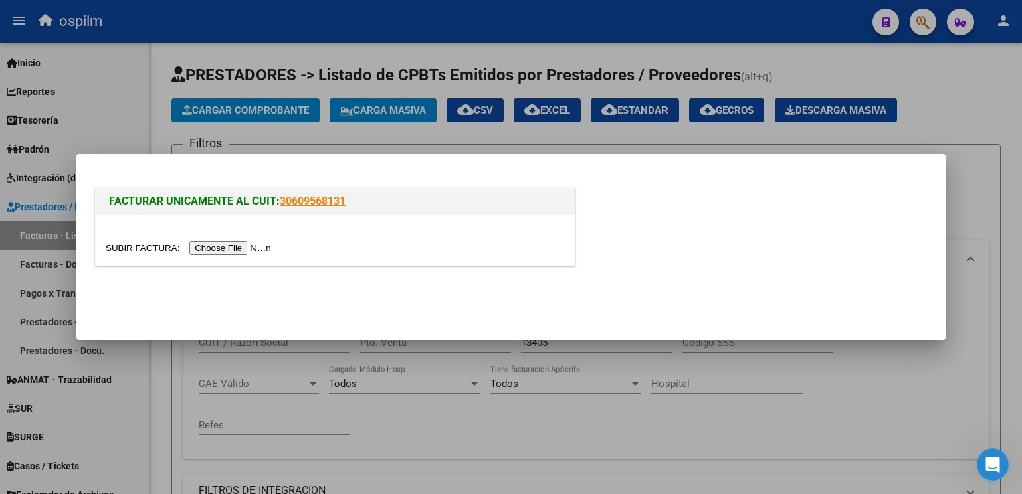
click at [215, 256] on div at bounding box center [335, 240] width 479 height 50
click at [227, 241] on input "file" at bounding box center [190, 248] width 169 height 14
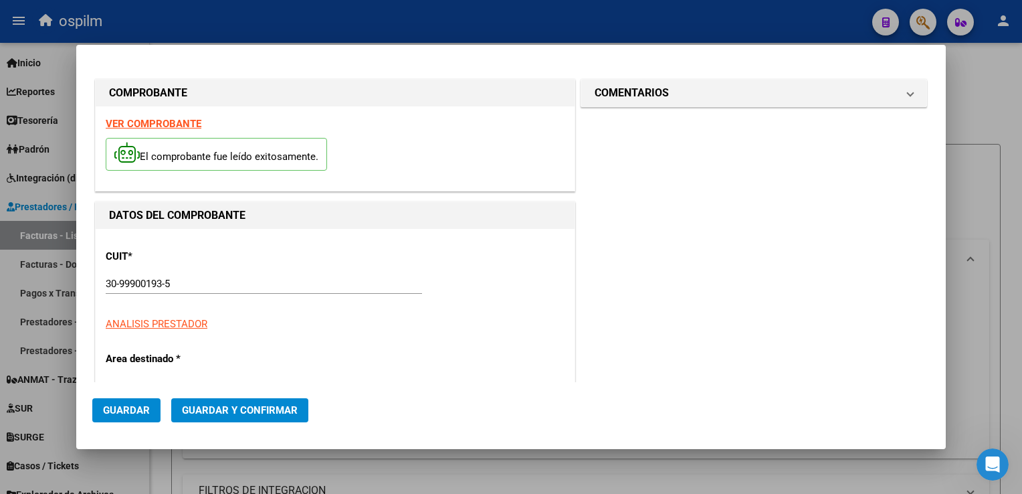
type input "22041"
type input "$ 11.051,00"
type input "[DATE]"
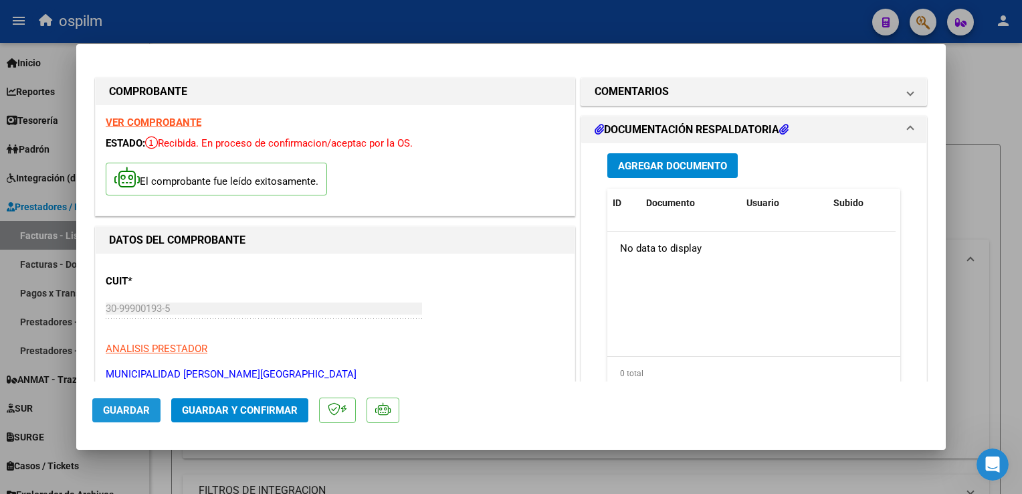
click at [94, 416] on button "Guardar" at bounding box center [126, 410] width 68 height 24
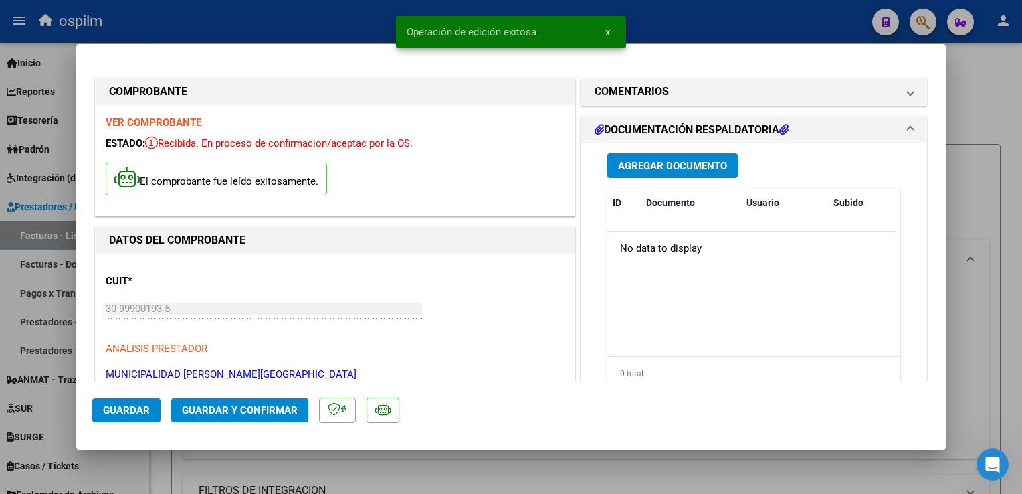
click at [632, 175] on button "Agregar Documento" at bounding box center [672, 165] width 130 height 25
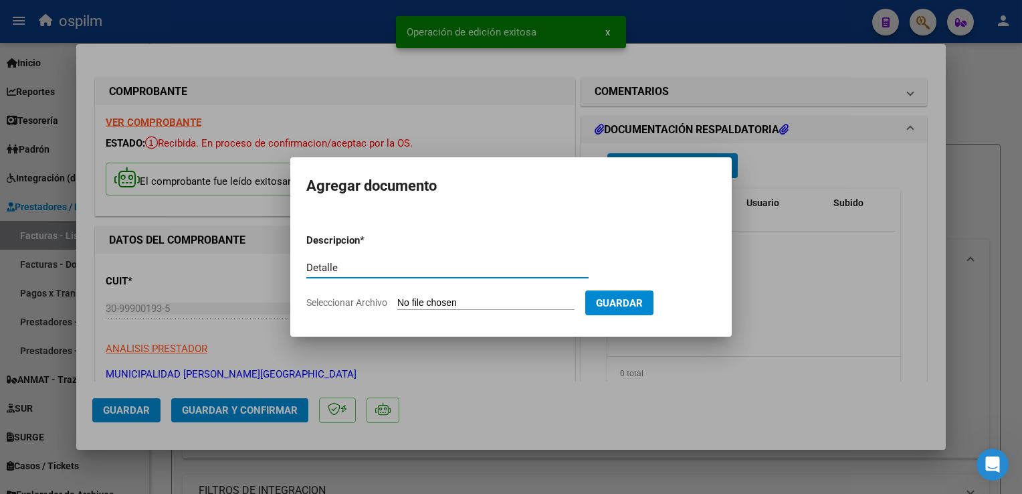
type input "Detalle"
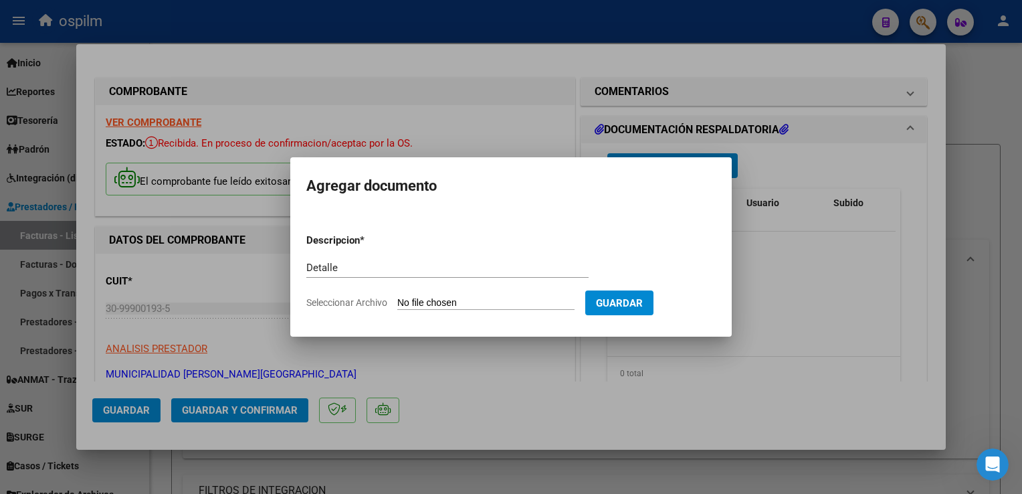
click at [457, 306] on input "Seleccionar Archivo" at bounding box center [485, 303] width 177 height 13
type input "C:\fakepath\Anexo 22041.pdf"
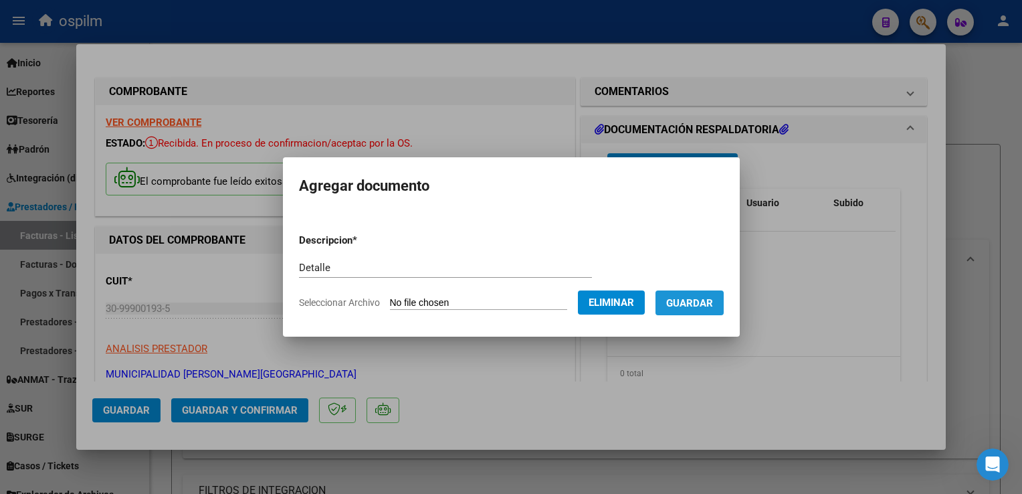
click at [702, 309] on span "Guardar" at bounding box center [689, 303] width 47 height 12
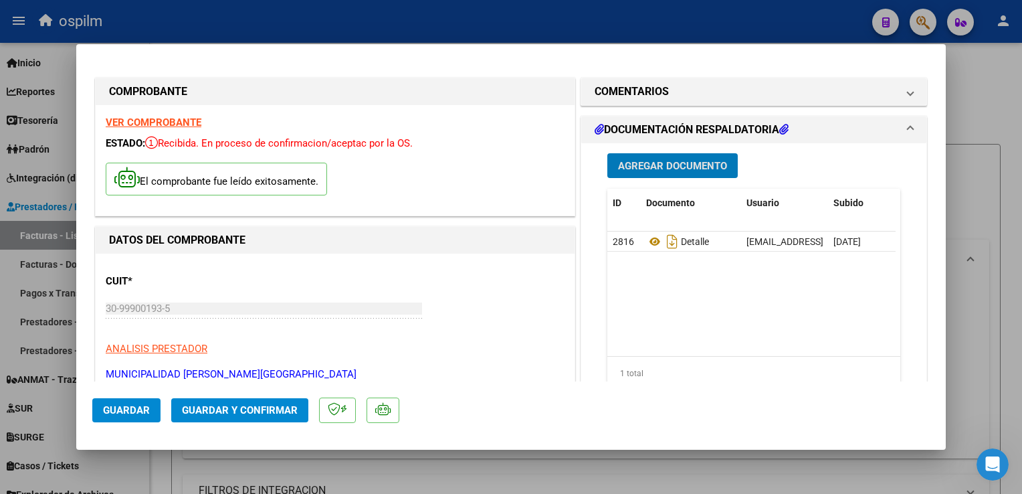
click at [227, 403] on button "Guardar y Confirmar" at bounding box center [239, 410] width 137 height 24
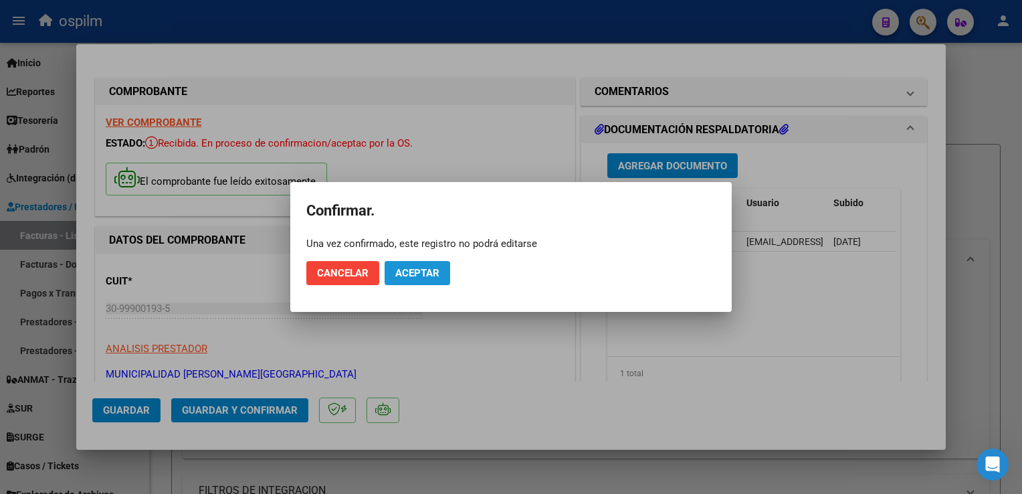
click at [422, 273] on span "Aceptar" at bounding box center [417, 273] width 44 height 12
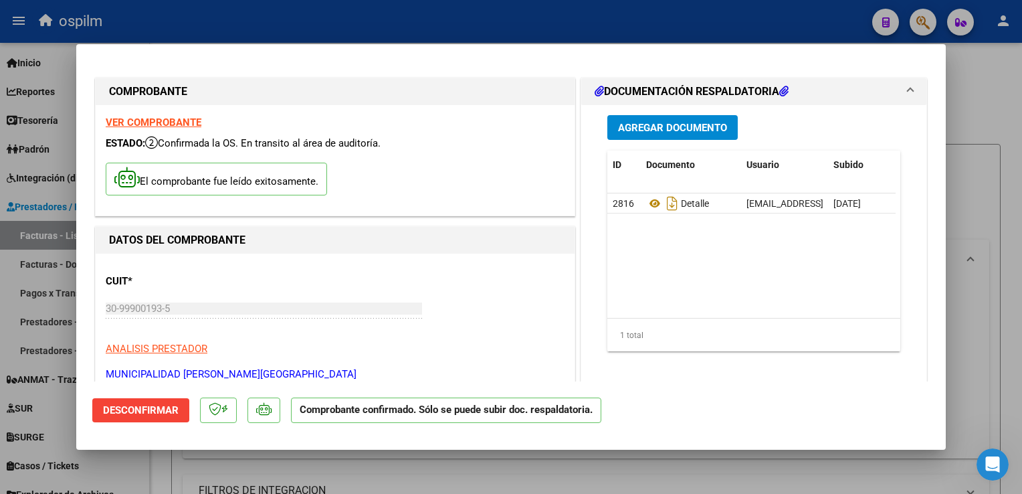
click at [1010, 156] on div at bounding box center [511, 247] width 1022 height 494
type input "$ 0,00"
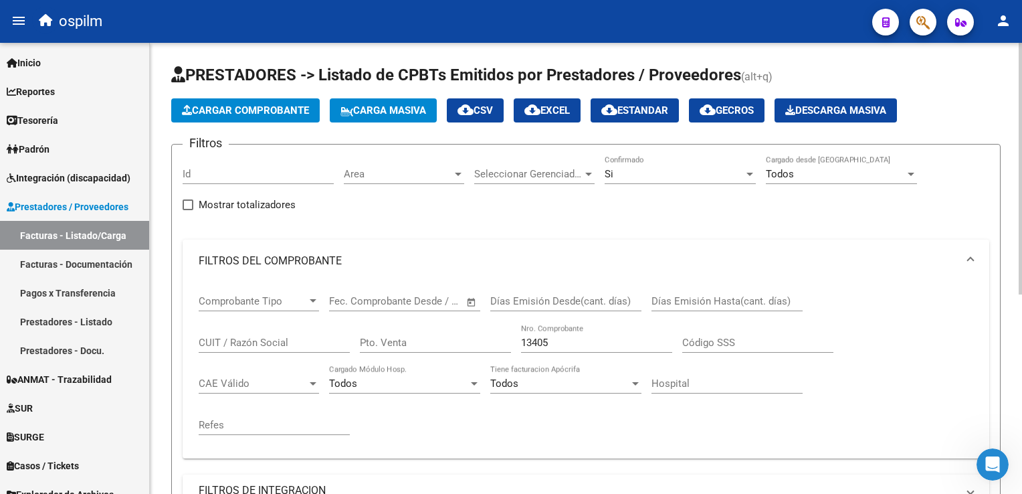
drag, startPoint x: 866, startPoint y: 282, endPoint x: 853, endPoint y: 284, distance: 12.2
click at [863, 283] on div "Comprobante Tipo Comprobante Tipo Fecha inicio – Fecha fin Fec. Comprobante Des…" at bounding box center [586, 364] width 775 height 165
click at [214, 114] on span "Cargar Comprobante" at bounding box center [245, 110] width 127 height 12
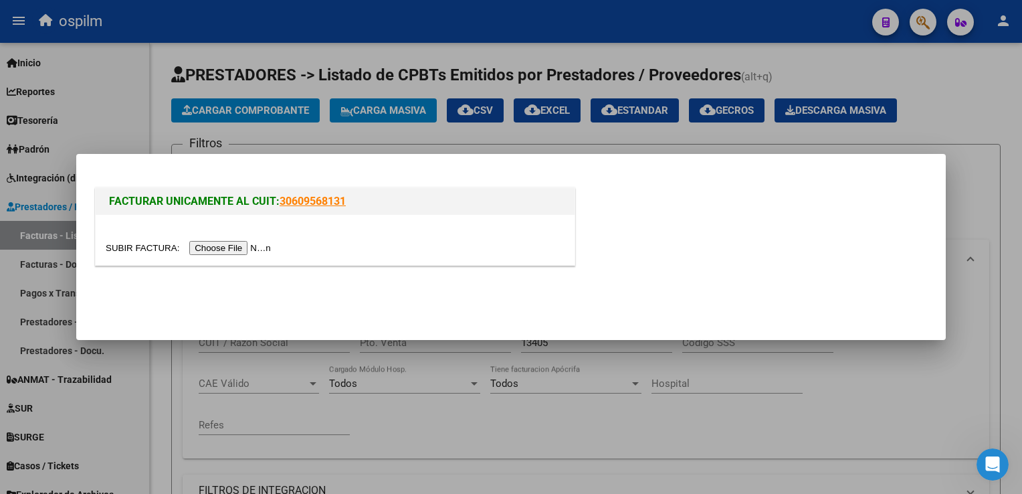
click at [211, 253] on input "file" at bounding box center [190, 248] width 169 height 14
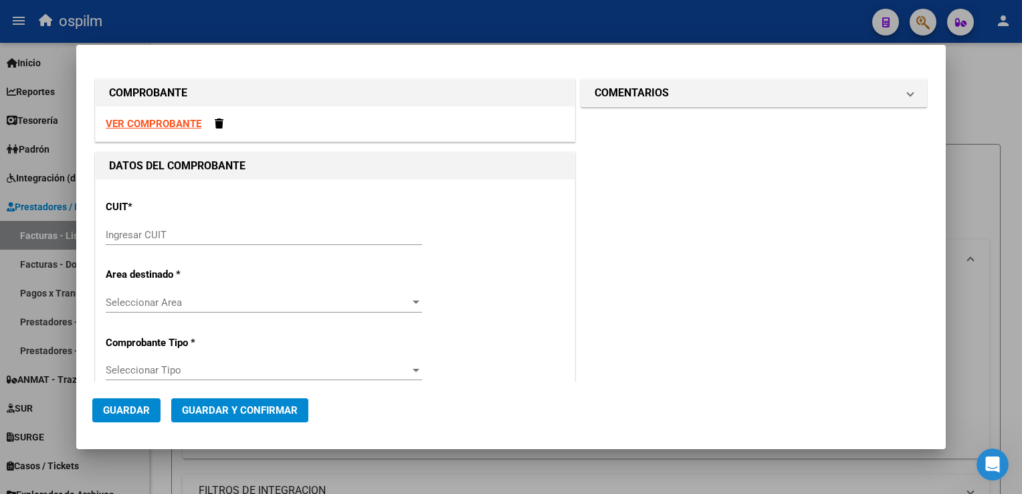
click at [304, 236] on input "Ingresar CUIT" at bounding box center [264, 235] width 316 height 12
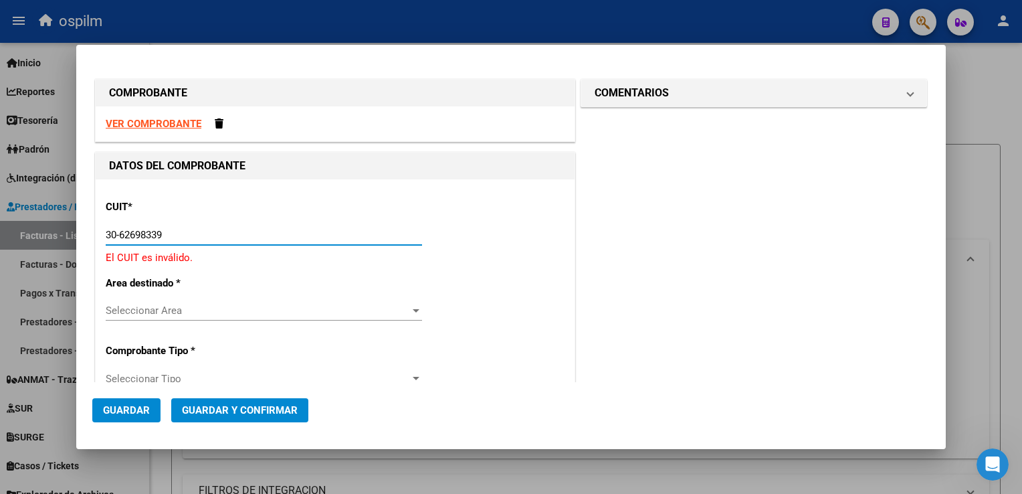
type input "30-62698339-8"
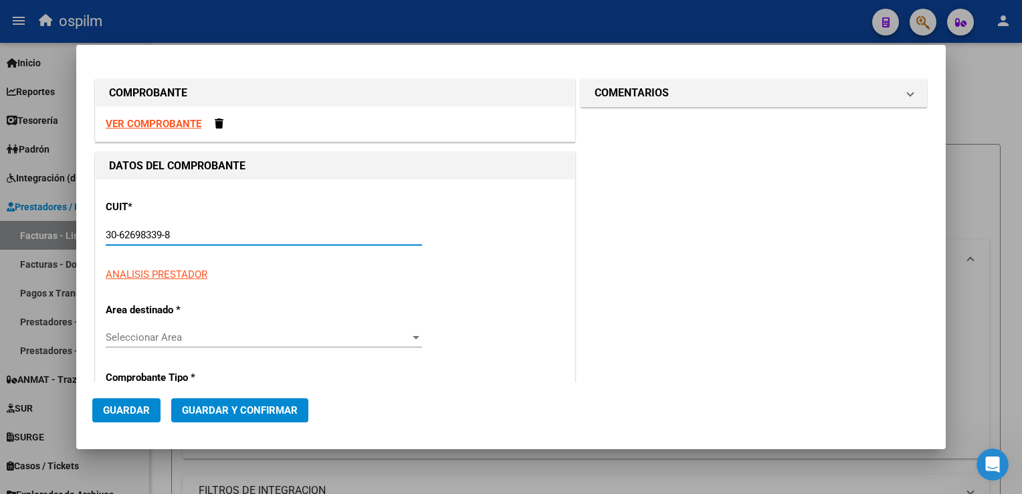
type input "144"
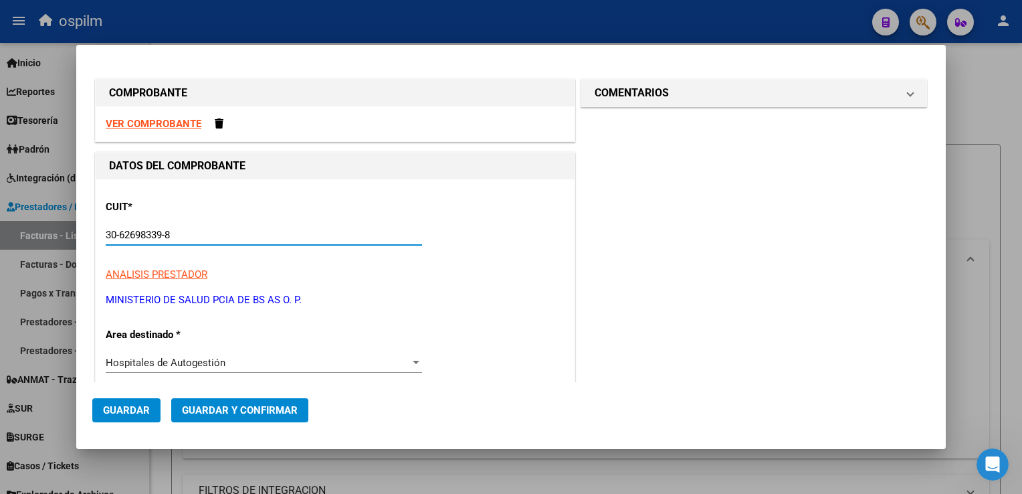
scroll to position [134, 0]
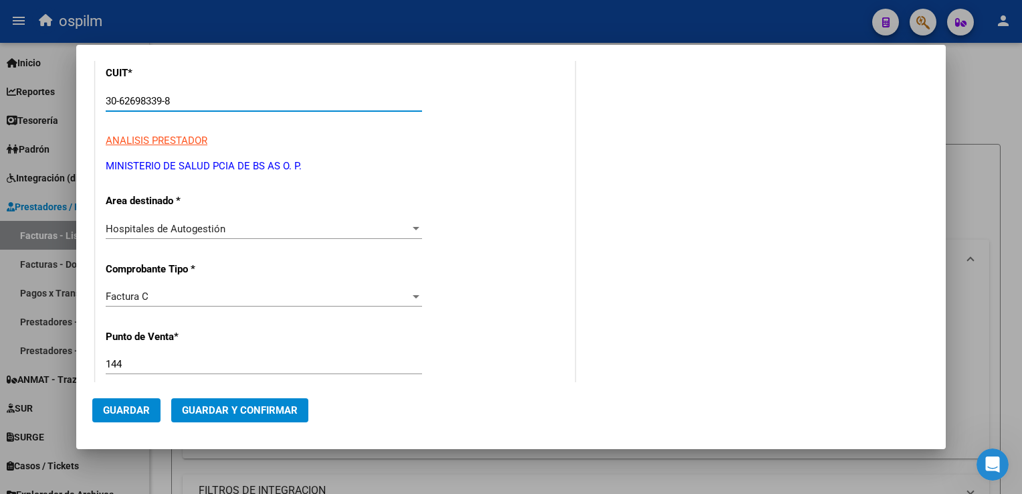
type input "30-62698339-8"
drag, startPoint x: 230, startPoint y: 303, endPoint x: -3, endPoint y: 314, distance: 233.0
click at [0, 314] on html "menu ospilm person Firma Express Inicio Calendario SSS Instructivos Contacto OS…" at bounding box center [511, 247] width 1022 height 494
drag, startPoint x: -3, startPoint y: 314, endPoint x: 122, endPoint y: 310, distance: 125.1
click at [122, 310] on div "Factura C Seleccionar Tipo" at bounding box center [264, 302] width 316 height 33
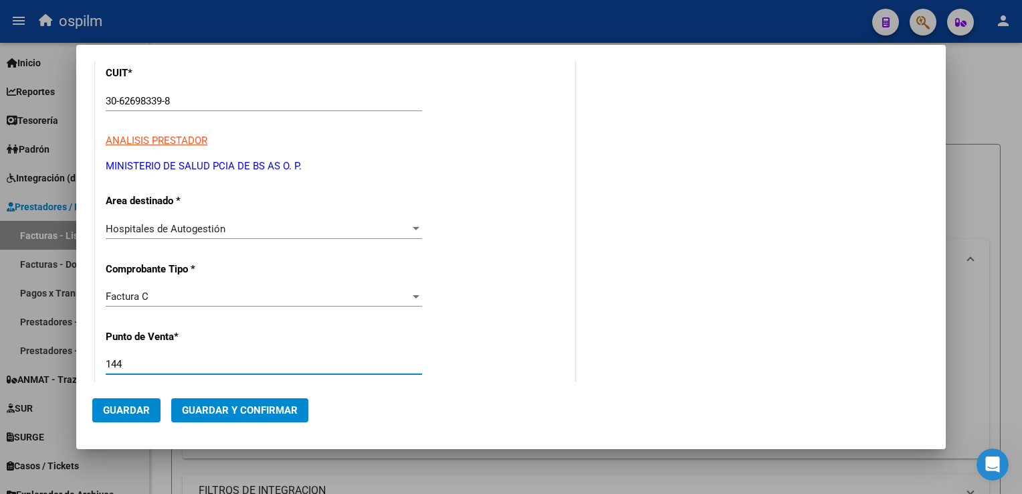
drag, startPoint x: 136, startPoint y: 362, endPoint x: 82, endPoint y: 352, distance: 55.0
click at [84, 351] on mat-dialog-content "COMPROBANTE VER COMPROBANTE DATOS DEL COMPROBANTE CUIT * 30-62698339-8 Ingresar…" at bounding box center [511, 221] width 870 height 321
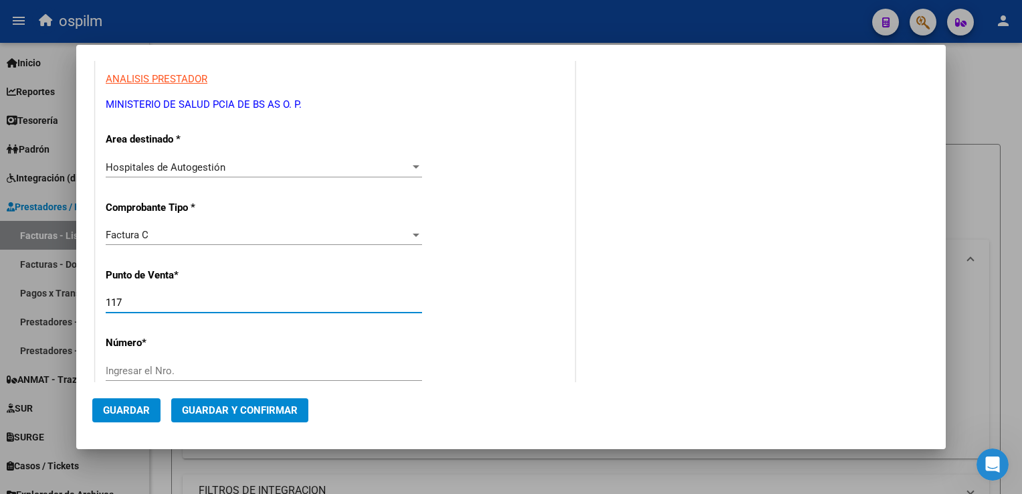
scroll to position [268, 0]
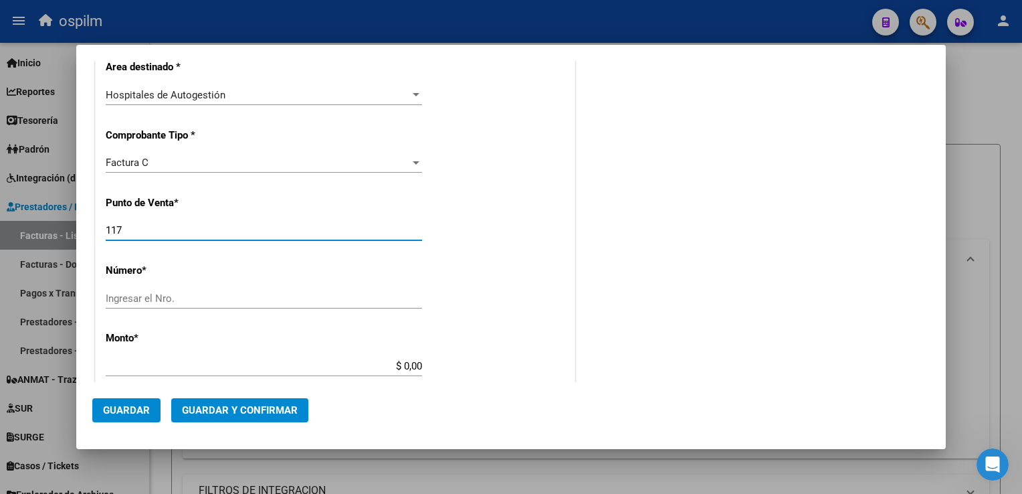
type input "117"
click at [140, 301] on input "Ingresar el Nro." at bounding box center [264, 298] width 316 height 12
type input "11650"
click at [562, 226] on div "CUIT * 30-62698339-8 Ingresar CUIT ANALISIS PRESTADOR MINISTERIO DE SALUD PCIA …" at bounding box center [335, 386] width 479 height 948
type input "$ 65.210,00"
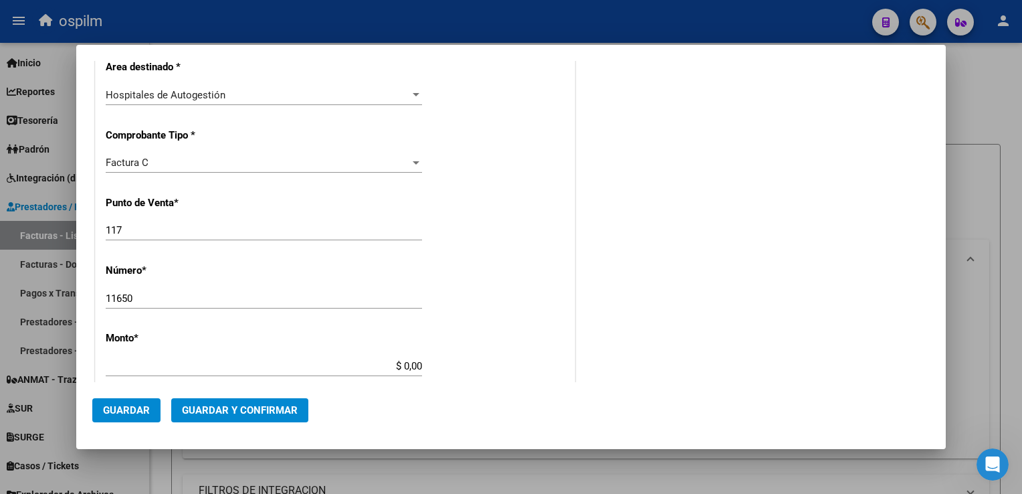
type input "[DATE]"
type input "75398674685624"
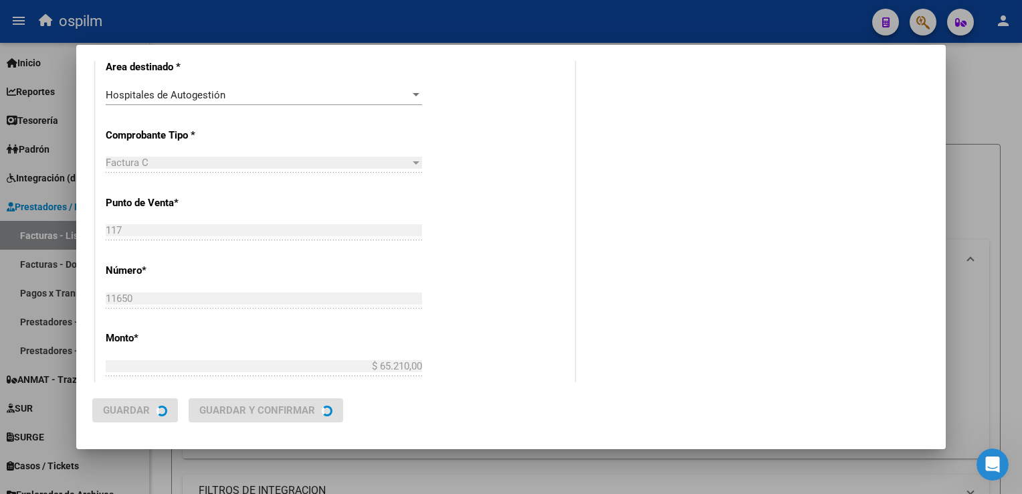
scroll to position [0, 0]
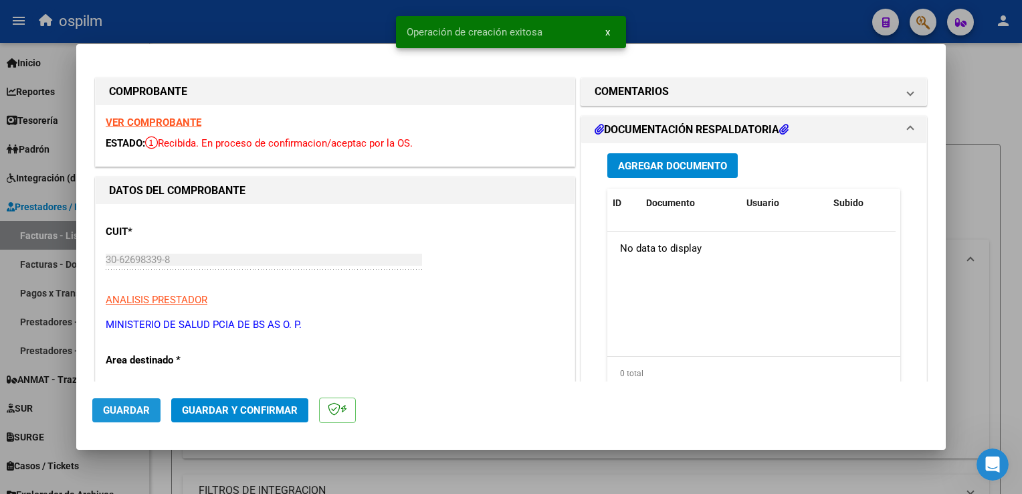
click at [118, 407] on span "Guardar" at bounding box center [126, 410] width 47 height 12
click at [655, 177] on button "Agregar Documento" at bounding box center [672, 165] width 130 height 25
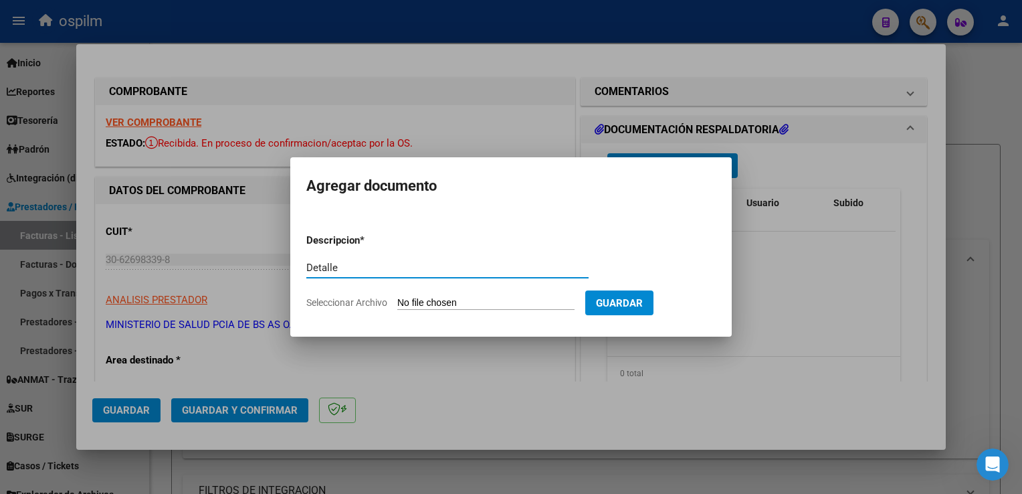
type input "Detalle"
click at [461, 298] on input "Seleccionar Archivo" at bounding box center [485, 303] width 177 height 13
type input "C:\fakepath\Anexo 11650.pdf"
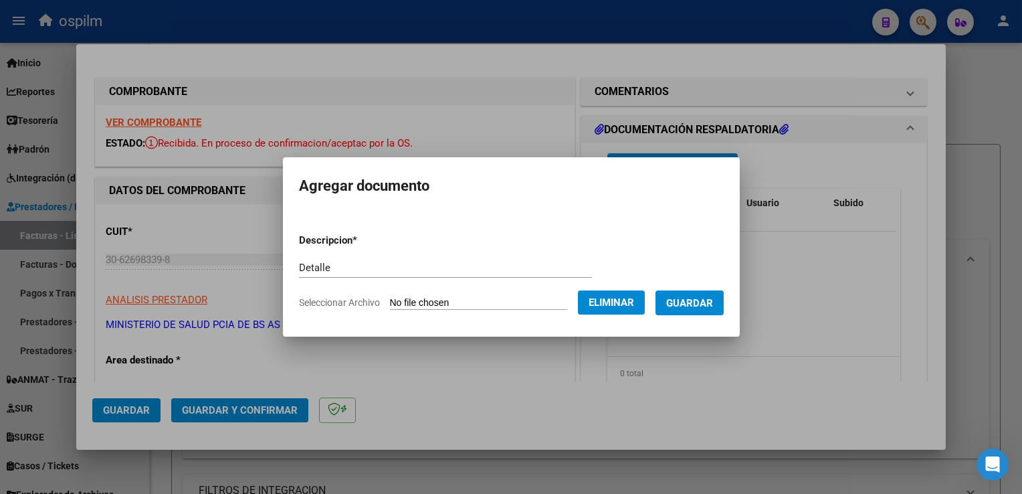
click at [698, 306] on span "Guardar" at bounding box center [689, 303] width 47 height 12
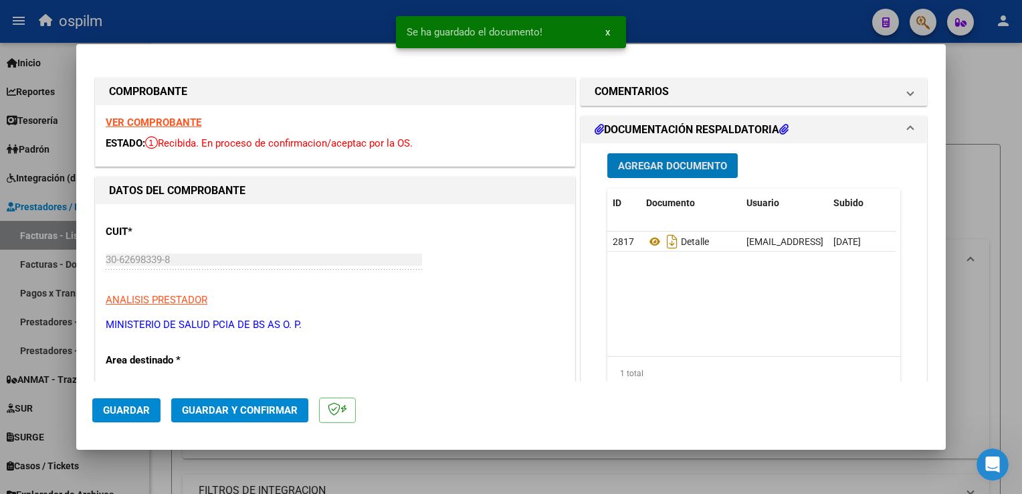
click at [219, 406] on span "Guardar y Confirmar" at bounding box center [240, 410] width 116 height 12
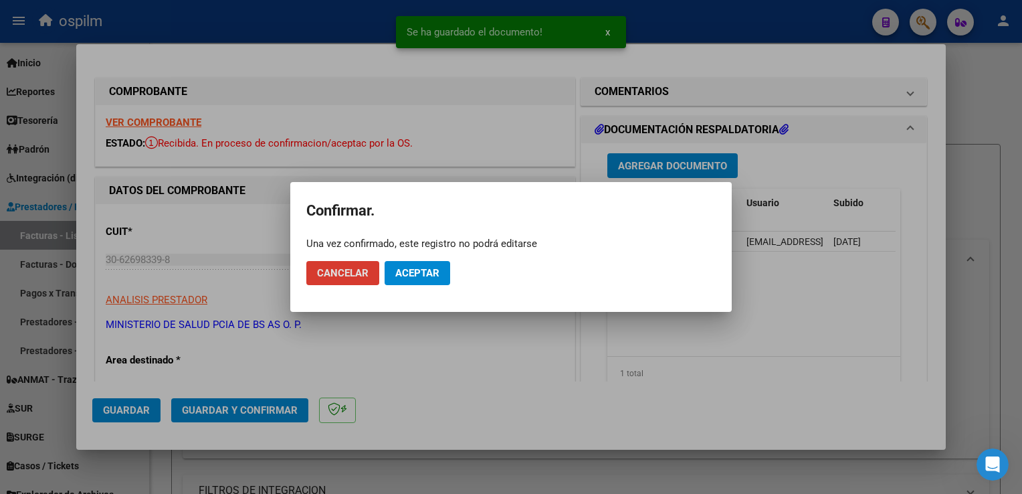
click at [414, 278] on span "Aceptar" at bounding box center [417, 273] width 44 height 12
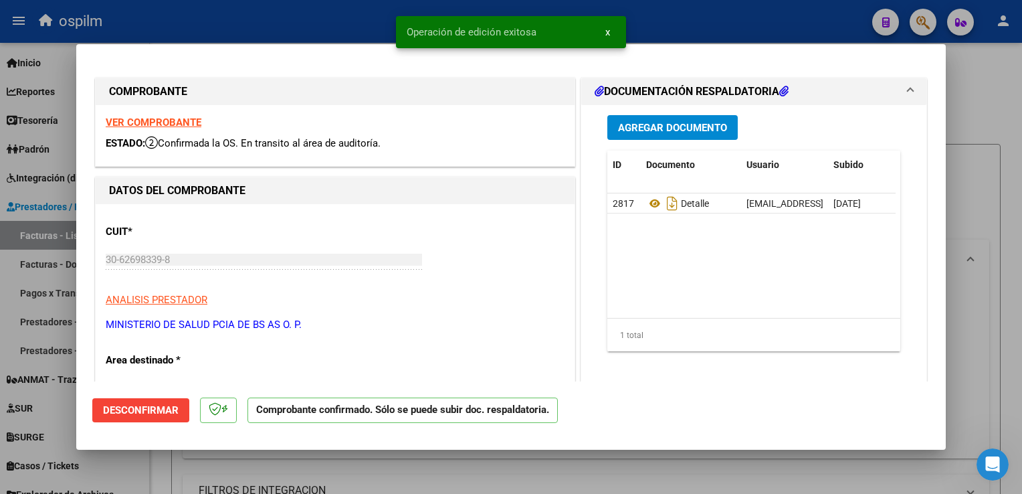
click at [1014, 233] on div at bounding box center [511, 247] width 1022 height 494
type input "$ 0,00"
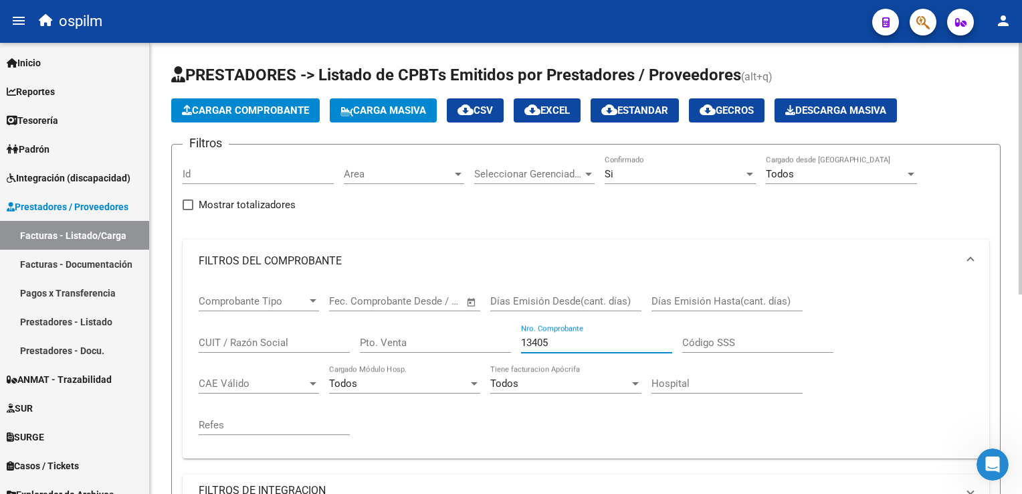
drag, startPoint x: 562, startPoint y: 342, endPoint x: 458, endPoint y: 325, distance: 105.1
click at [458, 325] on div "Comprobante Tipo Comprobante Tipo Fecha inicio – Fecha fin Fec. Comprobante Des…" at bounding box center [586, 364] width 775 height 165
type input "11650"
